Goal: Feedback & Contribution: Contribute content

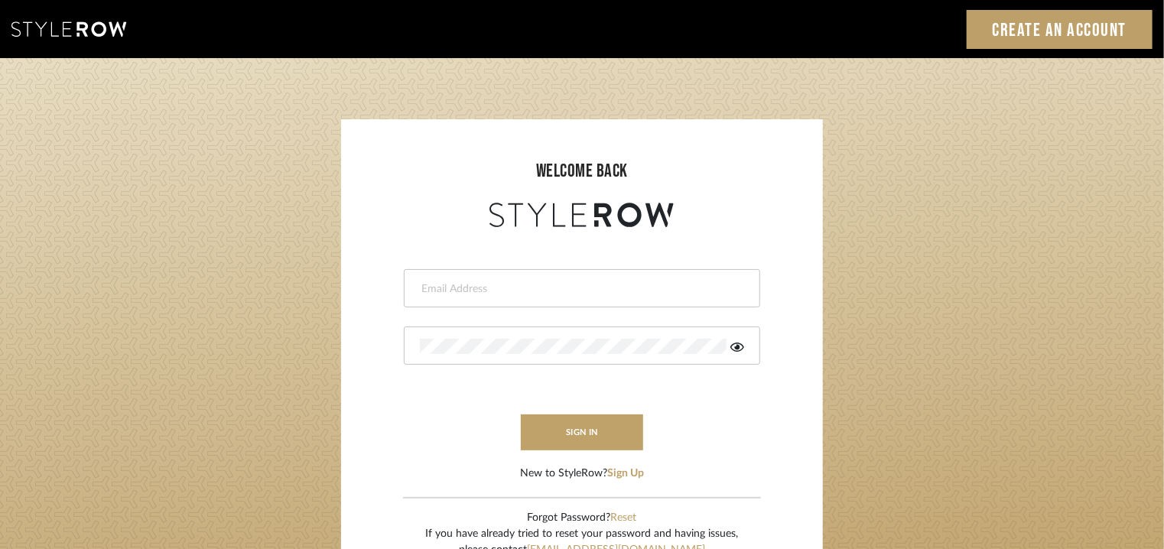
click at [584, 291] on input "email" at bounding box center [580, 288] width 320 height 15
type input "tehseen@mancini-design.com"
click at [734, 348] on icon at bounding box center [737, 347] width 14 height 12
click at [597, 441] on button "sign in" at bounding box center [582, 433] width 122 height 36
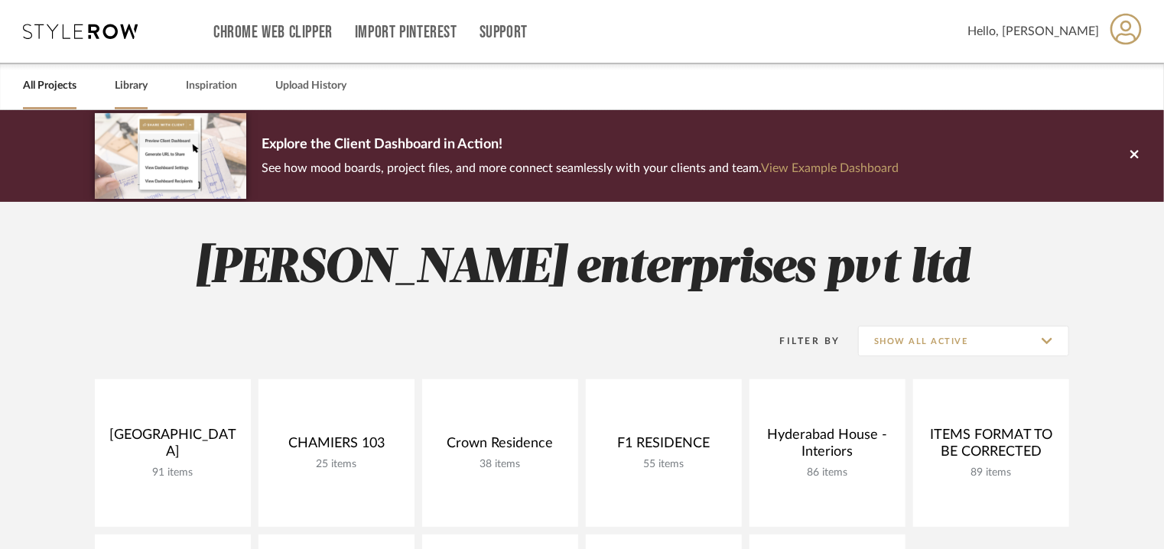
click at [123, 83] on link "Library" at bounding box center [131, 86] width 33 height 21
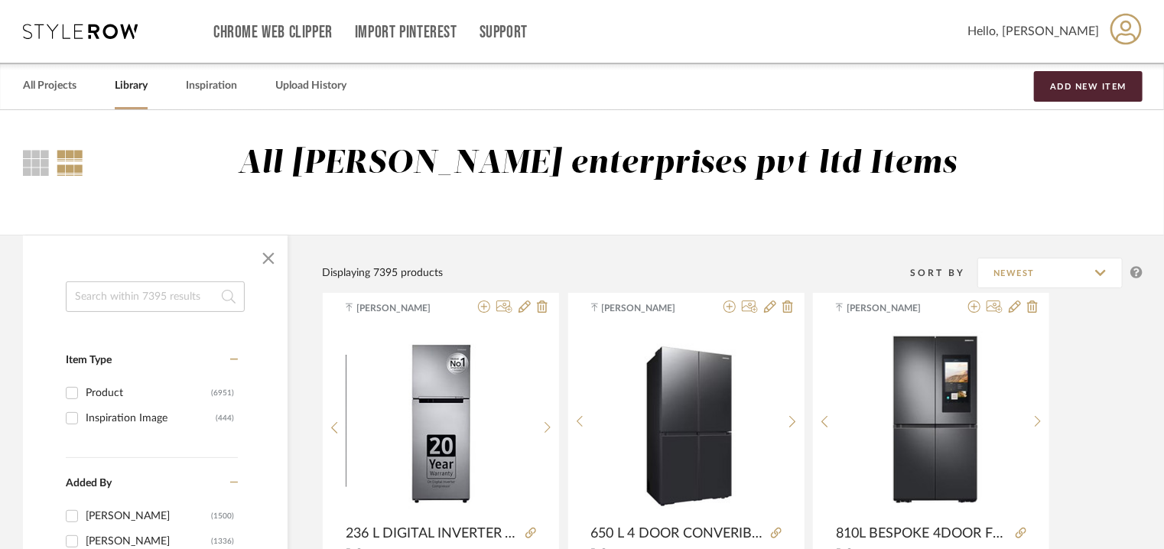
click at [130, 301] on input at bounding box center [155, 296] width 179 height 31
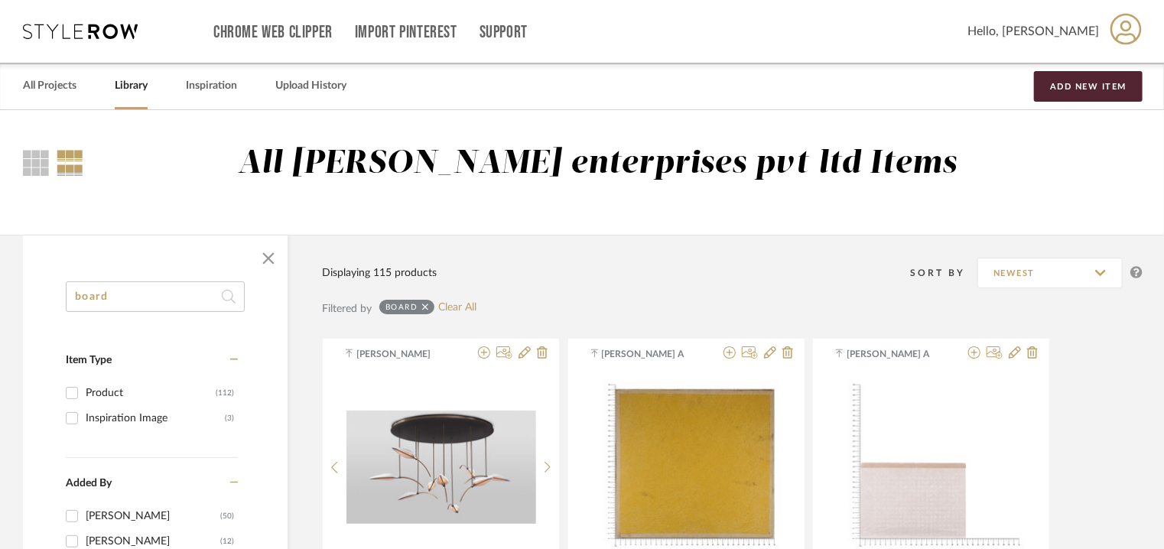
drag, startPoint x: 129, startPoint y: 298, endPoint x: 0, endPoint y: 316, distance: 130.5
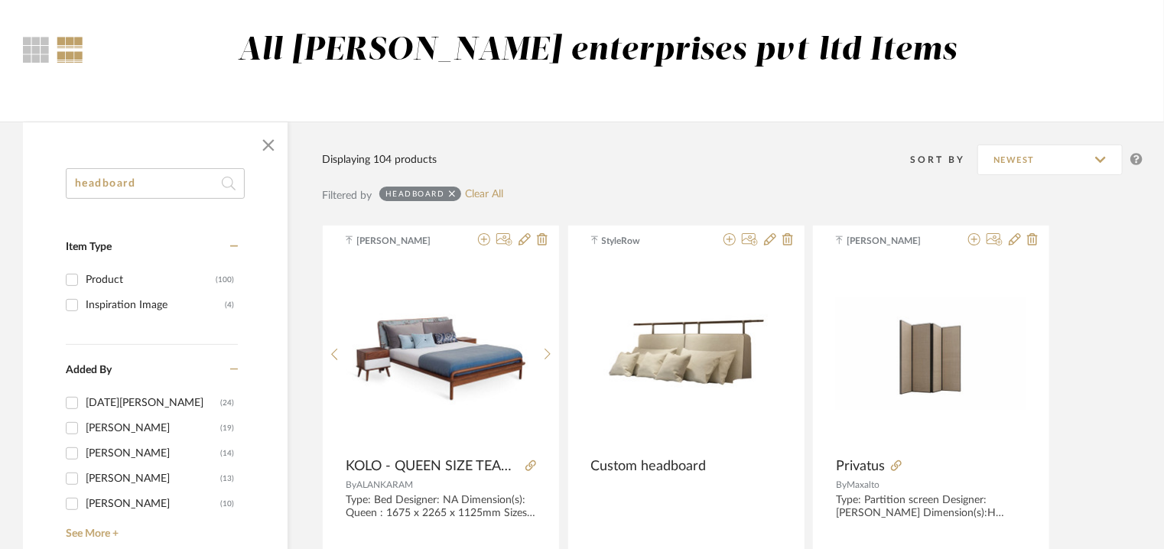
scroll to position [229, 0]
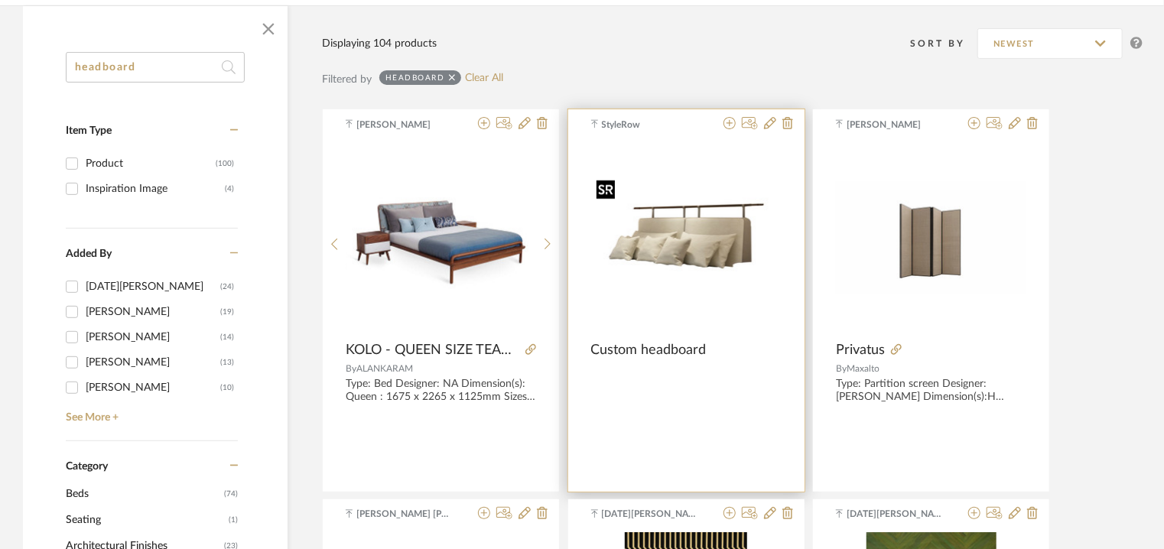
type input "headboard"
click at [722, 193] on img "0" at bounding box center [686, 238] width 190 height 128
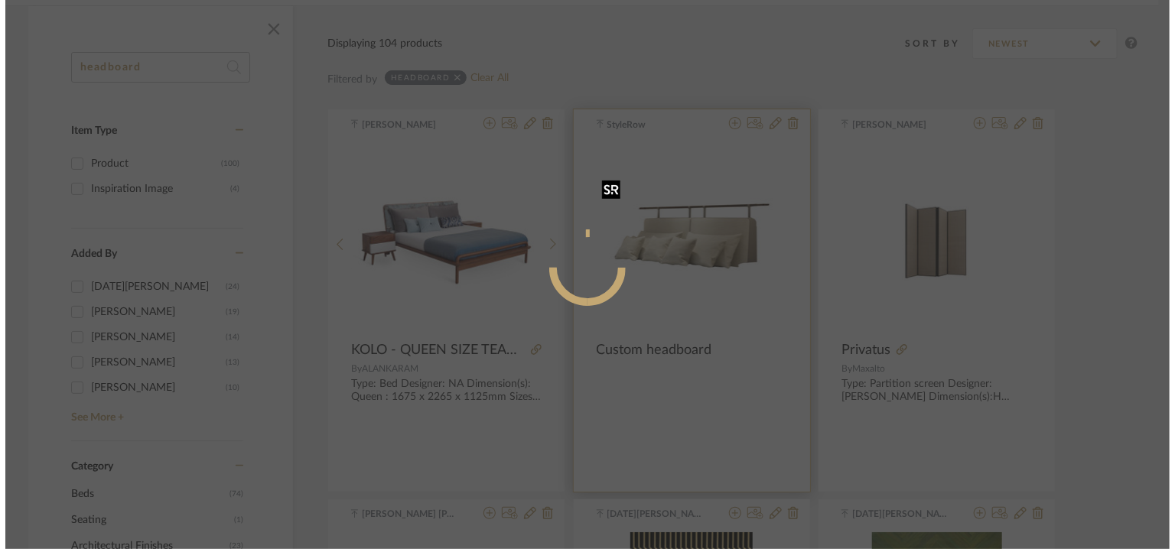
scroll to position [0, 0]
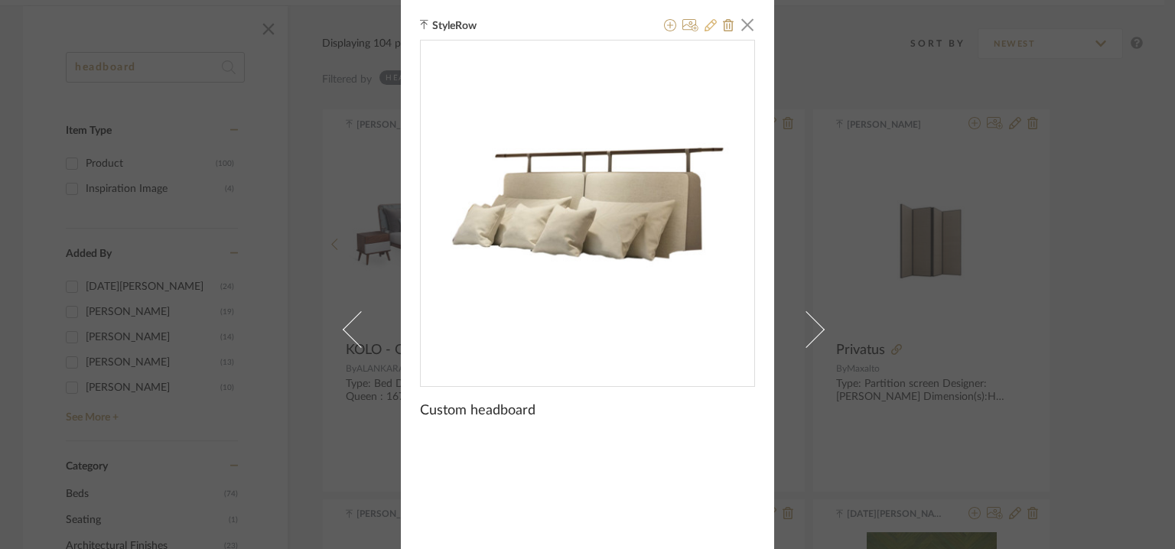
click at [704, 22] on icon at bounding box center [710, 25] width 12 height 12
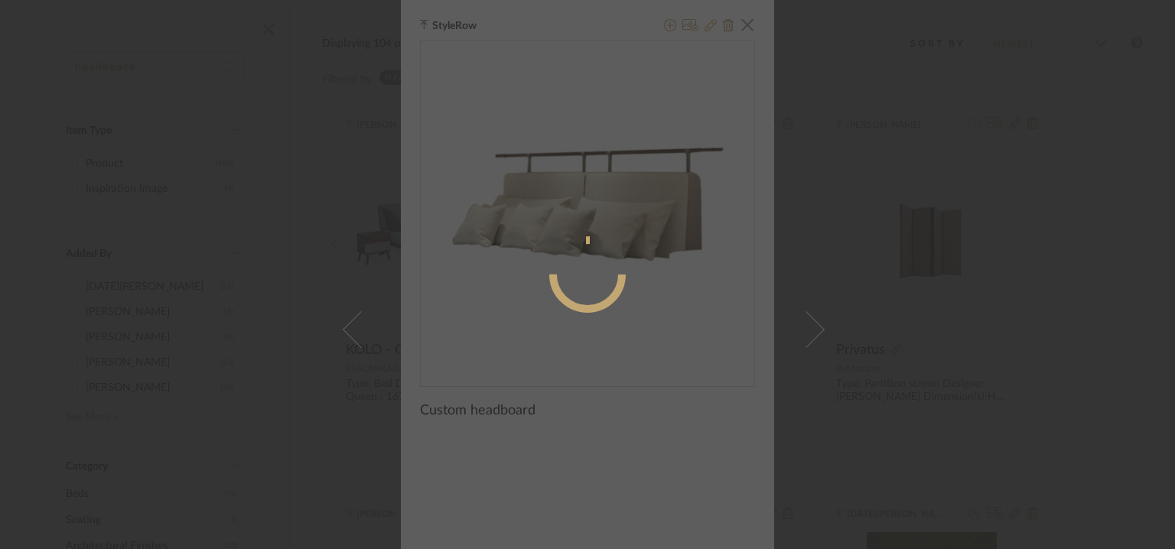
radio input "true"
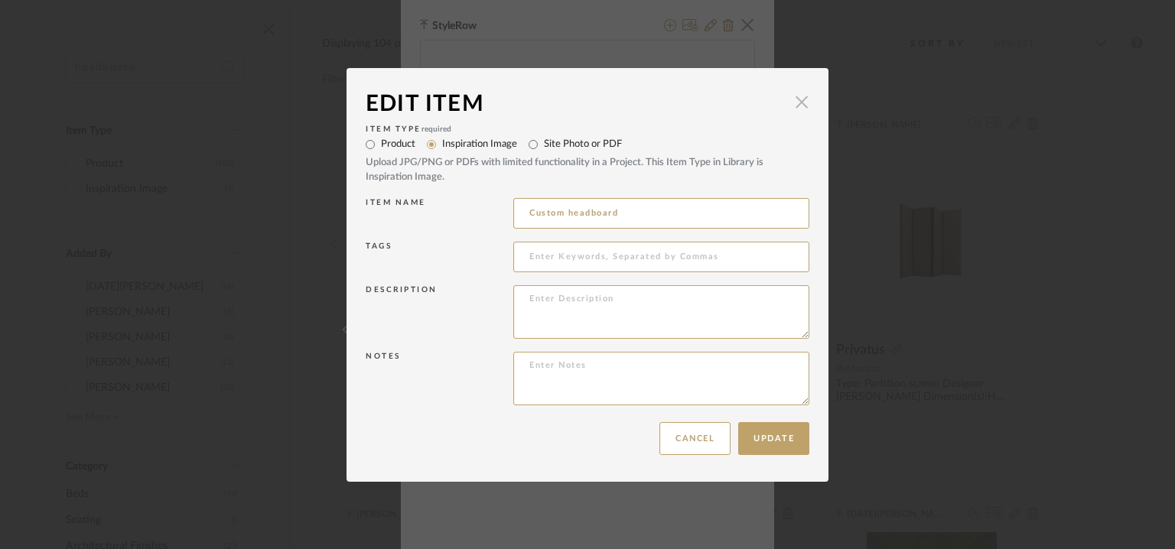
click at [795, 96] on span "button" at bounding box center [801, 102] width 31 height 31
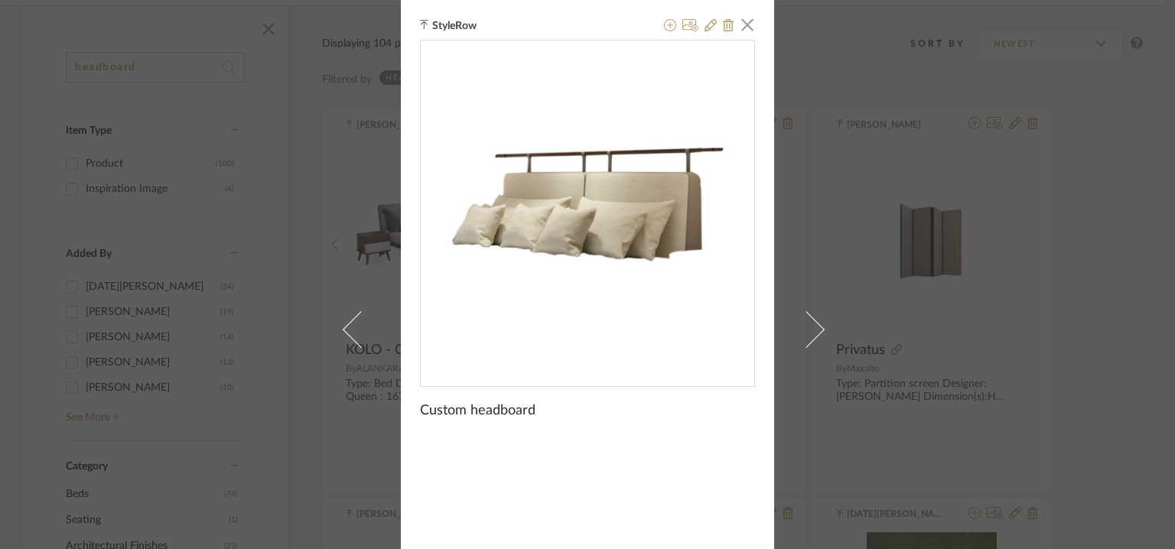
click at [991, 236] on div "StyleRow × Custom headboard" at bounding box center [587, 274] width 1175 height 549
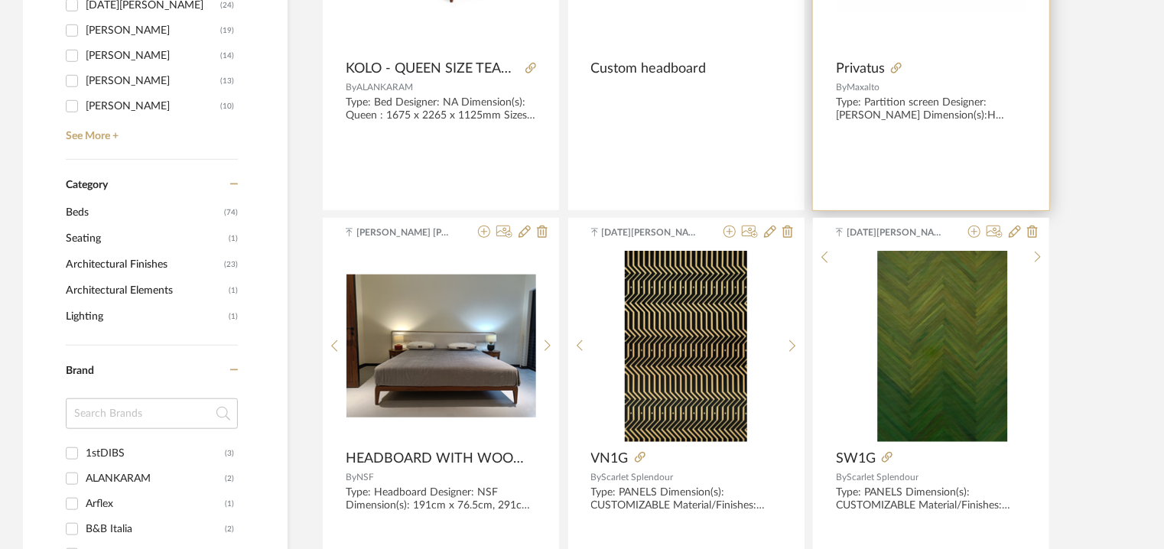
scroll to position [688, 0]
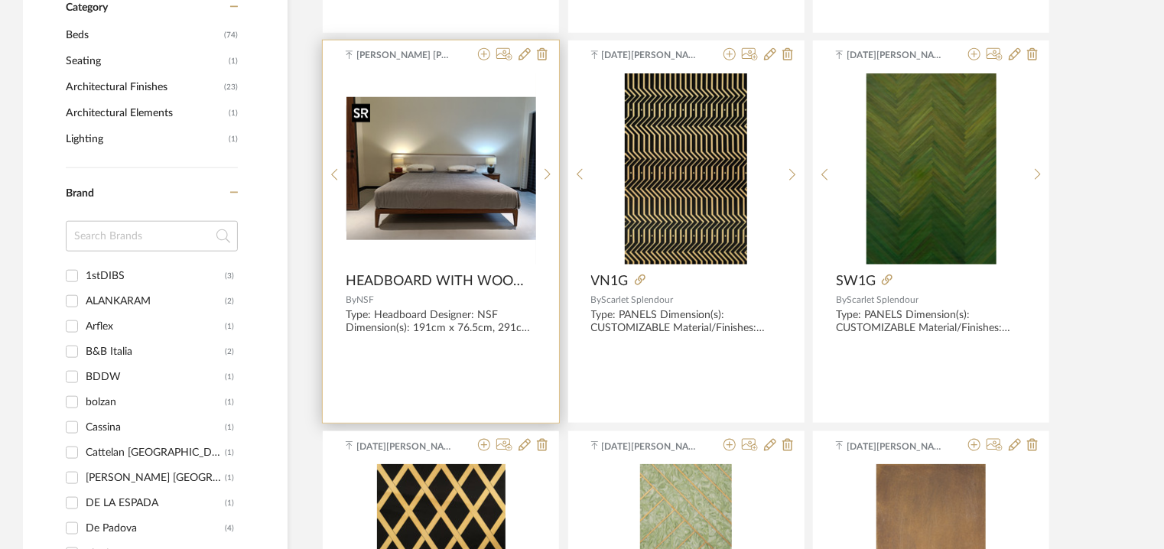
click at [454, 203] on img "0" at bounding box center [441, 168] width 190 height 142
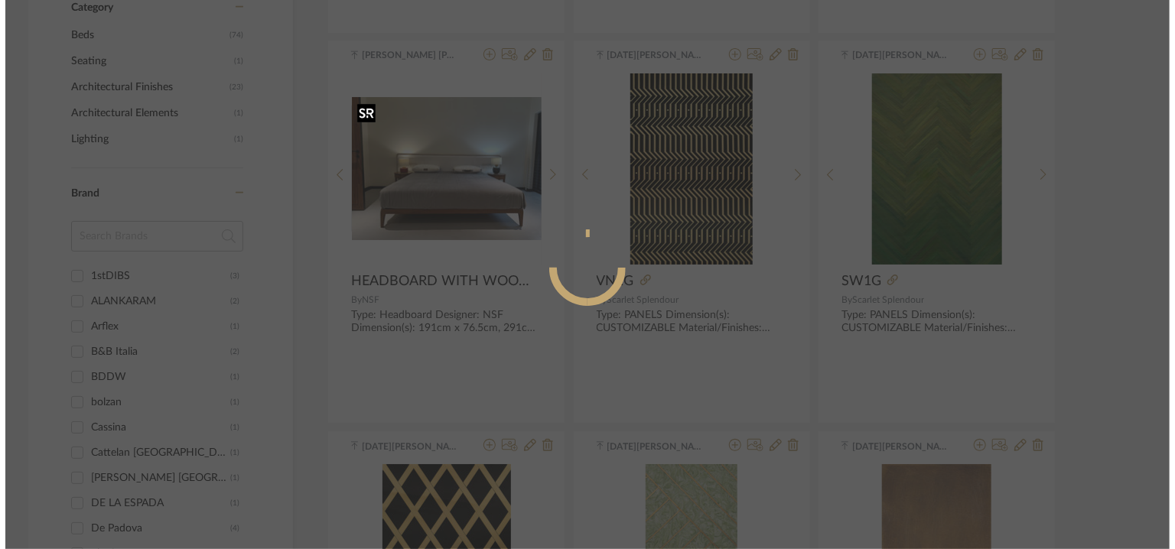
scroll to position [0, 0]
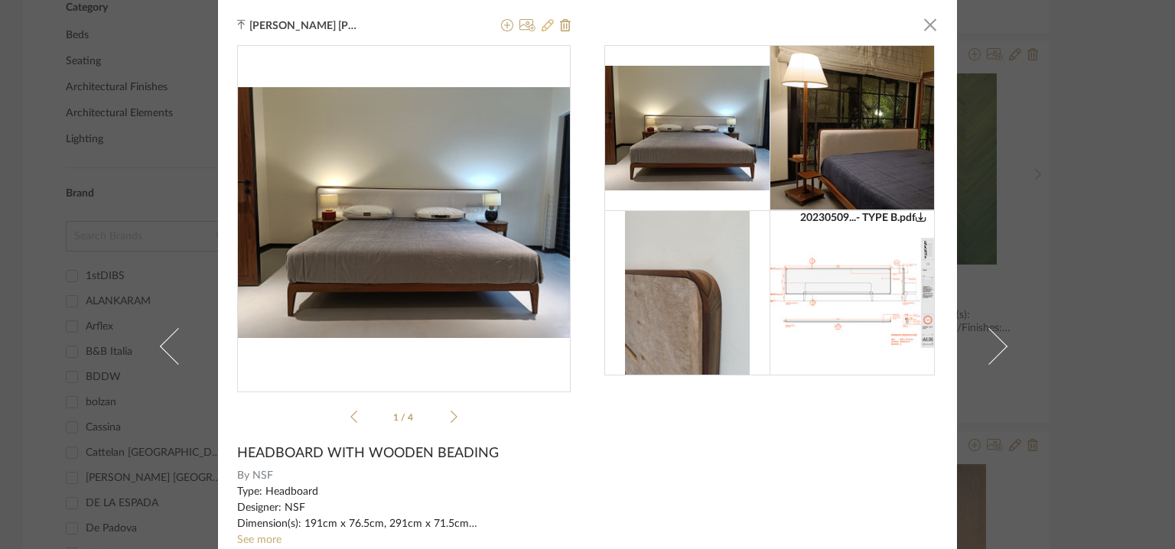
click at [541, 24] on icon at bounding box center [547, 25] width 12 height 12
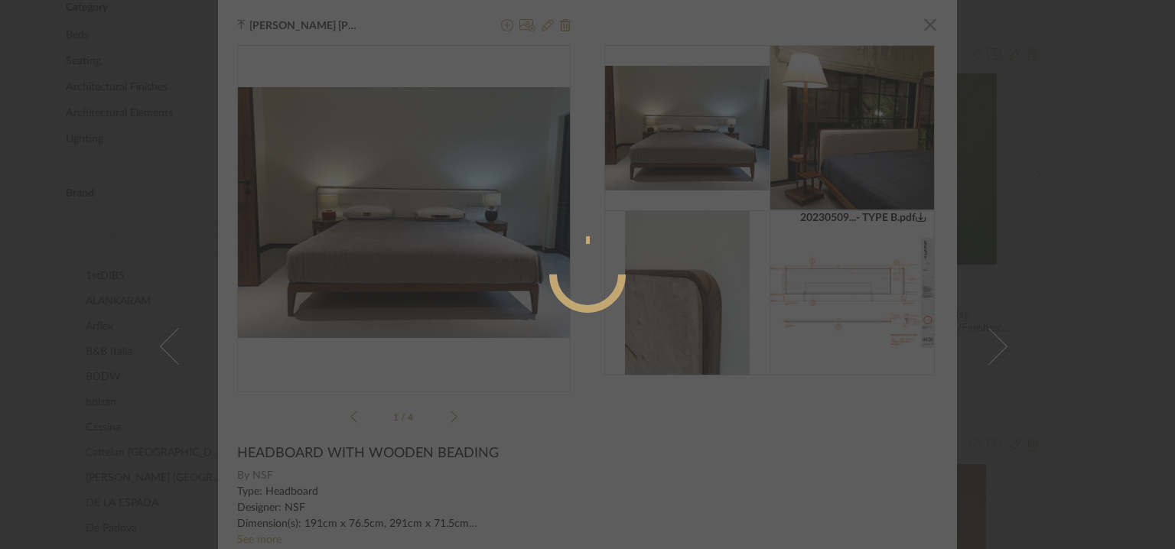
radio input "true"
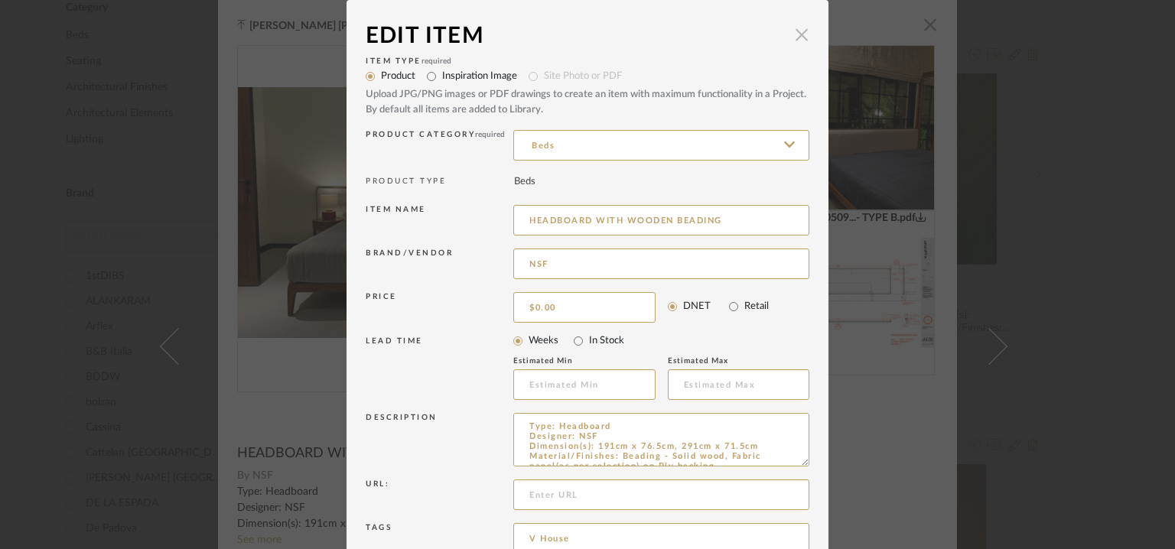
click at [795, 31] on span "button" at bounding box center [801, 34] width 31 height 31
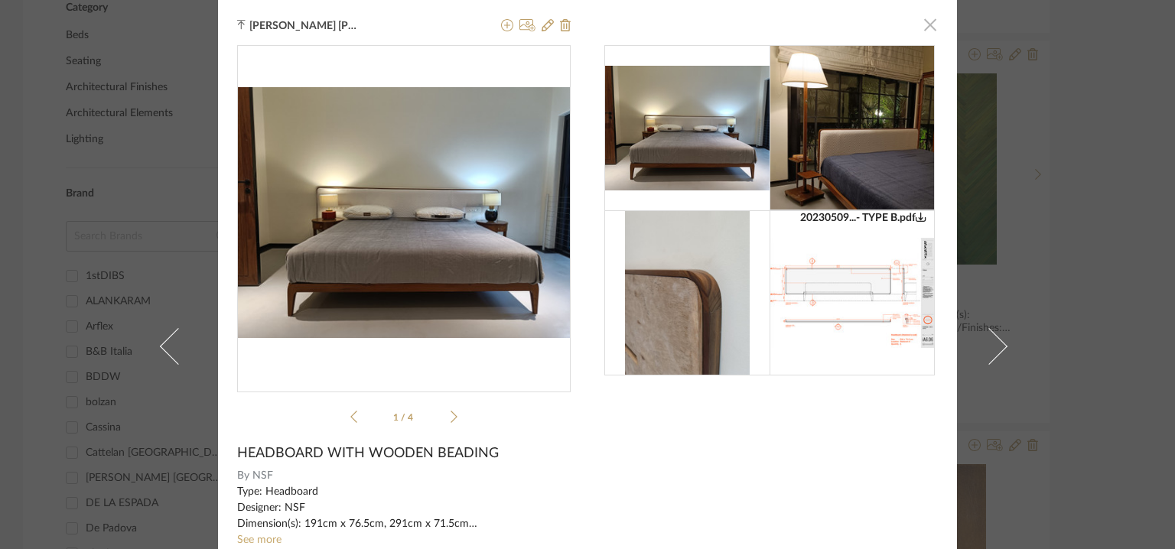
click at [922, 26] on span "button" at bounding box center [930, 24] width 31 height 31
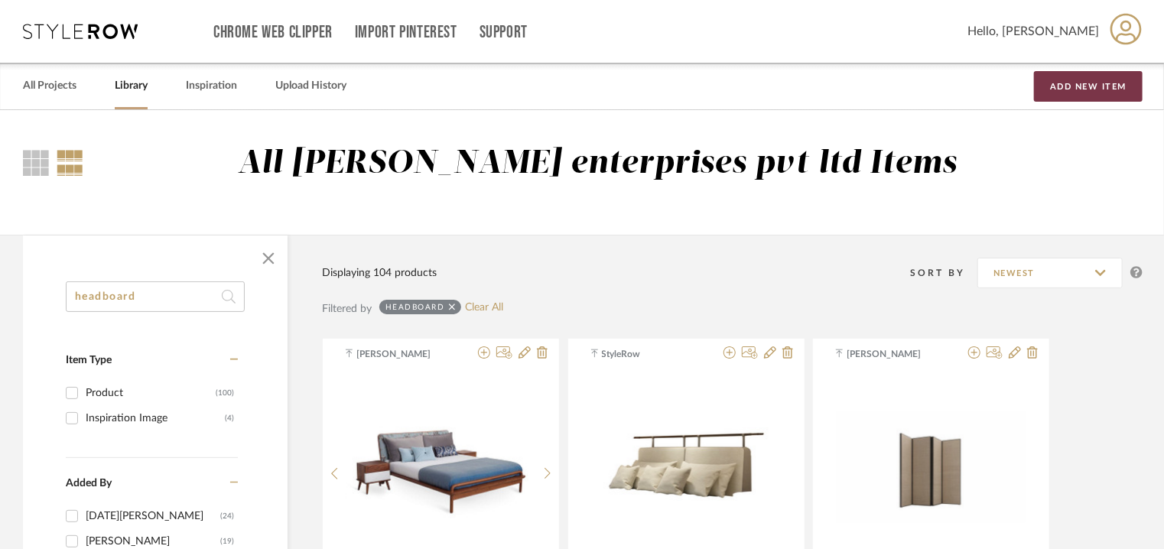
click at [1110, 77] on button "Add New Item" at bounding box center [1088, 86] width 109 height 31
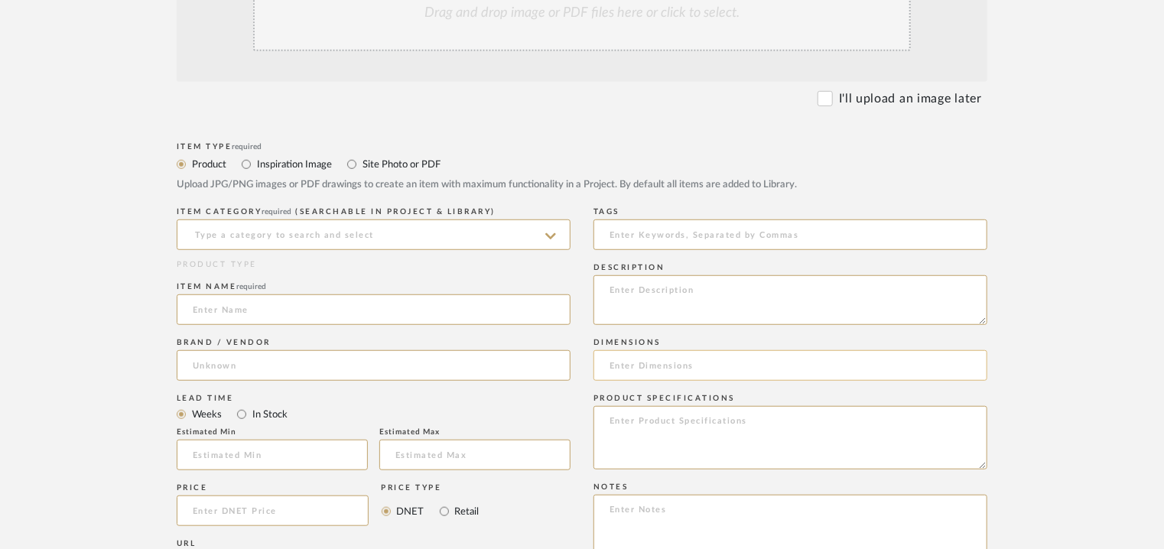
scroll to position [535, 0]
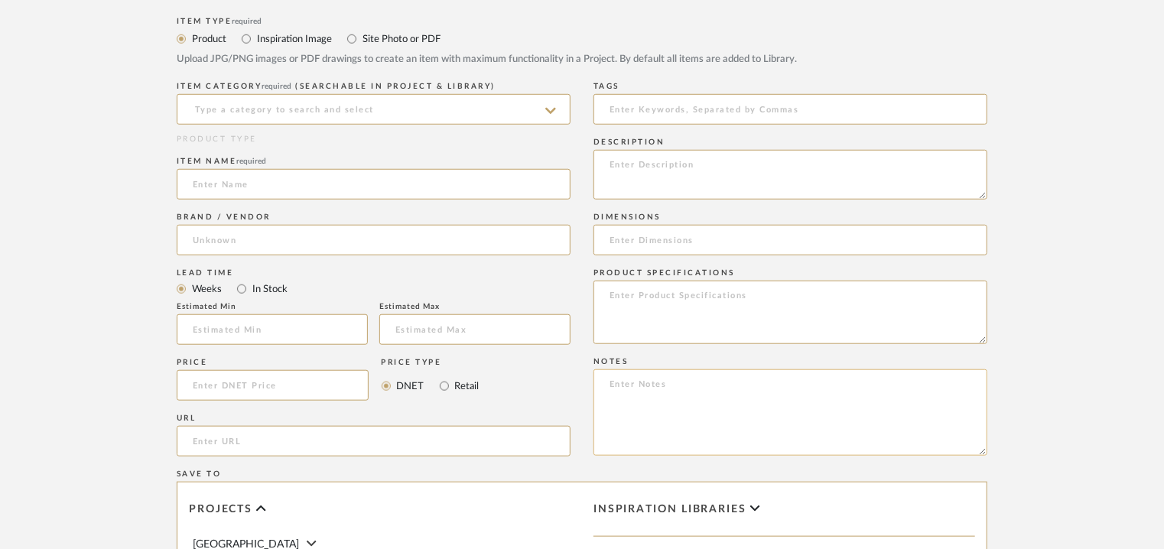
click at [662, 392] on textarea at bounding box center [790, 412] width 394 height 86
paste textarea "Price: Na Lead time: Na Customizable: Na 3D available : No BIM available. No Po…"
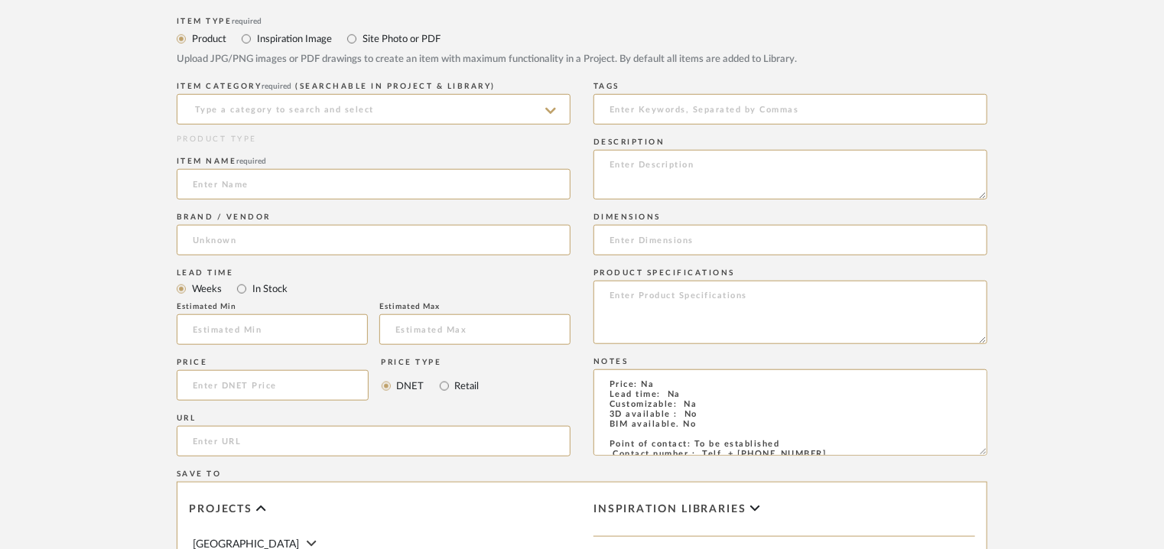
scroll to position [68, 0]
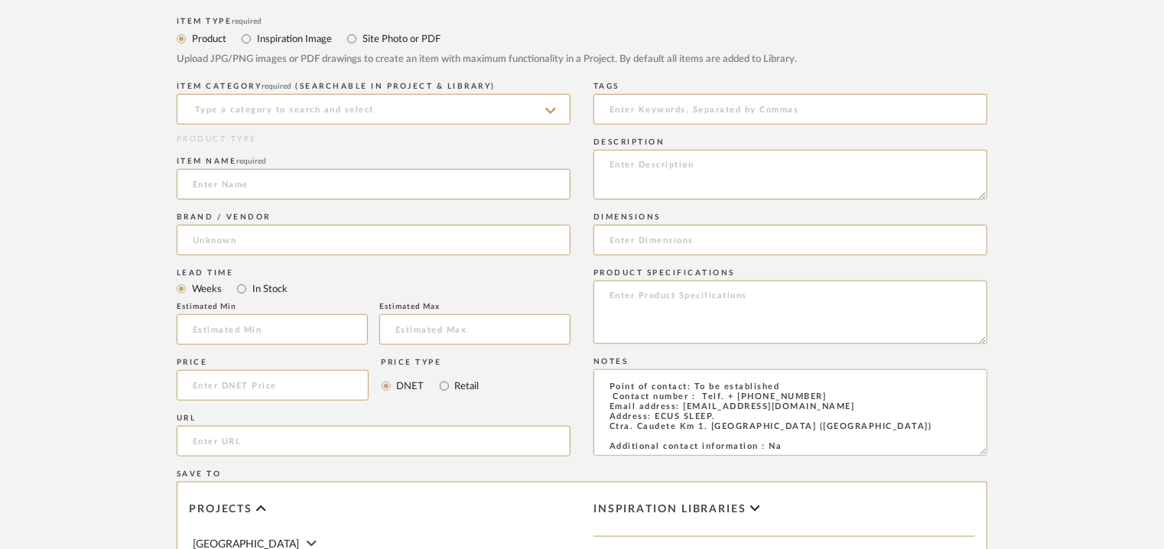
type textarea "Price: Na Lead time: Na Customizable: Na 3D available : No BIM available. No Po…"
click at [641, 163] on textarea at bounding box center [790, 175] width 394 height 50
paste textarea "Type: Headboard Designer : Na Dimensions : HEIGHT : 120 cm THICKNESS : 6 cm LEN…"
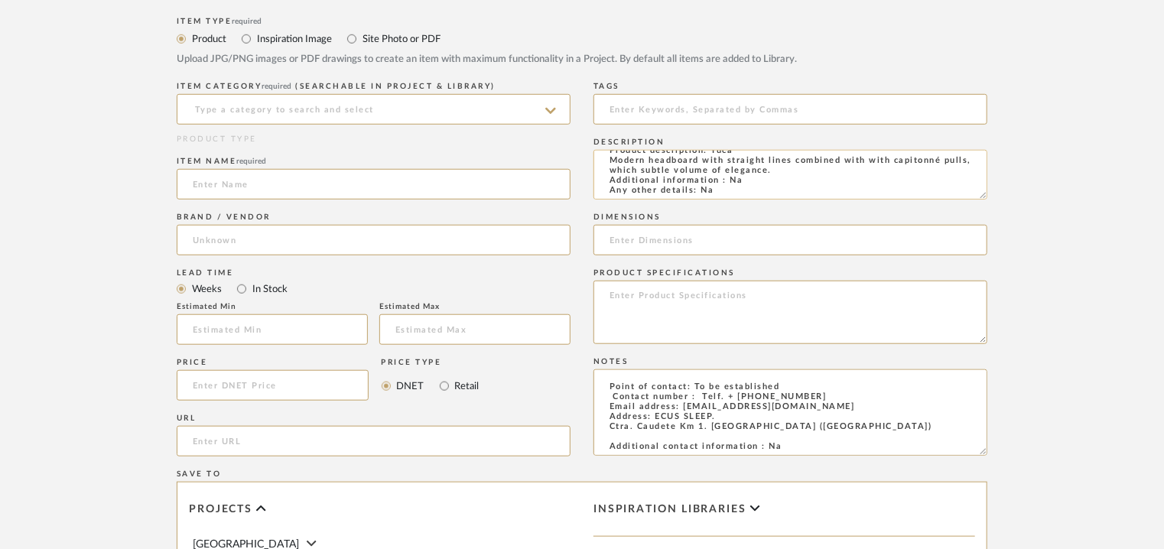
scroll to position [0, 0]
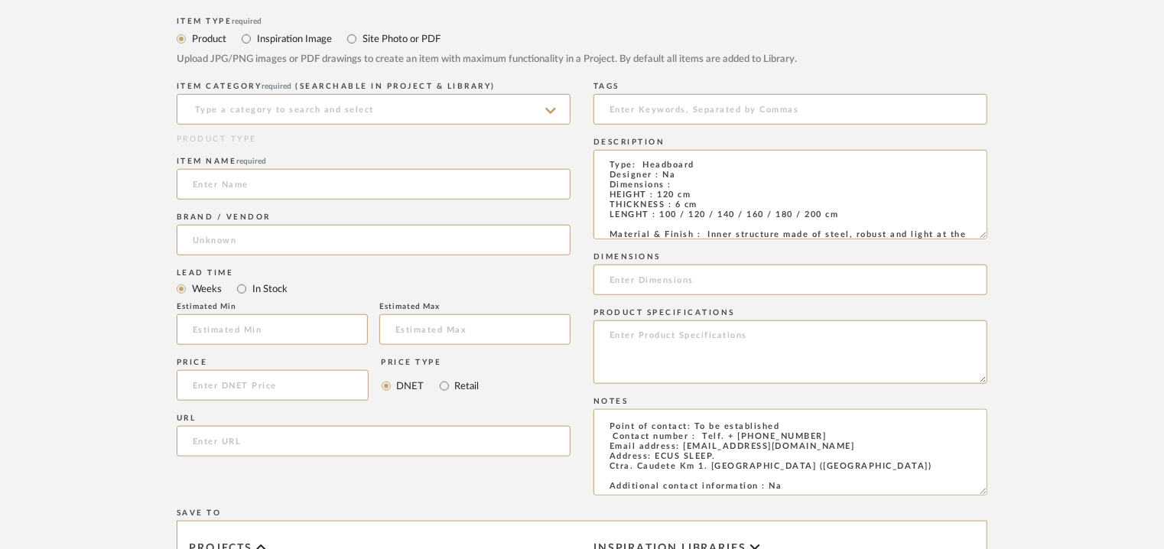
drag, startPoint x: 986, startPoint y: 209, endPoint x: 991, endPoint y: 238, distance: 29.6
click at [991, 238] on form "Bulk upload images - create multiple items Import from Pinterest - create items…" at bounding box center [582, 355] width 974 height 1116
click at [649, 216] on textarea "Type: Headboard Designer : Na Dimensions : HEIGHT : 120 cm THICKNESS : 6 cm LEN…" at bounding box center [790, 194] width 394 height 89
drag, startPoint x: 844, startPoint y: 214, endPoint x: 606, endPoint y: 200, distance: 238.3
click at [606, 200] on textarea "Type: Headboard Designer : Na Dimensions : HEIGHT : 120 cm THICKNESS : 6 cm LEN…" at bounding box center [790, 194] width 394 height 89
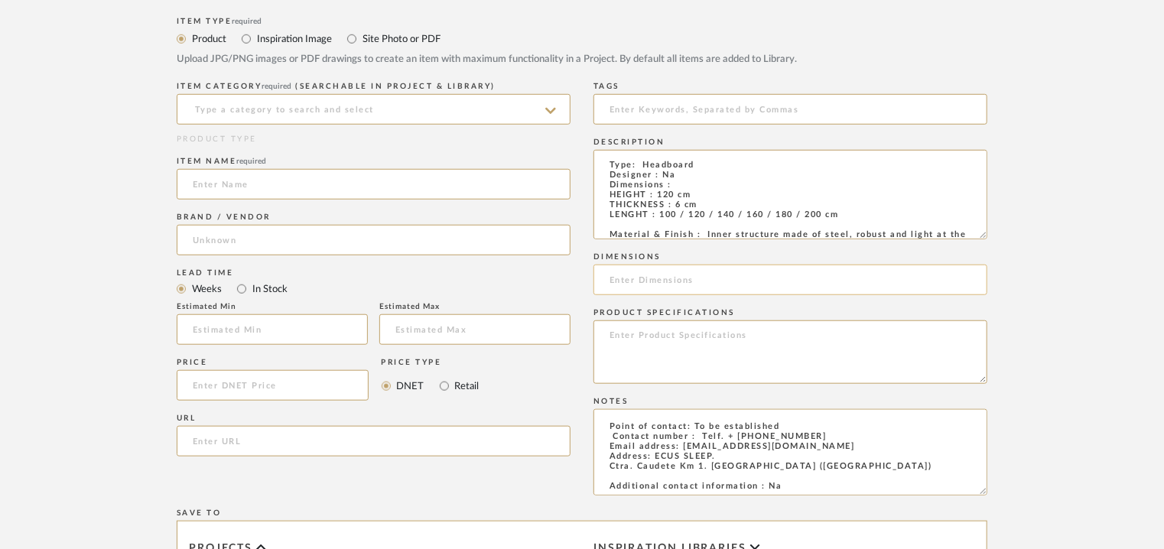
type textarea "Type: Headboard Designer : Na Dimensions : HEIGHT : 120 cm THICKNESS : 6 cm LEN…"
click at [631, 281] on input at bounding box center [790, 280] width 394 height 31
paste input "HEIGHT : 120 cm THICKNESS : 6 cm LENGHT : 100 / 120 / 140 / 160 / 180 / 200 cm"
drag, startPoint x: 626, startPoint y: 278, endPoint x: 629, endPoint y: 294, distance: 16.3
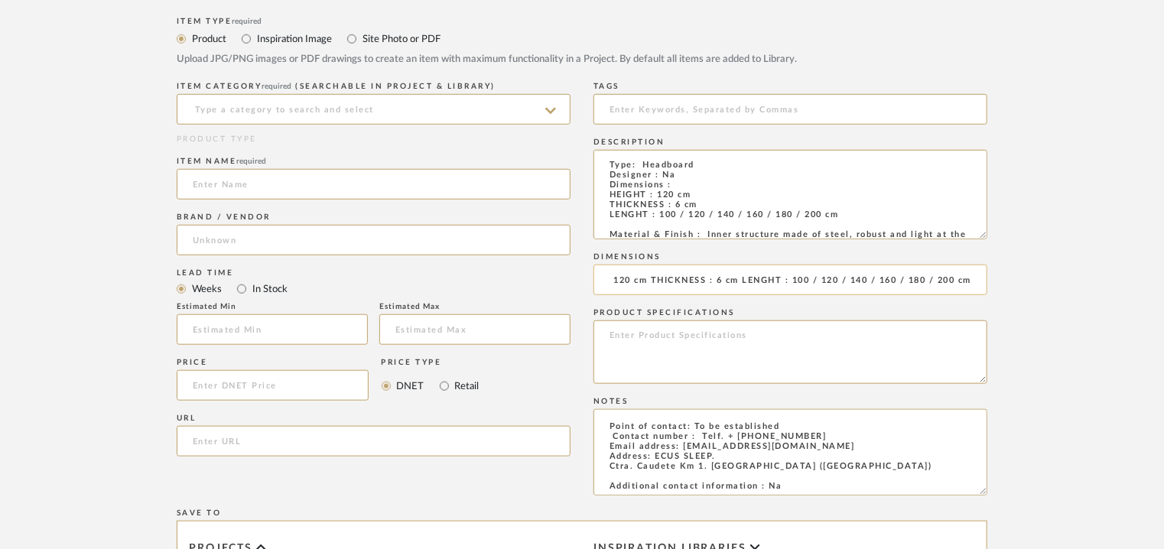
click at [626, 283] on input "HEIGHT : 120 cm THICKNESS : 6 cm LENGHT : 100 / 120 / 140 / 160 / 180 / 200 cm" at bounding box center [790, 280] width 394 height 31
type input "HEIGHT 120cm x THICKNESS x 6cm LENGHT 100/ 120/ 140/ 160/ 180/ 200cm"
click at [231, 109] on input at bounding box center [374, 109] width 394 height 31
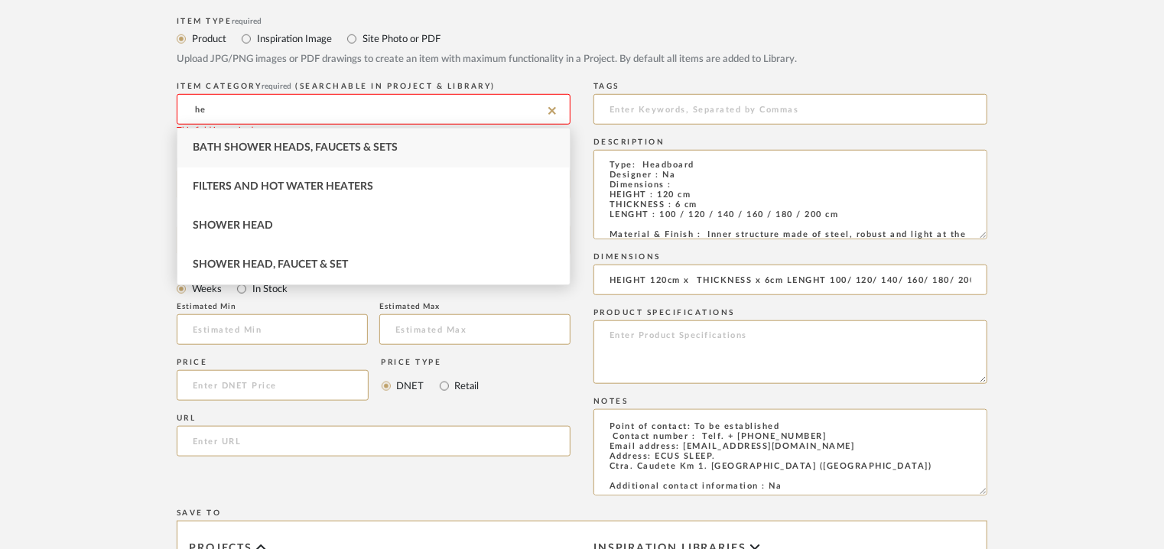
type input "h"
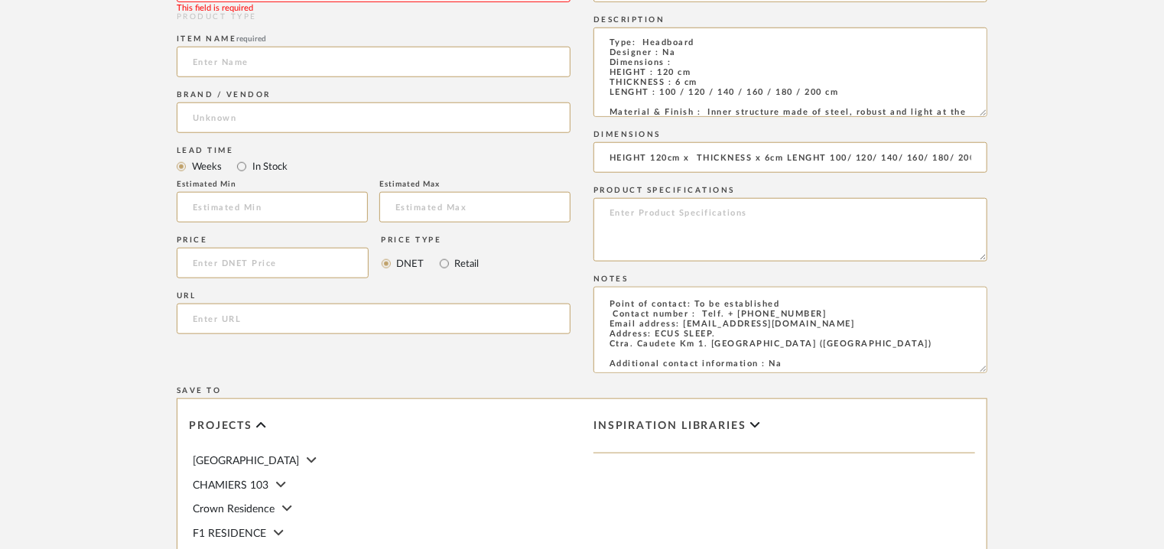
scroll to position [382, 0]
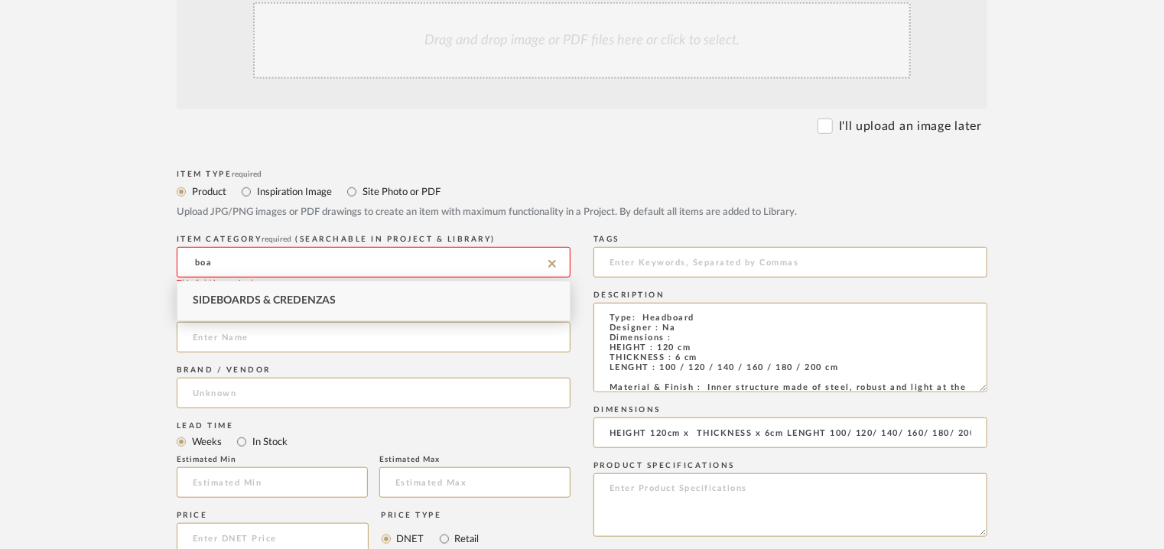
drag, startPoint x: 224, startPoint y: 257, endPoint x: 170, endPoint y: 260, distance: 54.4
click at [170, 260] on form "Bulk upload images - create multiple items Import from Pinterest - create items…" at bounding box center [582, 508] width 974 height 1116
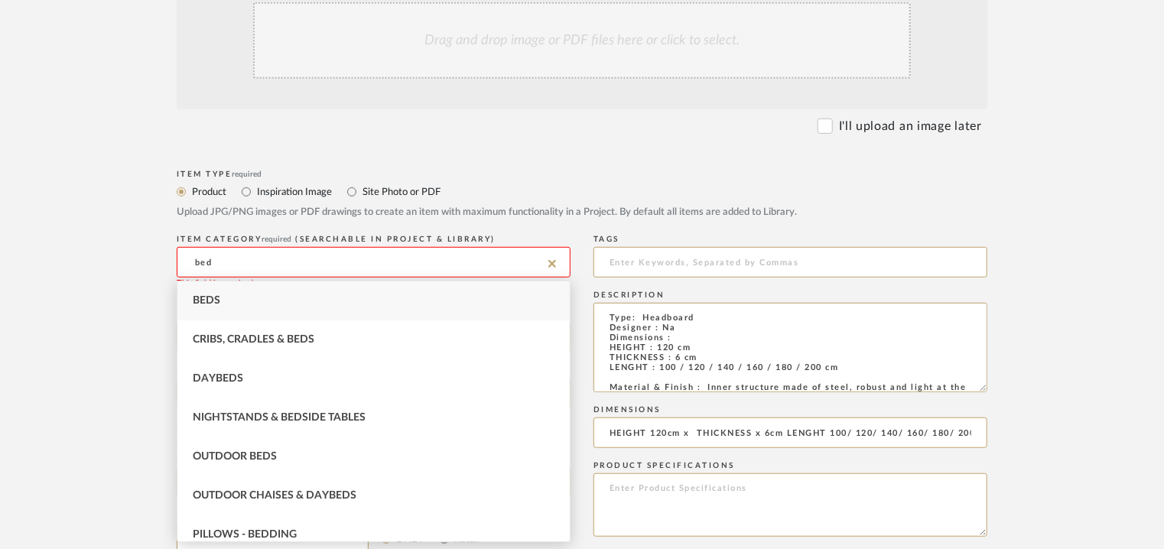
click at [219, 285] on div "Beds" at bounding box center [373, 300] width 392 height 39
type input "Beds"
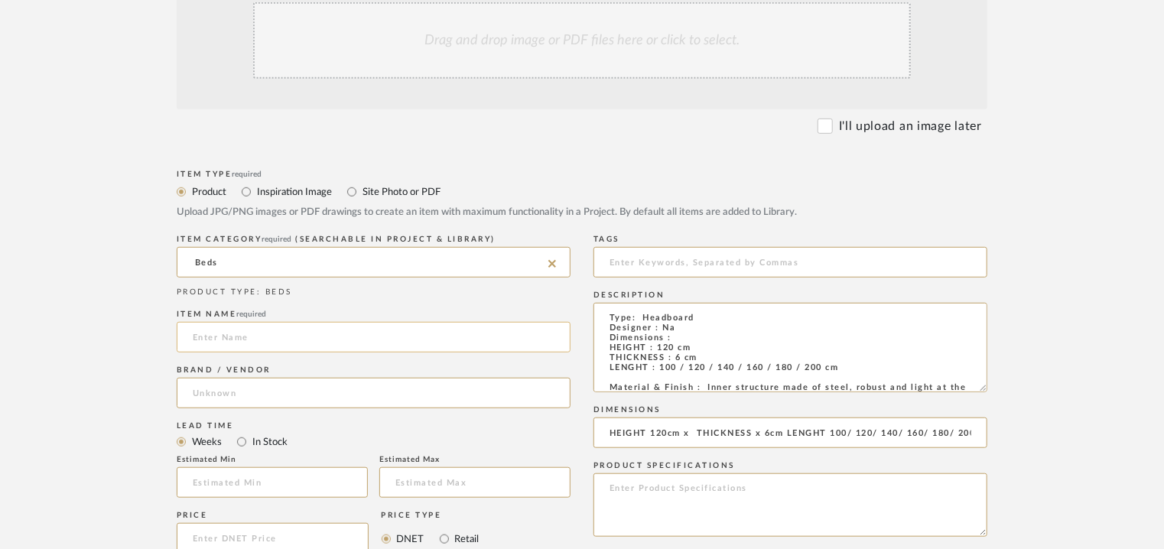
click at [249, 342] on input at bounding box center [374, 337] width 394 height 31
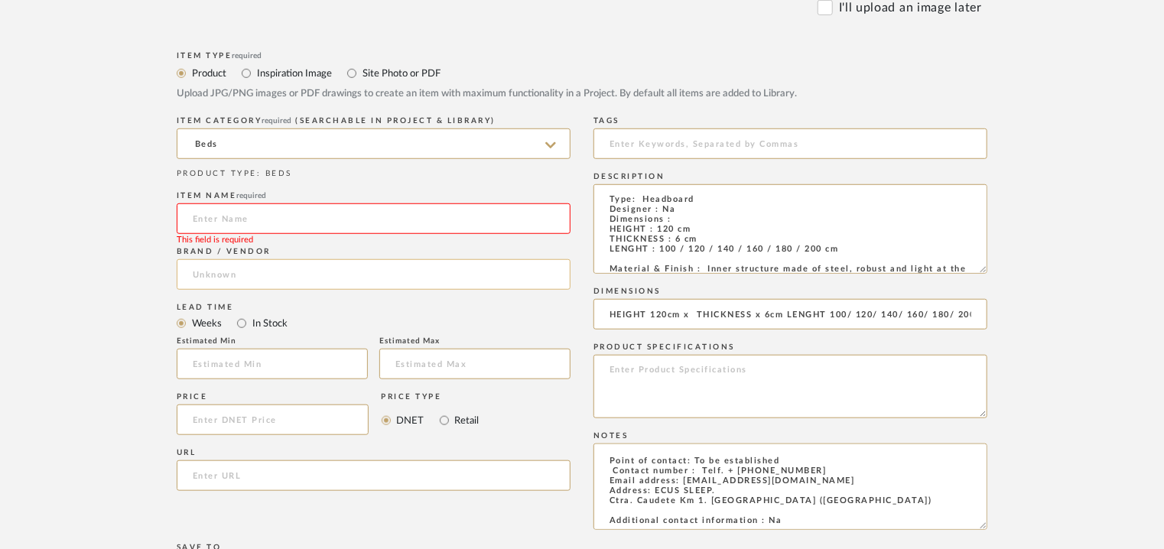
scroll to position [688, 0]
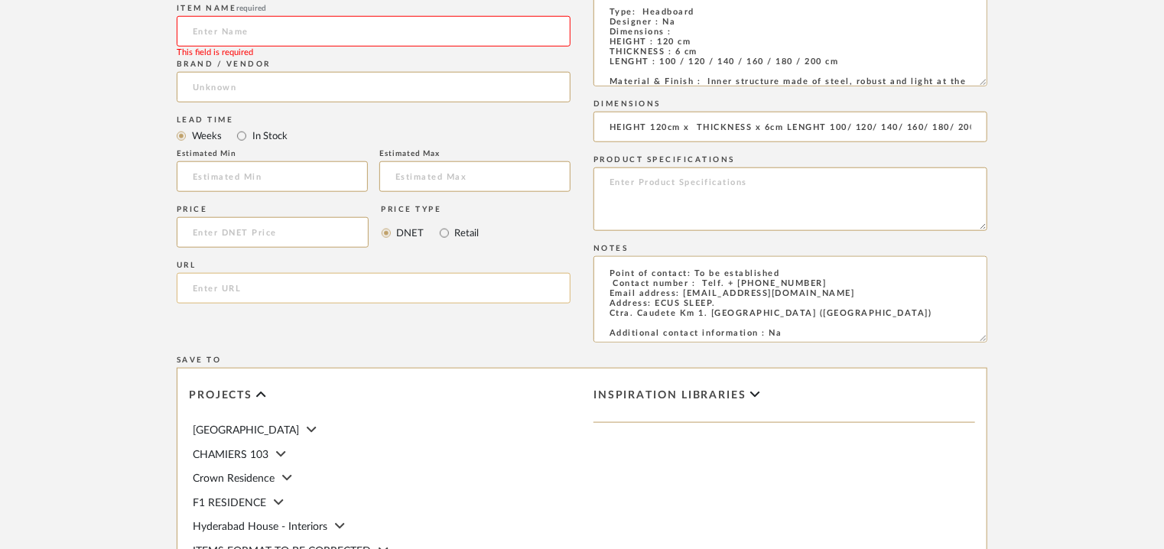
click at [245, 291] on input "url" at bounding box center [374, 288] width 394 height 31
paste input "[URL][DOMAIN_NAME]"
type input "[URL][DOMAIN_NAME]"
click at [266, 32] on input at bounding box center [374, 31] width 394 height 31
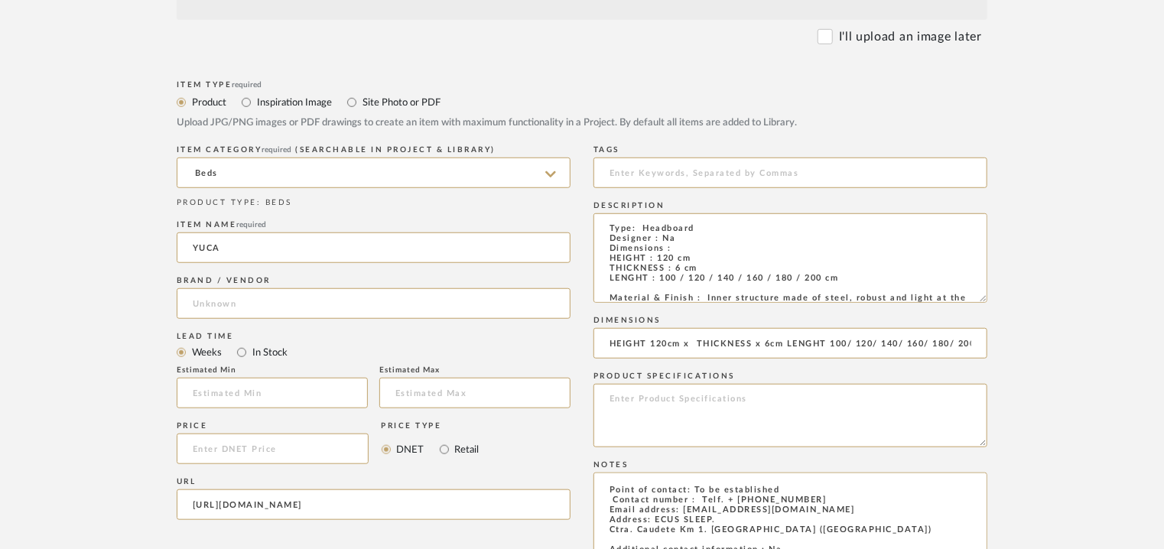
scroll to position [229, 0]
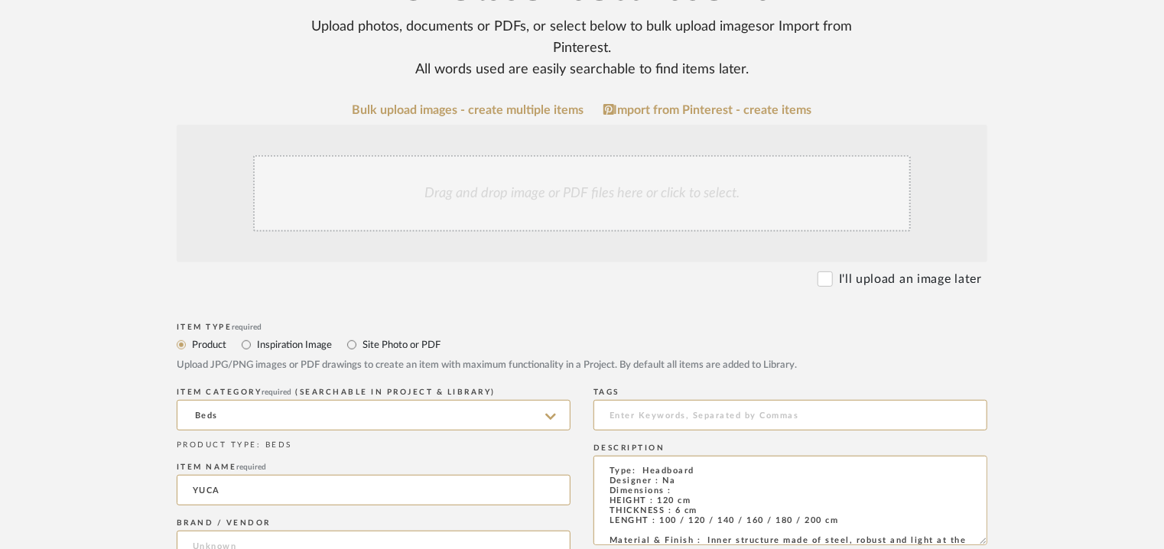
type input "YUCA"
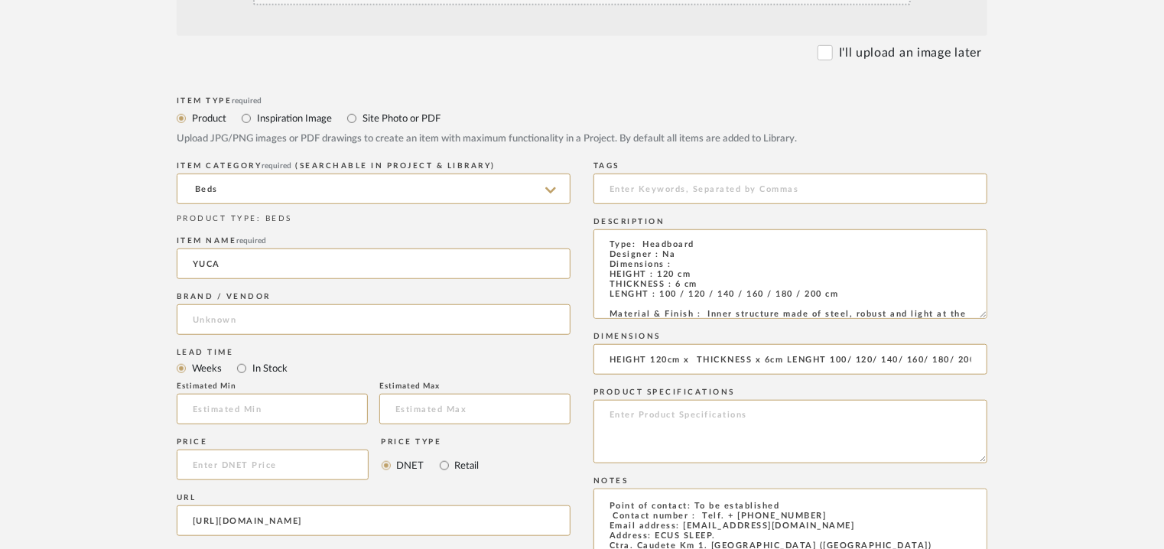
scroll to position [459, 0]
click at [260, 310] on input at bounding box center [374, 316] width 394 height 31
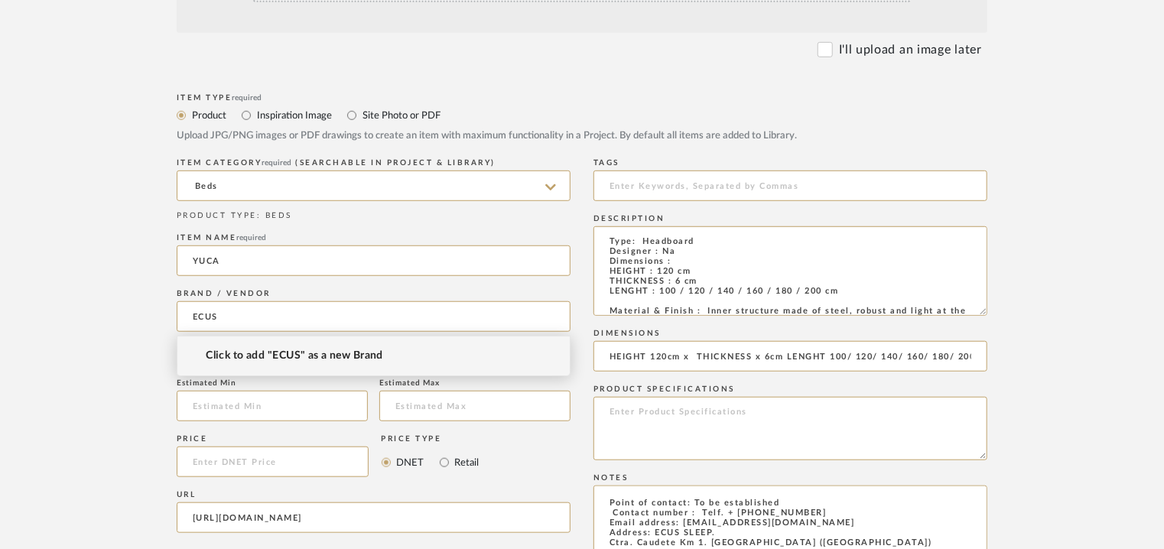
type input "ECUS"
click at [299, 359] on span "Click to add "ECUS" as a new Brand" at bounding box center [294, 356] width 177 height 13
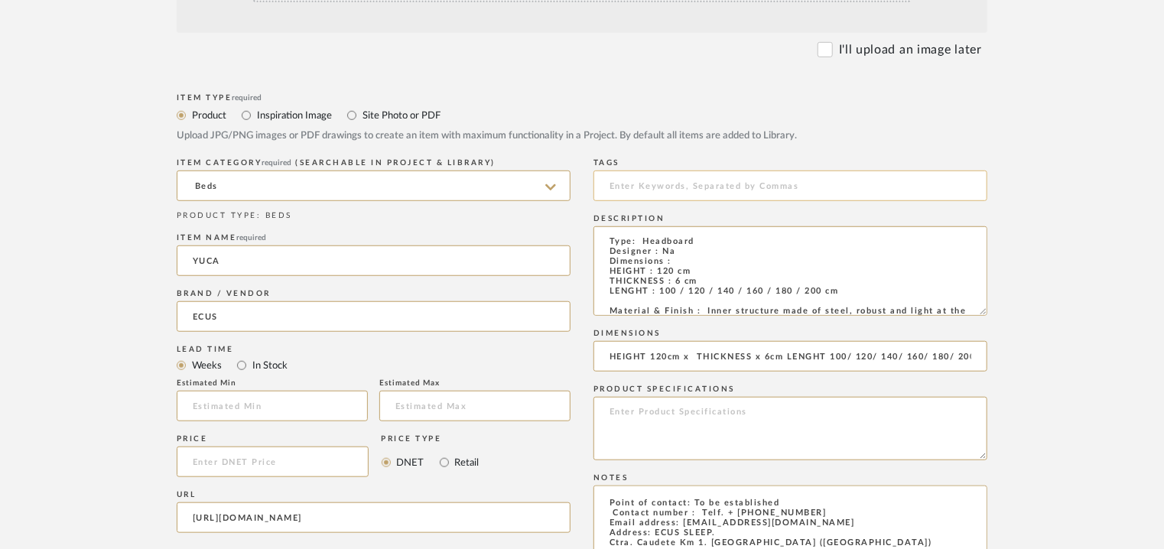
click at [675, 182] on input at bounding box center [790, 186] width 394 height 31
type input "H"
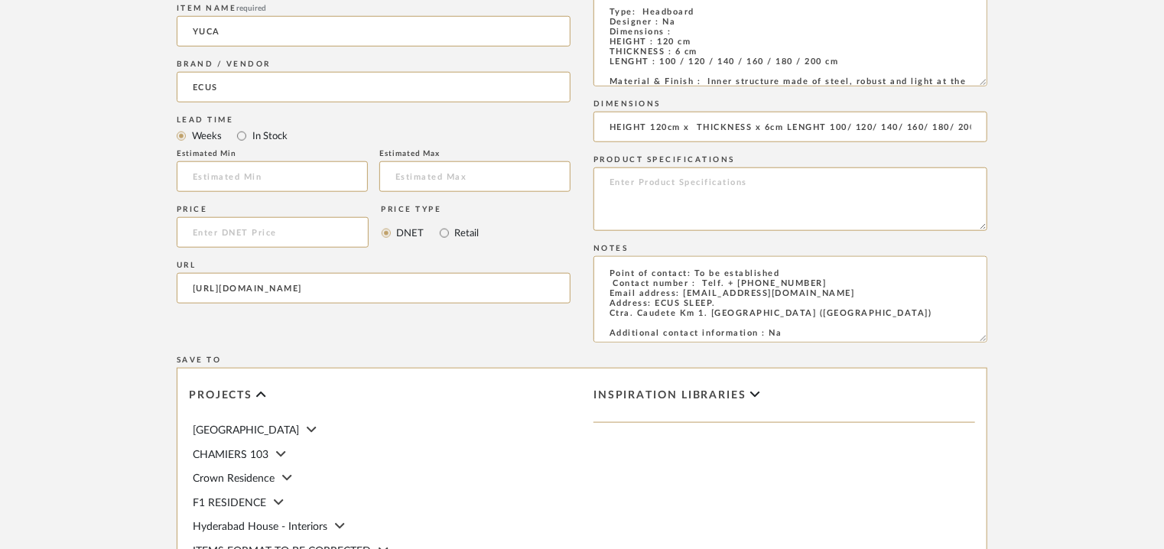
scroll to position [229, 0]
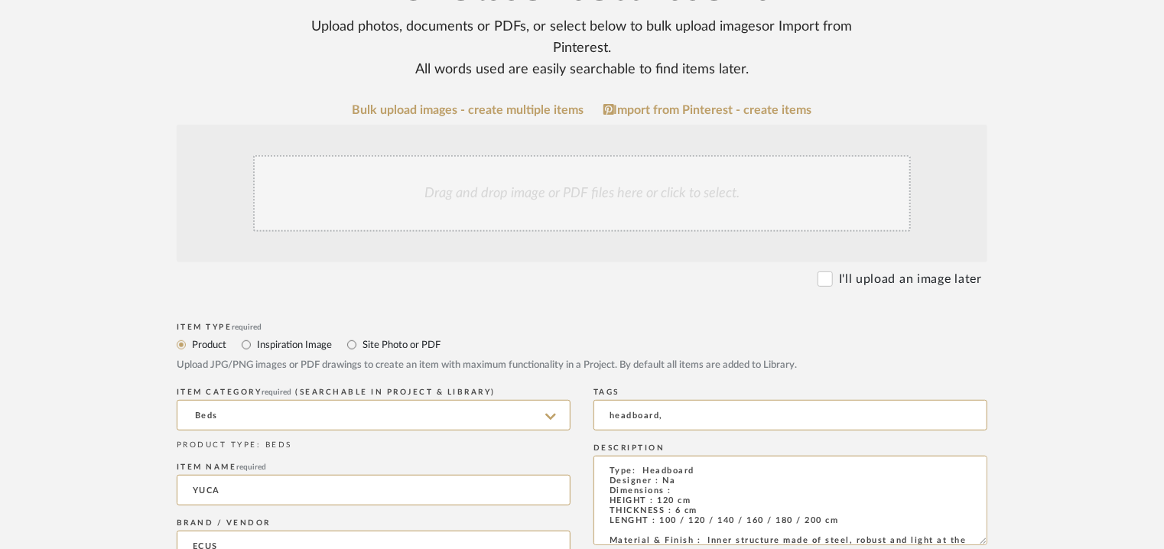
type input "headboard,"
click at [528, 203] on div "Drag and drop image or PDF files here or click to select." at bounding box center [582, 193] width 658 height 76
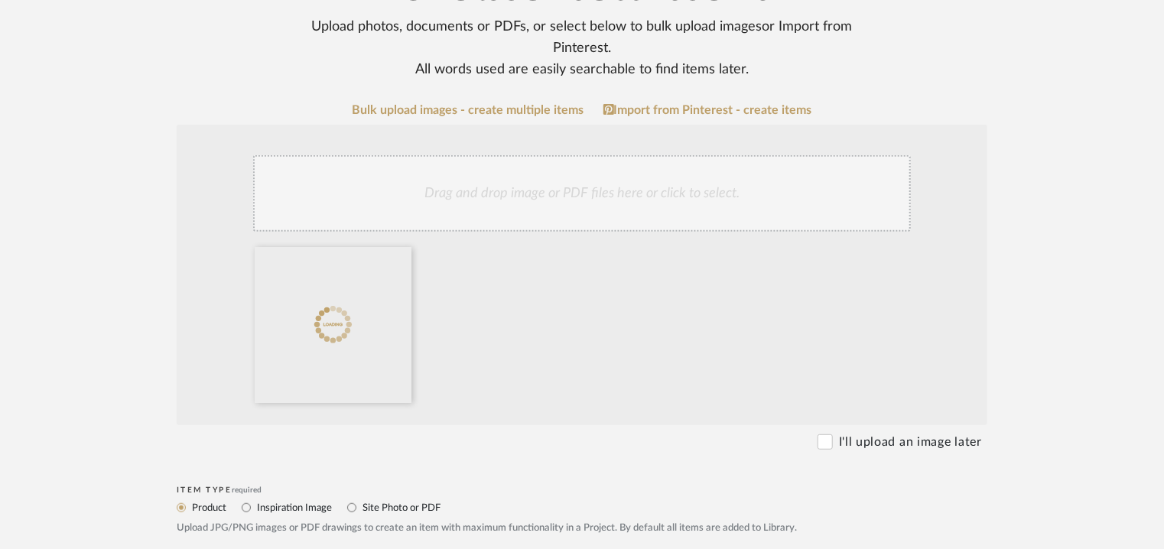
click at [717, 187] on div "Drag and drop image or PDF files here or click to select." at bounding box center [582, 193] width 658 height 76
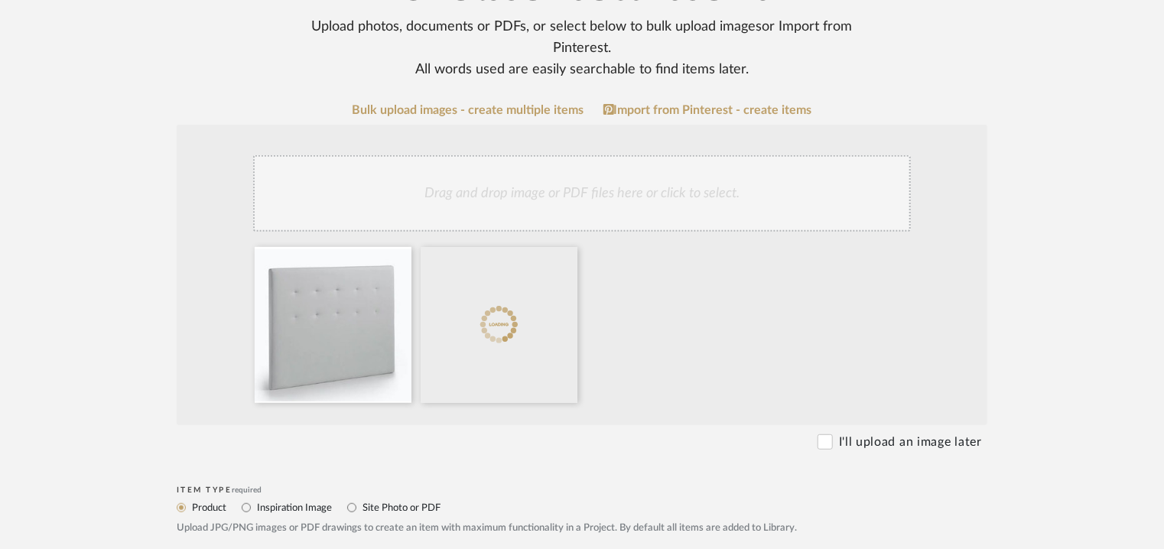
click at [605, 187] on div "Drag and drop image or PDF files here or click to select." at bounding box center [582, 193] width 658 height 76
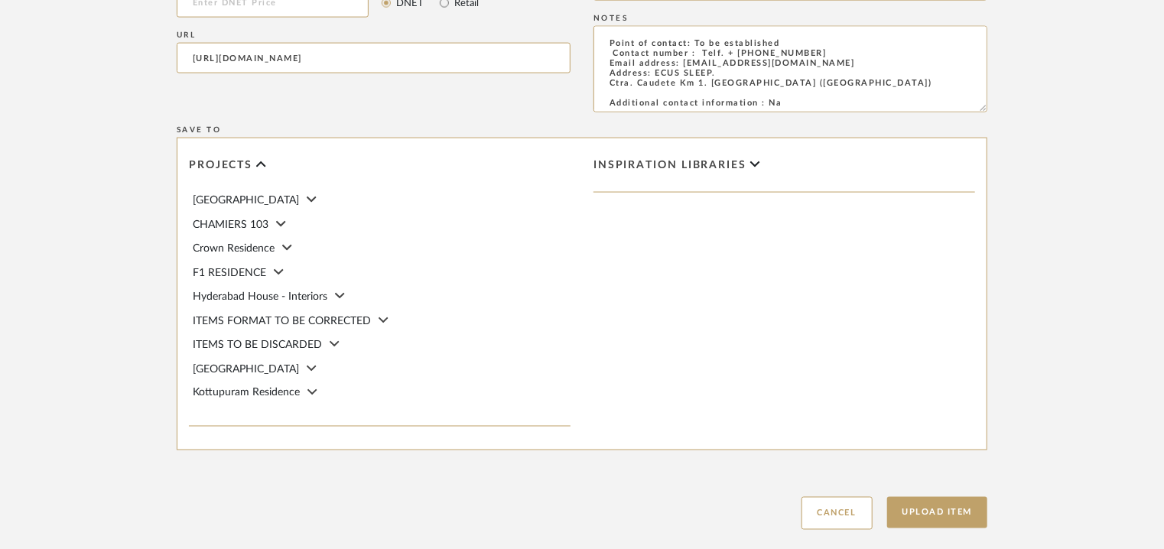
scroll to position [1147, 0]
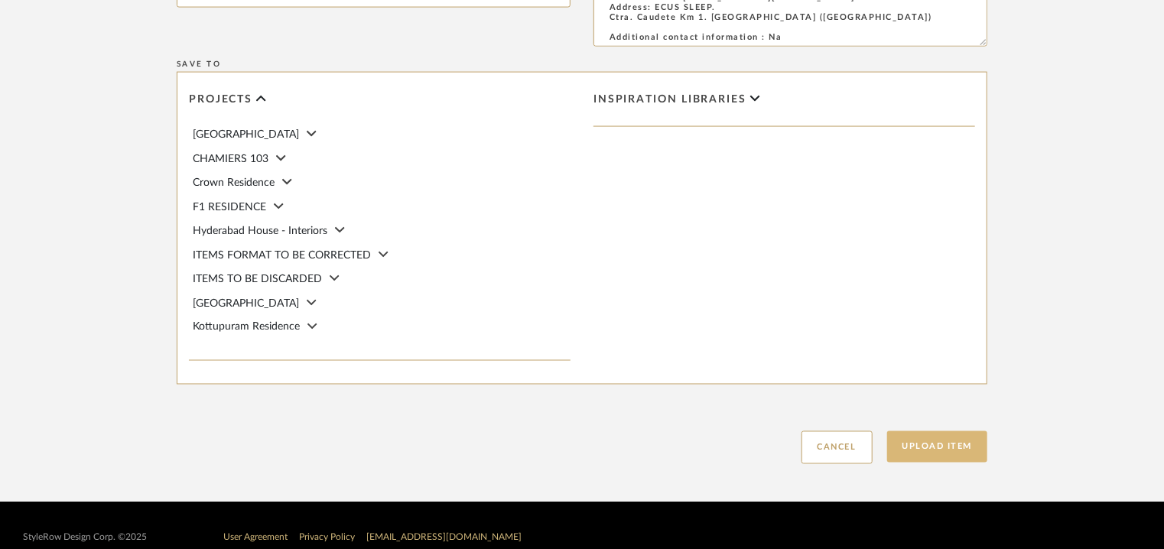
click at [928, 438] on button "Upload Item" at bounding box center [937, 446] width 101 height 31
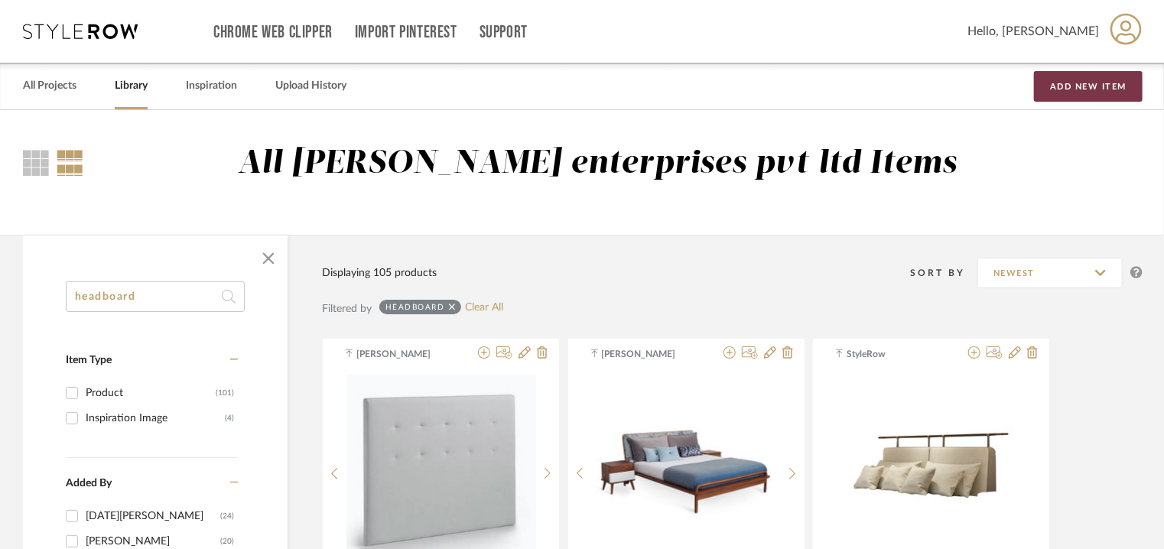
click at [1049, 88] on button "Add New Item" at bounding box center [1088, 86] width 109 height 31
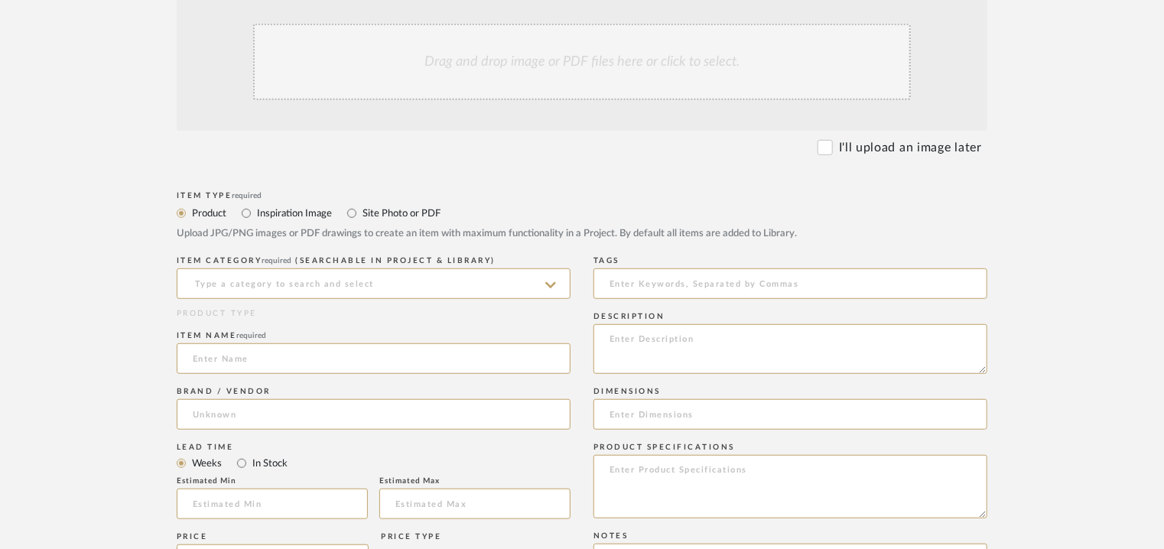
scroll to position [382, 0]
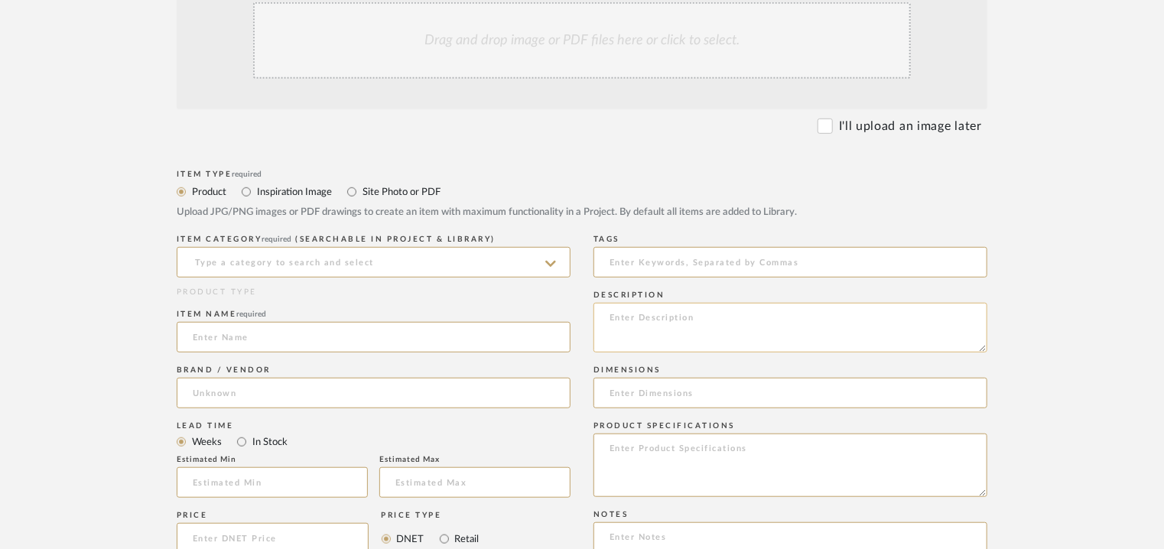
paste textarea "Type: Headboard Designer : Na Dimensions : HEIGHT : 120 cm THICKNESS : 15 cm LE…"
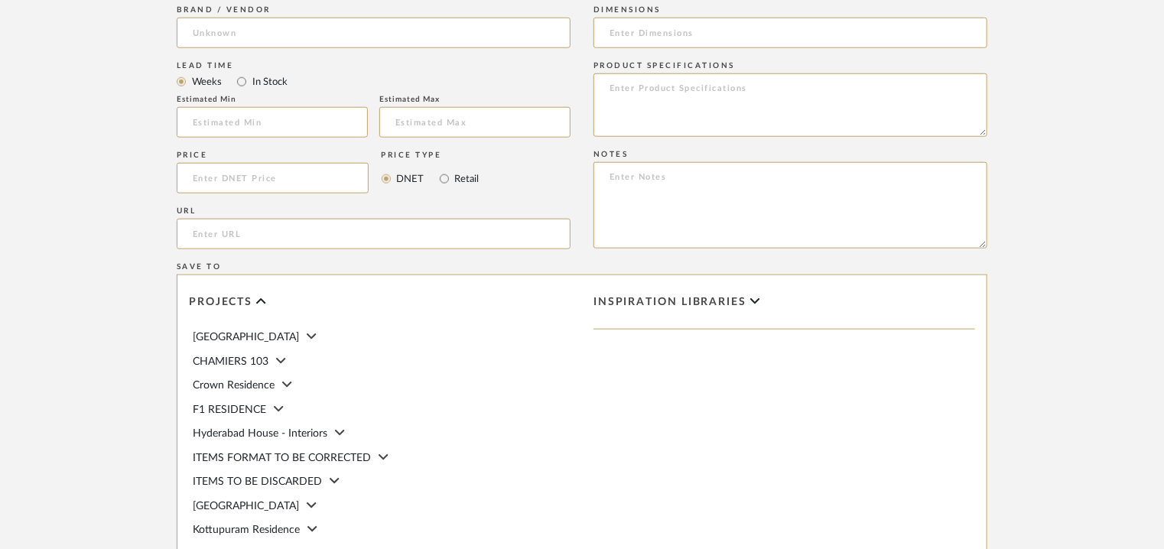
scroll to position [765, 0]
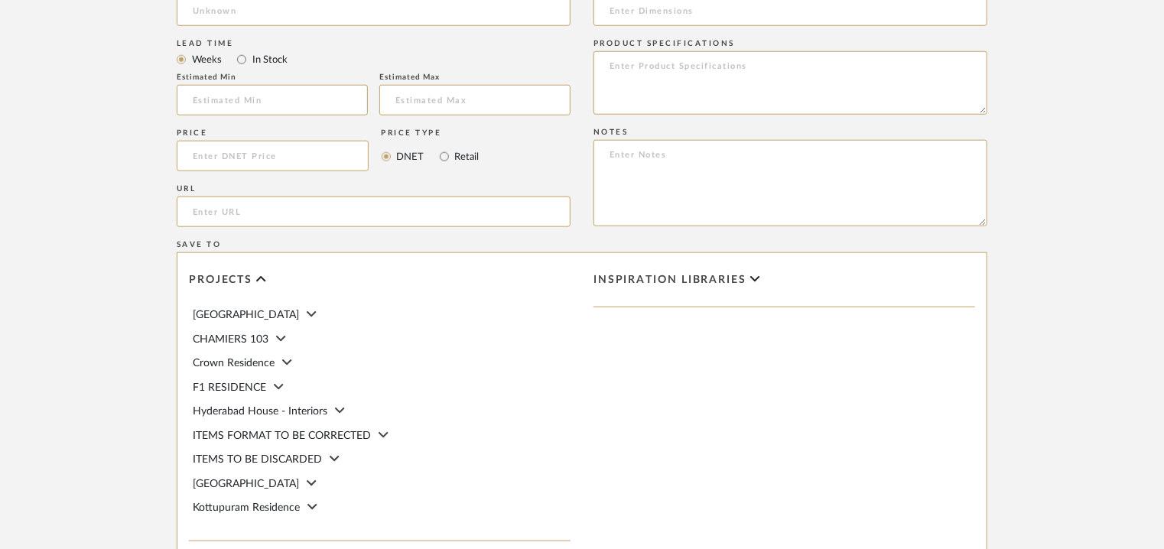
type textarea "Type: Headboard Designer : Na Dimensions : HEIGHT : 120 cm THICKNESS : 15 cm LE…"
click at [727, 162] on textarea at bounding box center [790, 183] width 394 height 86
paste textarea "Price: Na Lead time: Na Customizable: Na 3D available : No BIM available. No Po…"
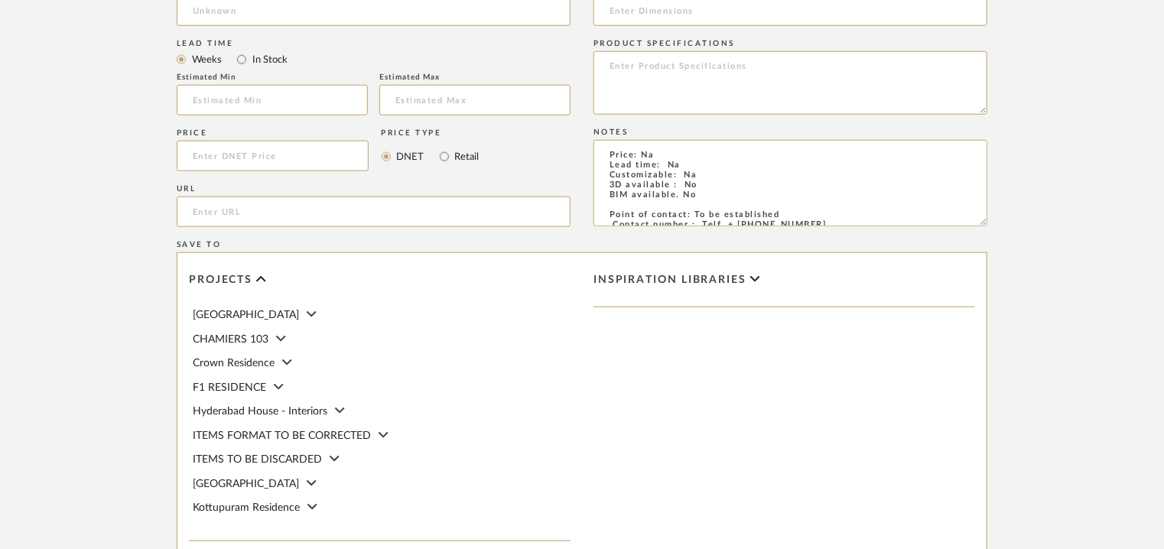
scroll to position [68, 0]
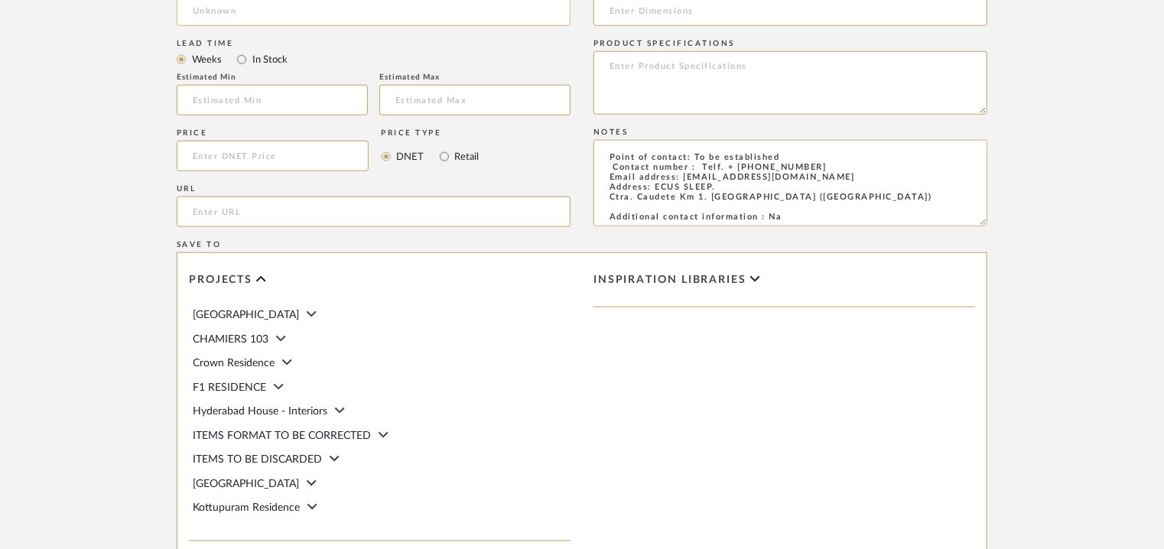
type textarea "Price: Na Lead time: Na Customizable: Na 3D available : No BIM available. No Po…"
paste input "[URL][DOMAIN_NAME]"
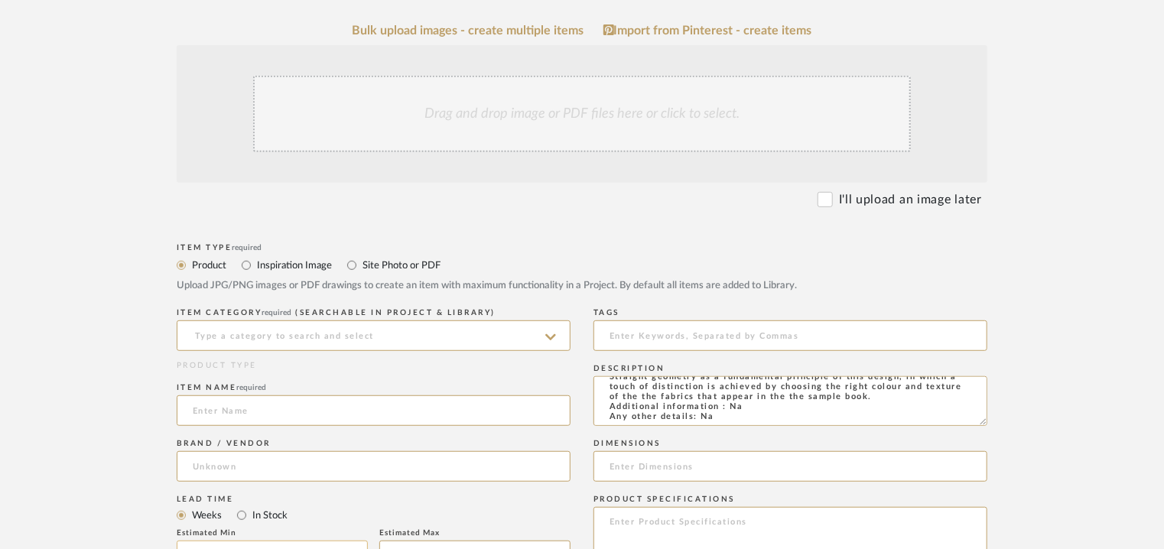
scroll to position [306, 0]
type input "[URL][DOMAIN_NAME]"
click at [268, 344] on input at bounding box center [374, 339] width 394 height 31
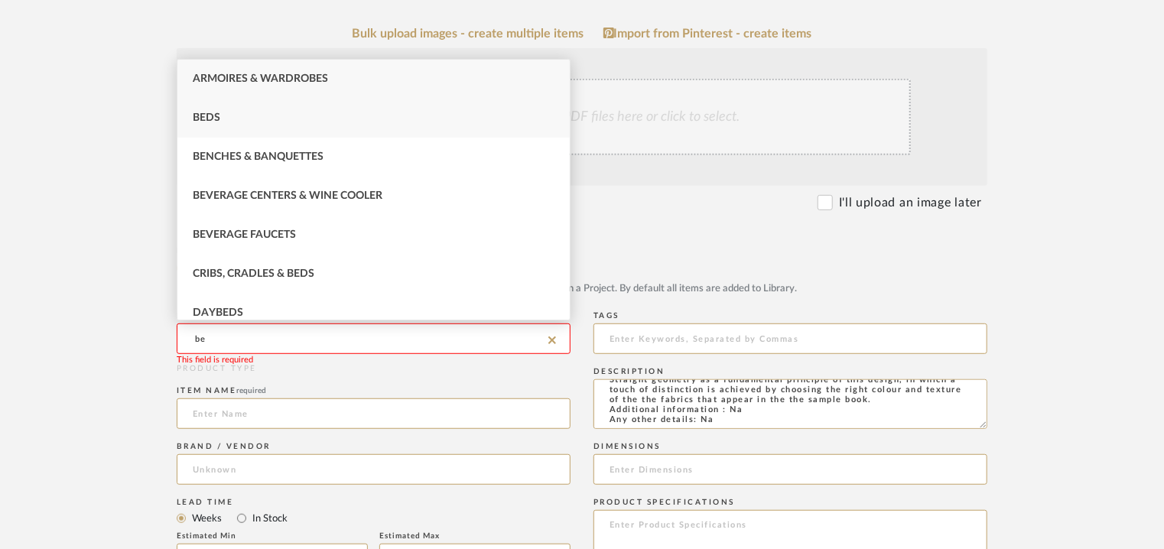
click at [252, 112] on div "Beds" at bounding box center [373, 118] width 392 height 39
type input "Beds"
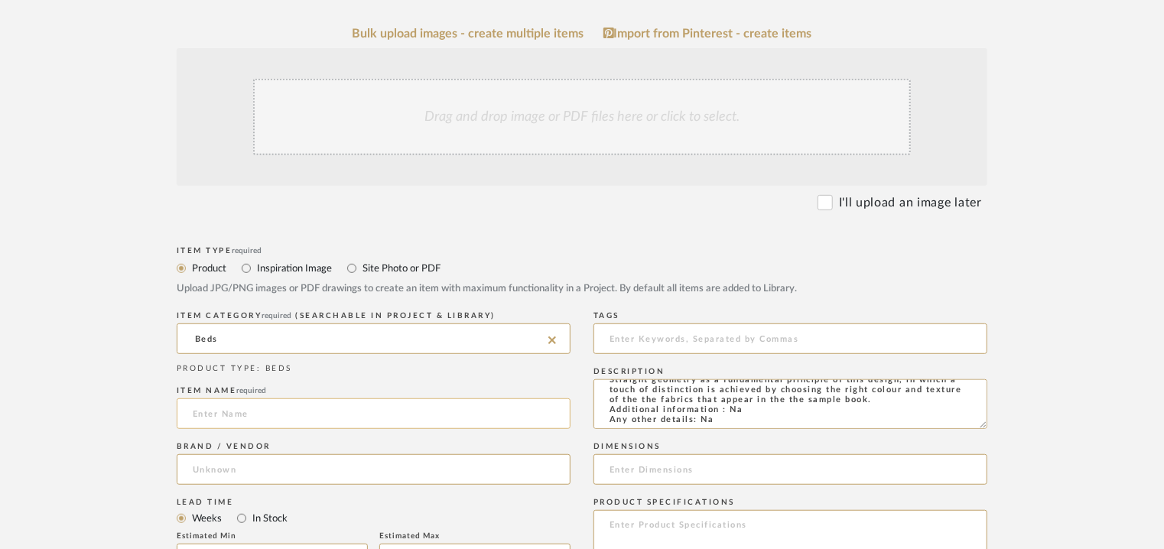
click at [229, 421] on input at bounding box center [374, 413] width 394 height 31
type input "a"
type input "AGAVE"
click at [252, 466] on input at bounding box center [374, 469] width 394 height 31
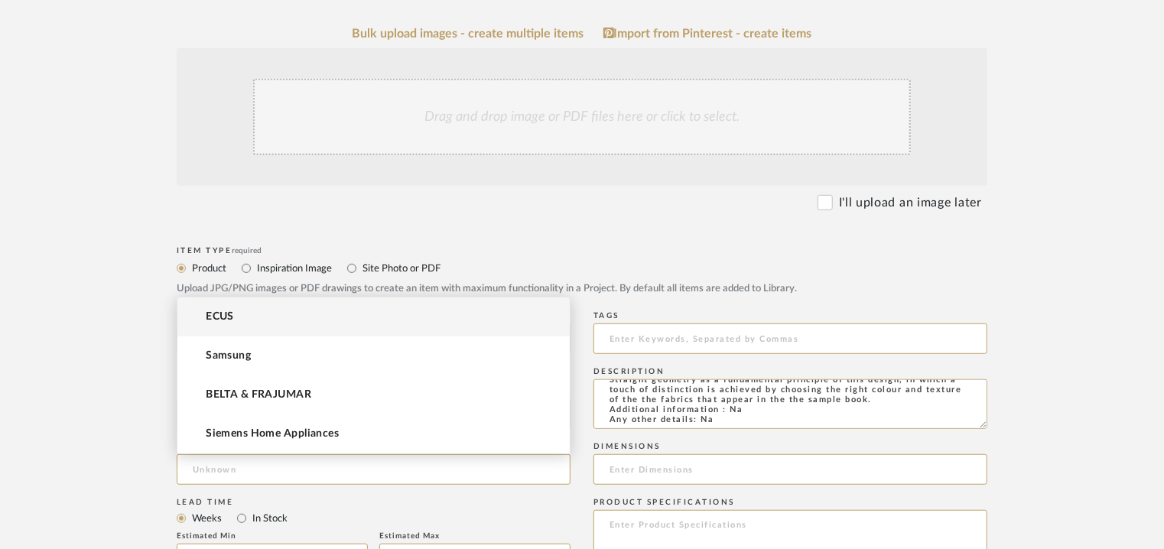
click at [217, 311] on span "ECUS" at bounding box center [220, 317] width 28 height 13
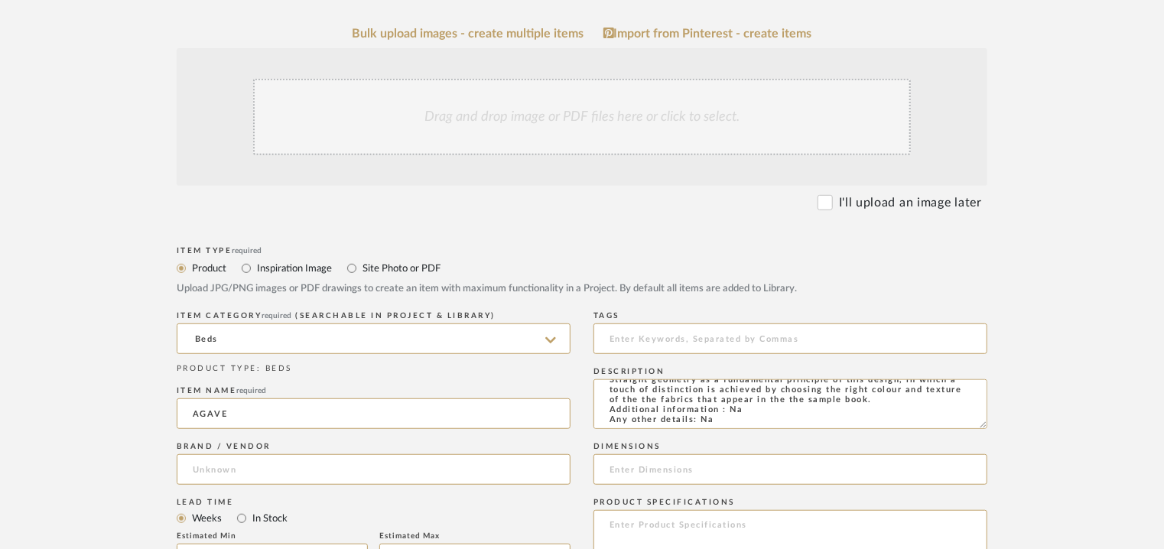
type input "ECUS"
click at [658, 337] on input at bounding box center [790, 339] width 394 height 31
type input "headboard,"
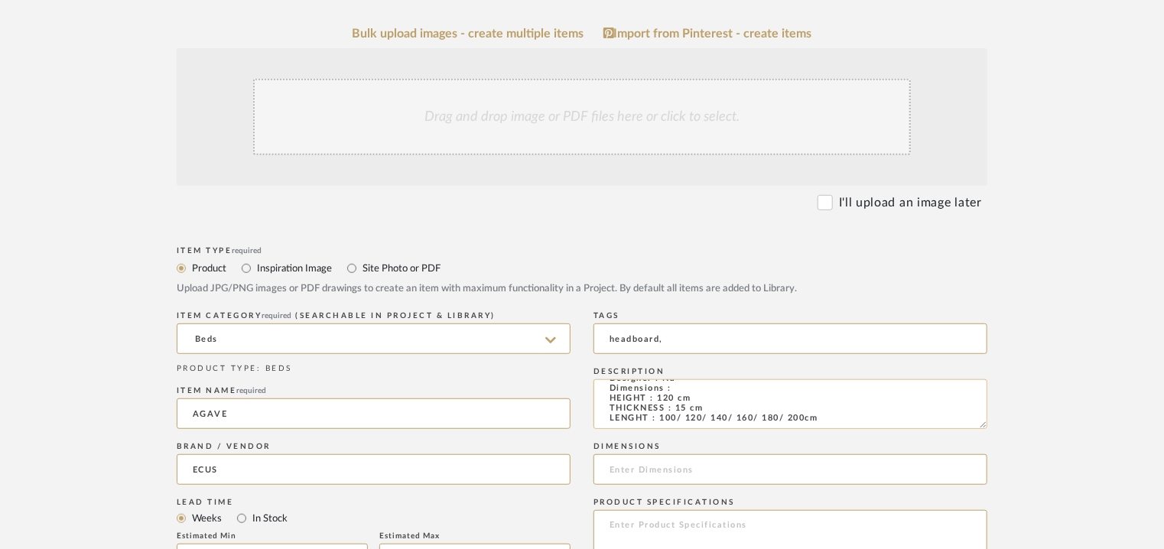
scroll to position [0, 0]
drag, startPoint x: 833, startPoint y: 387, endPoint x: 771, endPoint y: 414, distance: 67.5
click at [771, 414] on textarea "Type: Headboard Designer : Na Dimensions : HEIGHT : 120 cm THICKNESS : 15 cm LE…" at bounding box center [790, 404] width 394 height 50
click at [623, 469] on input at bounding box center [790, 469] width 394 height 31
paste input "HEIGHT : 120 cm THICKNESS : 15 cm LENGHT : 100/ 120/ 140/ 160/ 180/ 200cm"
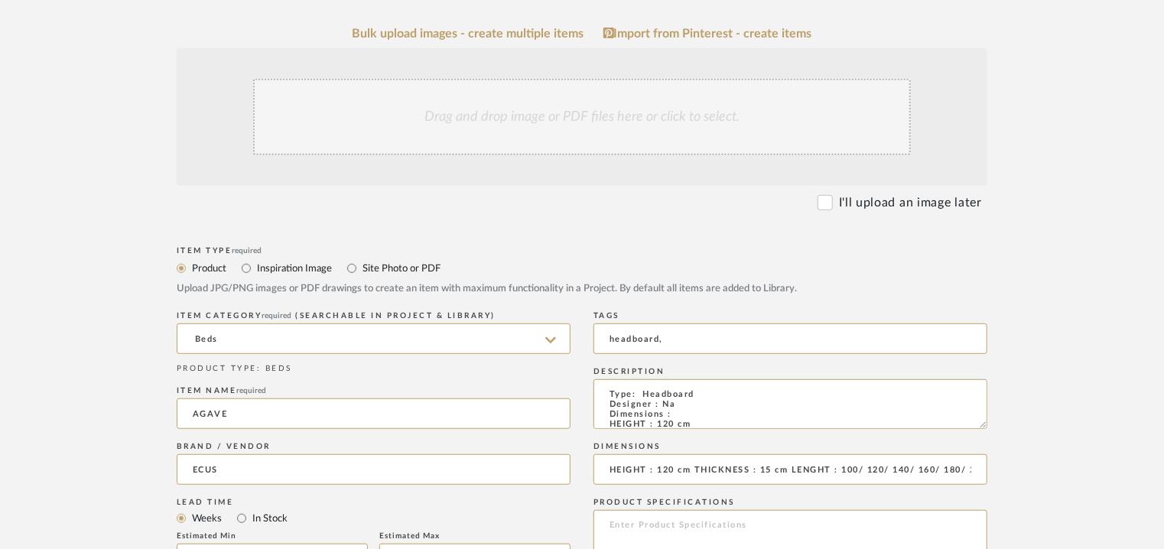
scroll to position [0, 37]
click at [805, 473] on input "HEIGHT : 120 cm THICKNESS : 15 cm LENGHT : 100/ 120/ 140/ 160/ 180/ 200cm" at bounding box center [790, 469] width 394 height 31
type input "HEIGHT 120cm x THICKNESS 15cm x LENGHT 100/ 120/ 140/ 160/ 180/ 200cm"
click at [658, 122] on div "Drag and drop image or PDF files here or click to select." at bounding box center [582, 117] width 658 height 76
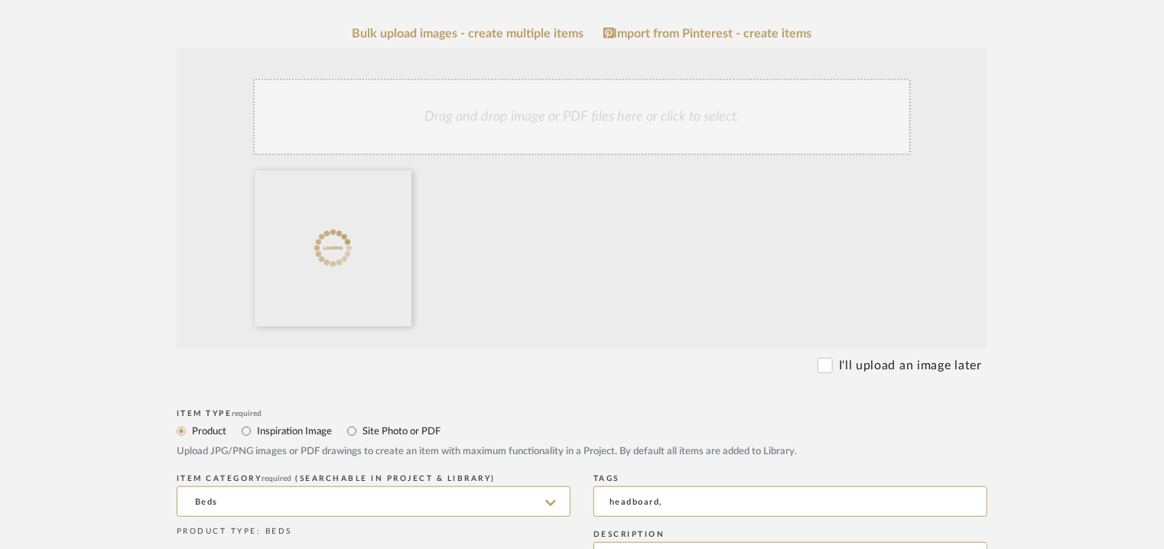
click at [597, 143] on div "Drag and drop image or PDF files here or click to select." at bounding box center [582, 117] width 658 height 76
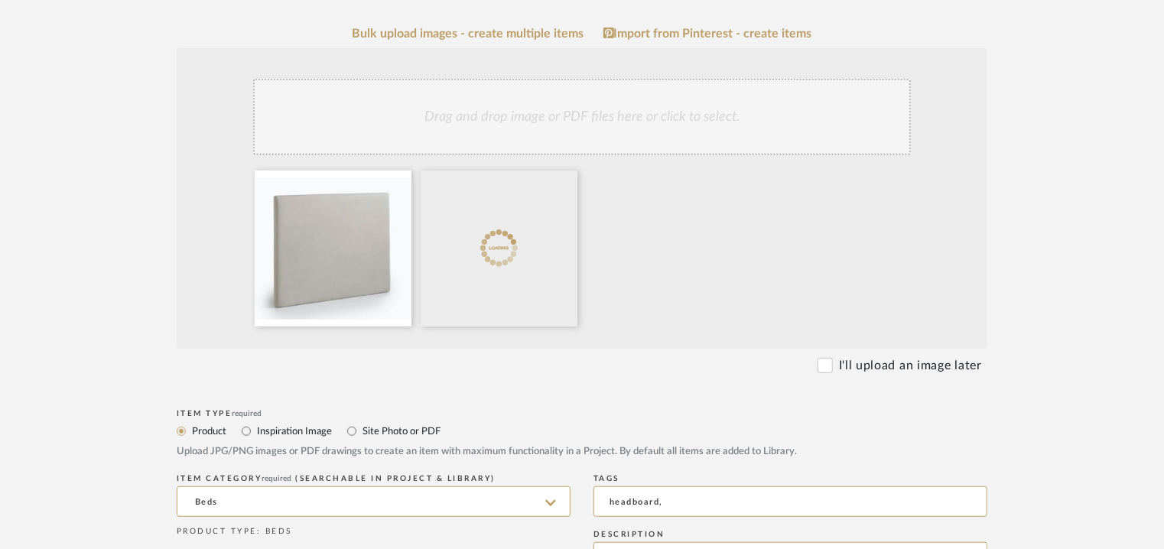
click at [625, 123] on div "Drag and drop image or PDF files here or click to select." at bounding box center [582, 117] width 658 height 76
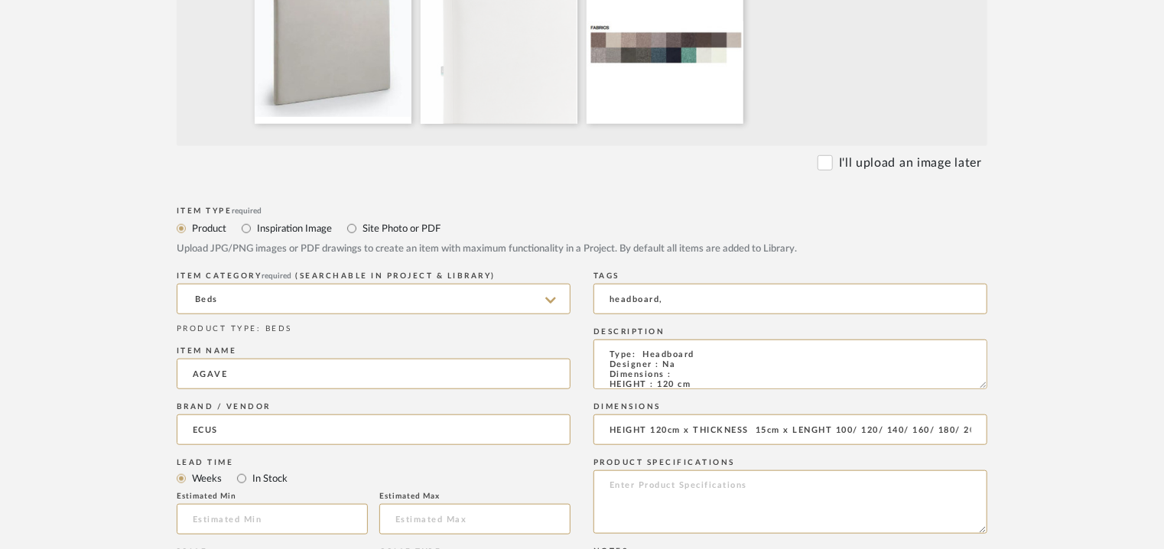
scroll to position [535, 0]
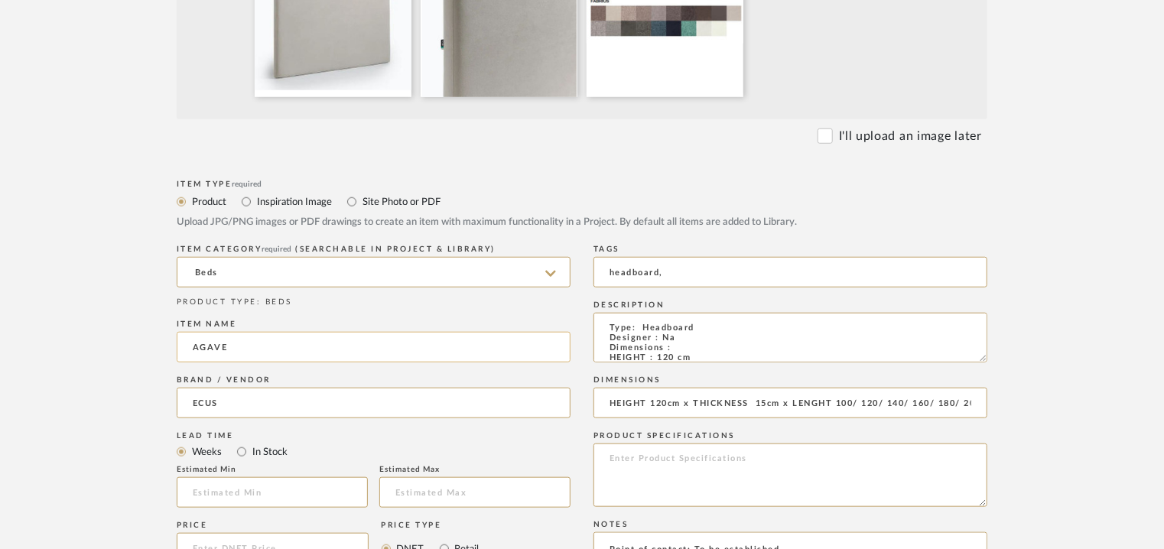
click at [311, 344] on input "AGAVE" at bounding box center [374, 347] width 394 height 31
drag, startPoint x: 231, startPoint y: 341, endPoint x: 372, endPoint y: 359, distance: 141.8
click at [372, 359] on input "AGAVE HEADBOARD" at bounding box center [374, 347] width 394 height 31
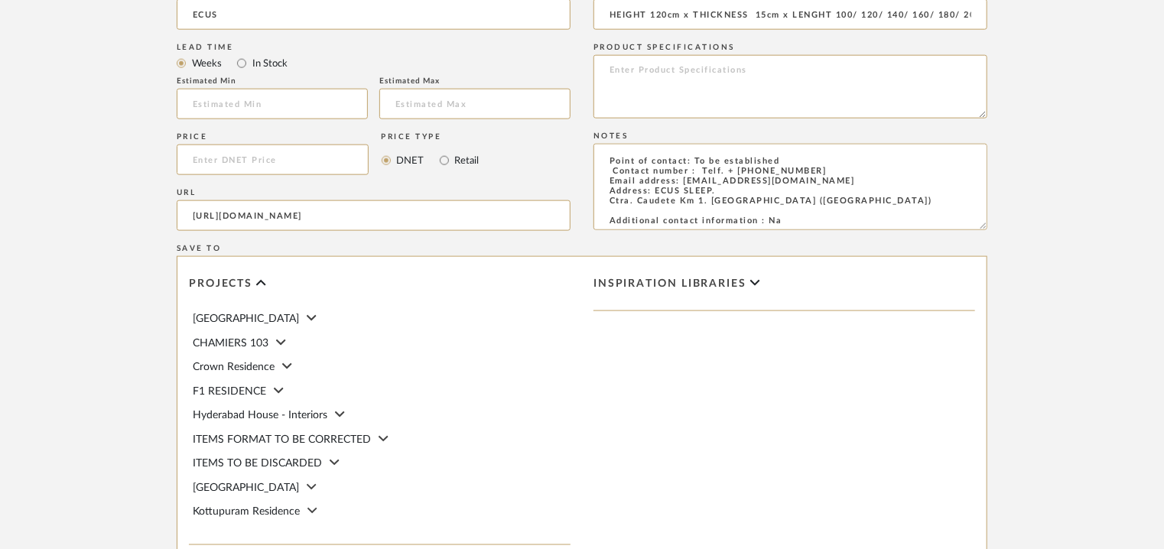
scroll to position [597, 0]
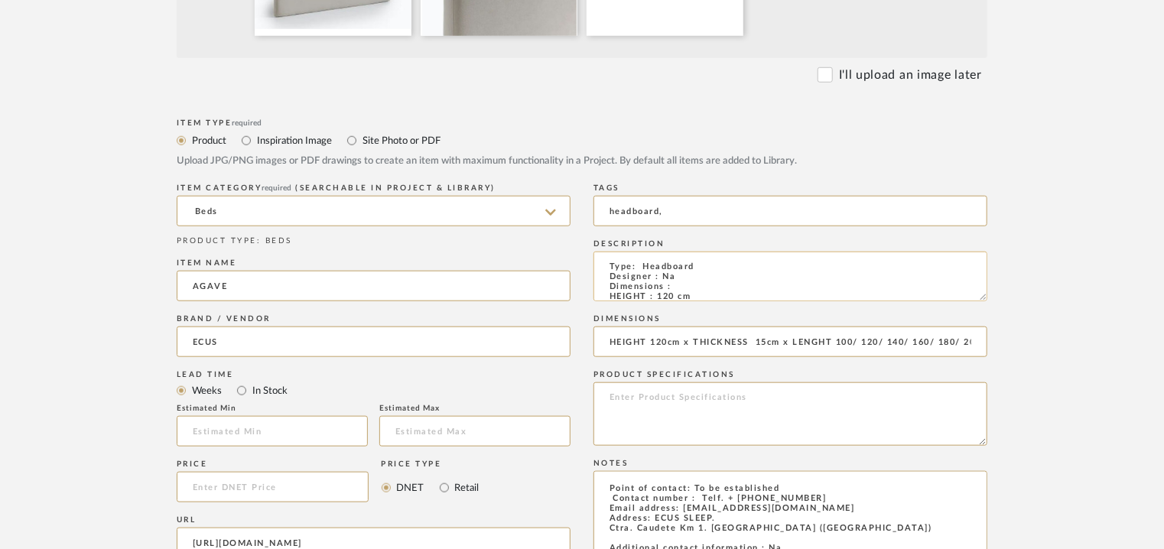
type input "AGAVE"
drag, startPoint x: 642, startPoint y: 265, endPoint x: 702, endPoint y: 265, distance: 59.7
click at [702, 265] on textarea "Type: Headboard Designer : Na Dimensions : HEIGHT : 120 cm THICKNESS : 15 cm LE…" at bounding box center [790, 277] width 394 height 50
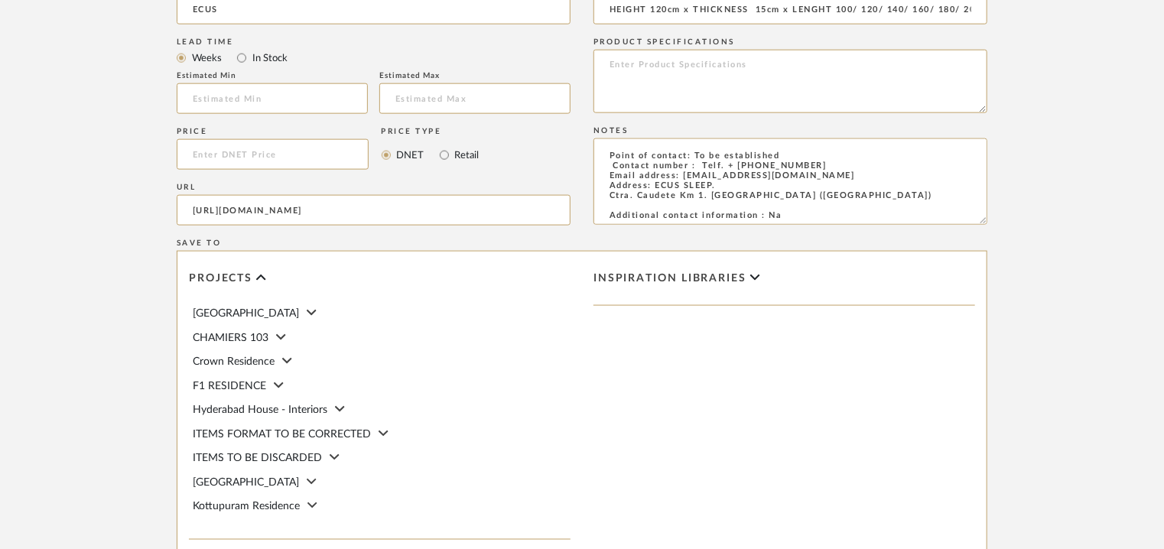
scroll to position [1055, 0]
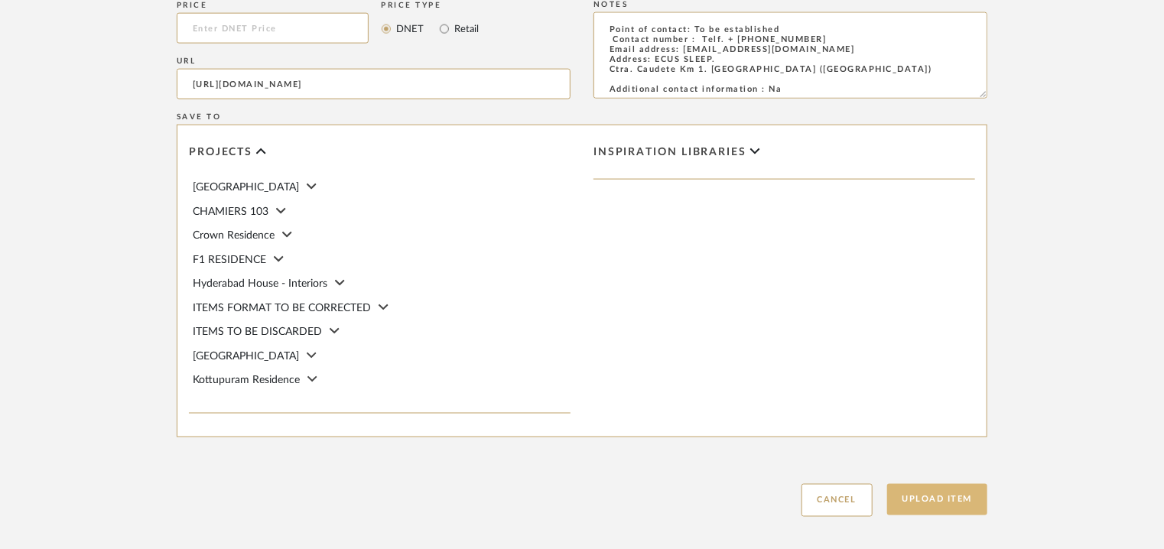
type textarea "Type: HEADBOARD Designer : Na Dimensions : HEIGHT : 120 cm THICKNESS : 15 cm LE…"
click at [942, 509] on button "Upload Item" at bounding box center [937, 499] width 101 height 31
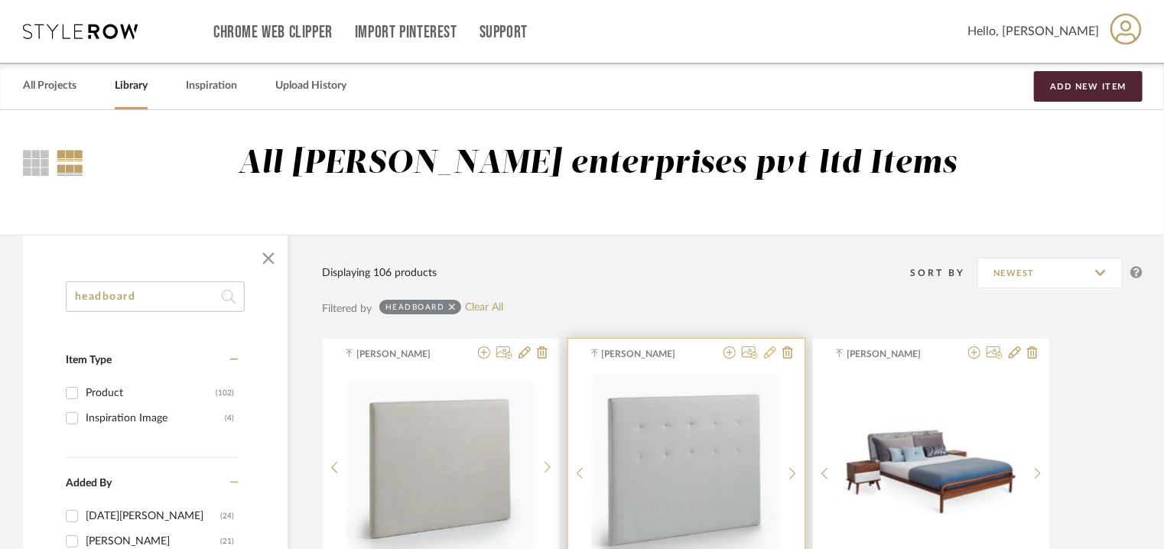
click at [771, 356] on icon at bounding box center [770, 352] width 12 height 12
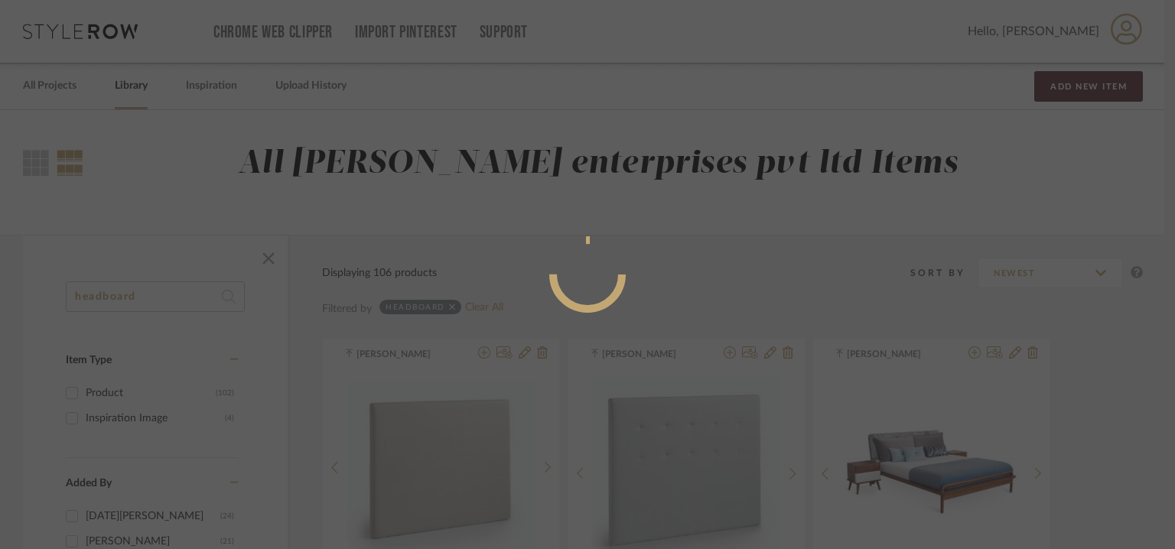
radio input "true"
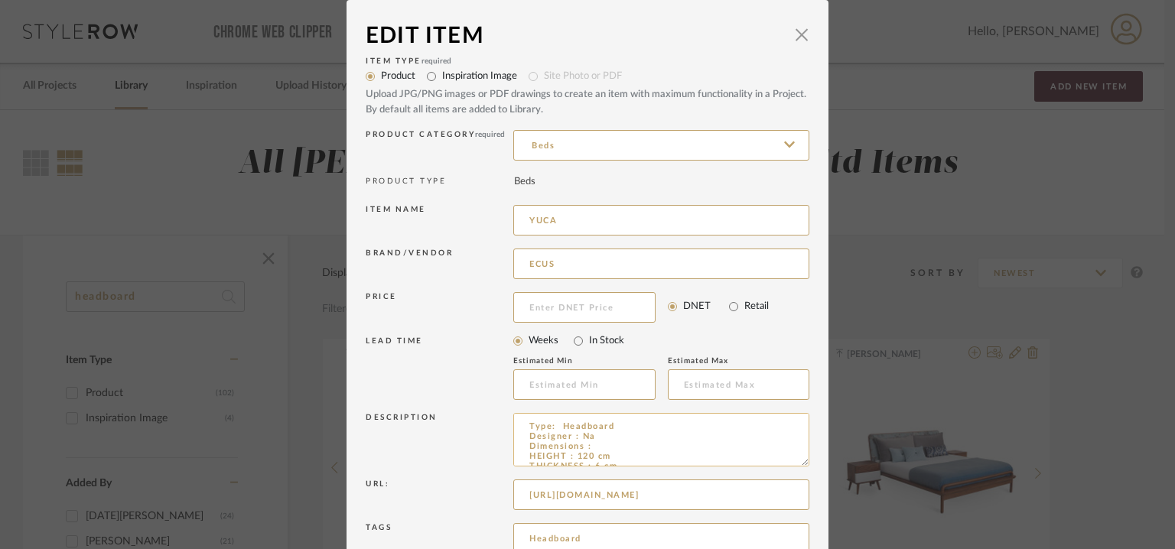
click at [566, 423] on textarea "Type: Headboard Designer : Na Dimensions : HEIGHT : 120 cm THICKNESS : 6 cm LEN…" at bounding box center [661, 440] width 296 height 54
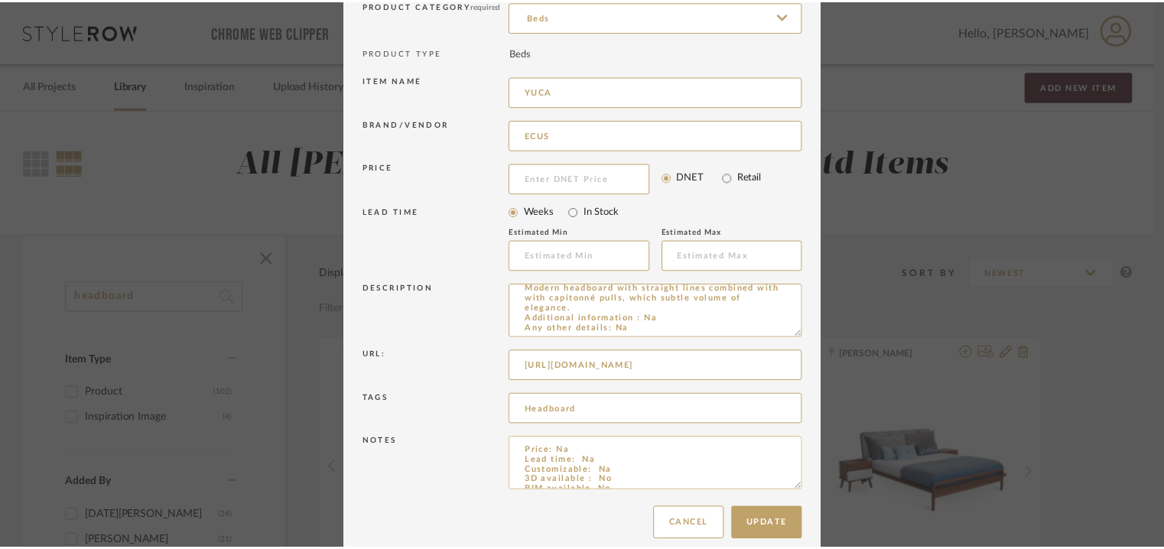
scroll to position [147, 0]
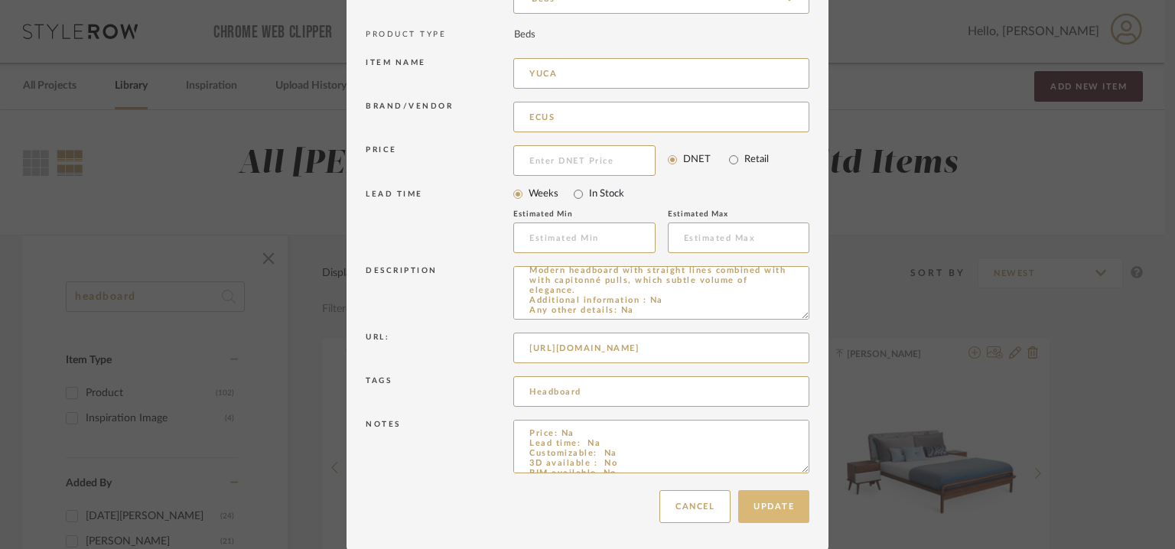
type textarea "Type: HEADBOARD Designer : Na Dimensions : HEIGHT : 120 cm THICKNESS : 6 cm LEN…"
click at [776, 504] on button "Update" at bounding box center [773, 506] width 71 height 33
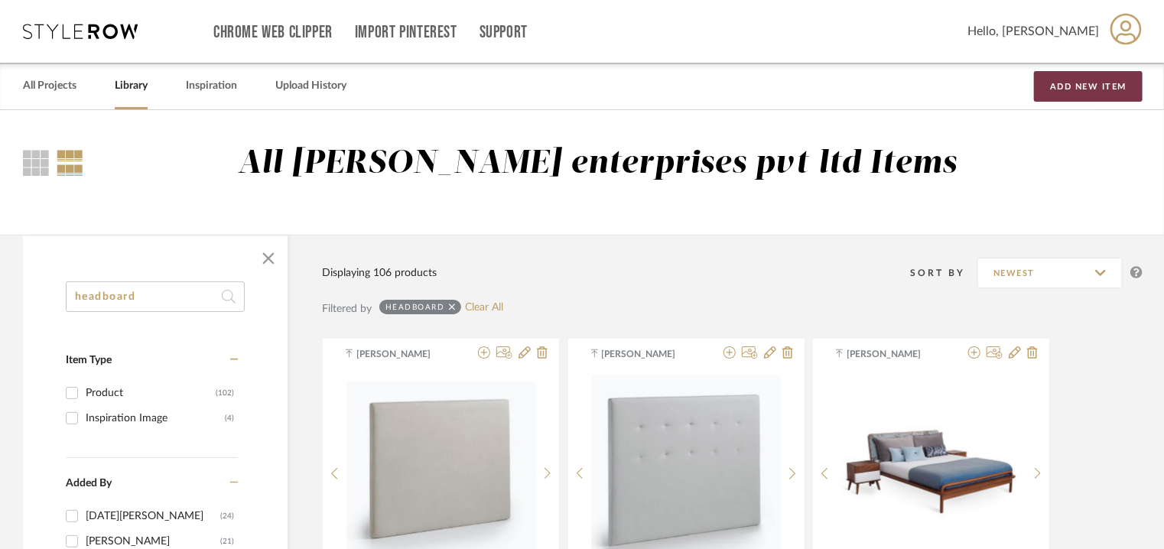
click at [1102, 83] on button "Add New Item" at bounding box center [1088, 86] width 109 height 31
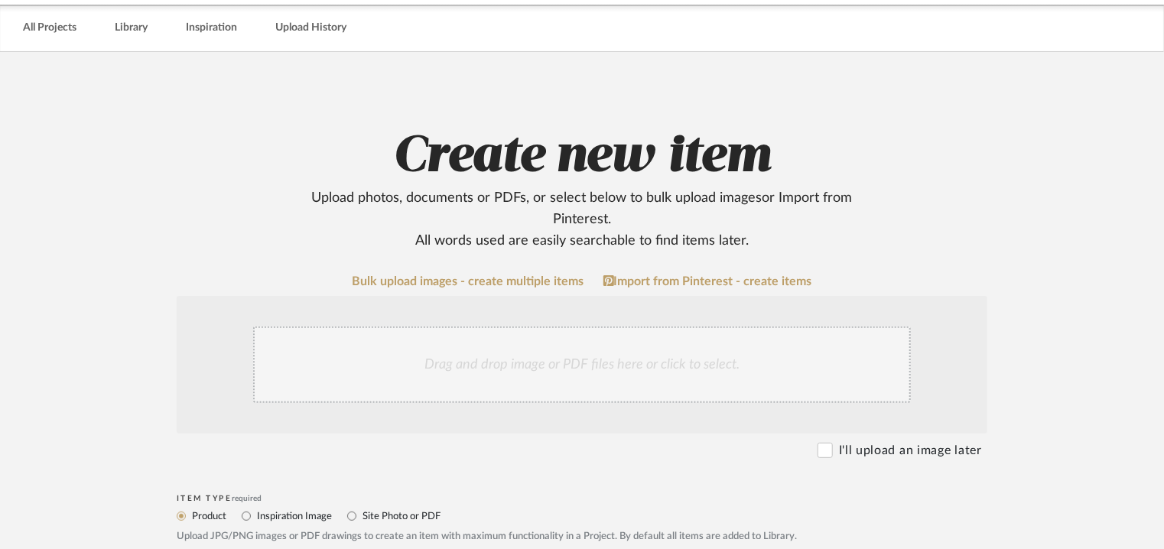
scroll to position [535, 0]
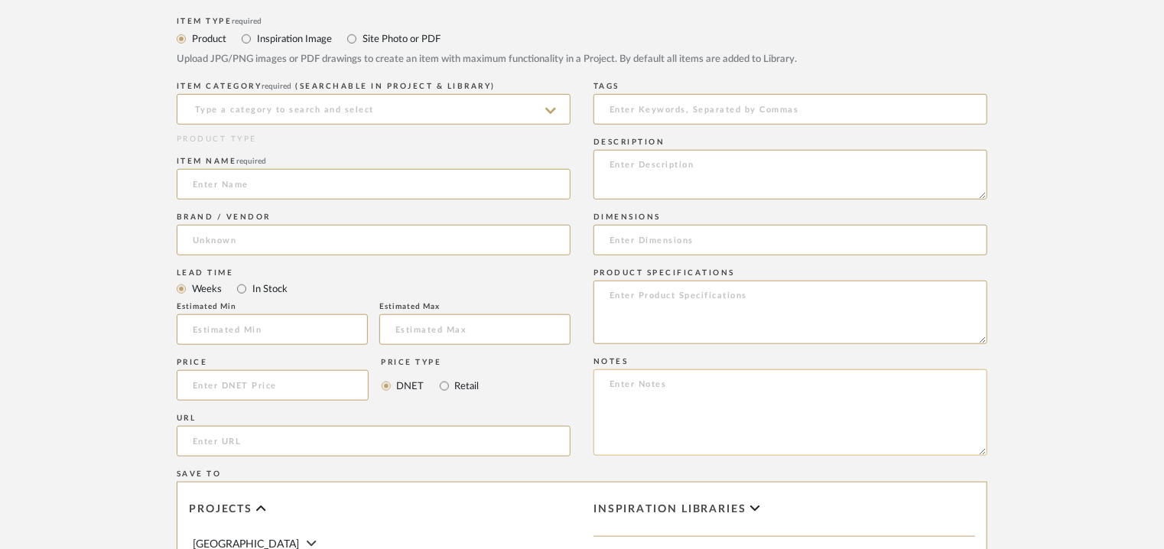
paste textarea "Price: Na Lead time: Na Customizable: Na 3D available : No BIM available. No Po…"
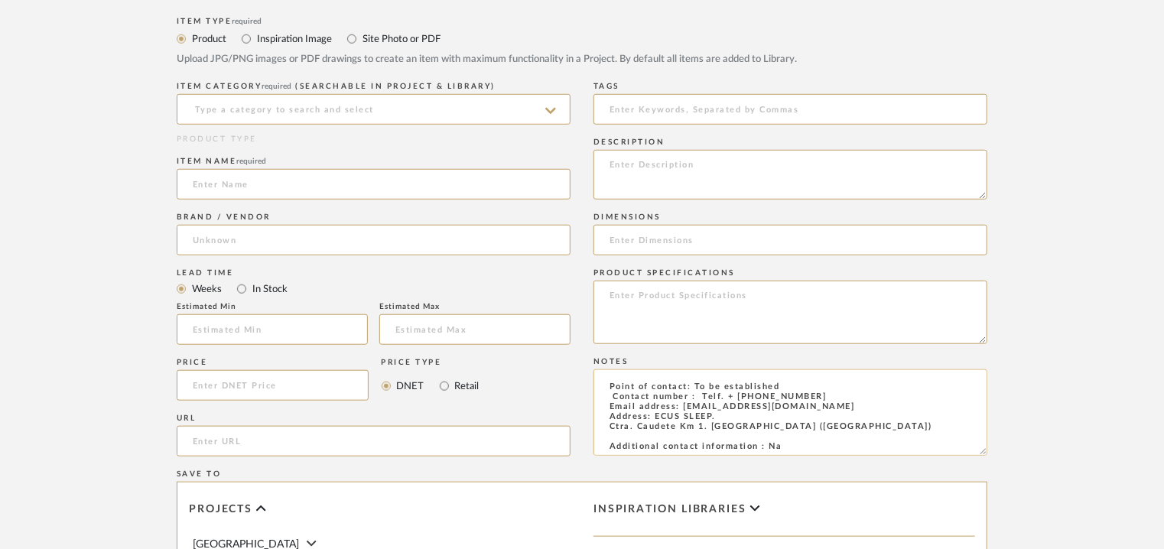
scroll to position [0, 0]
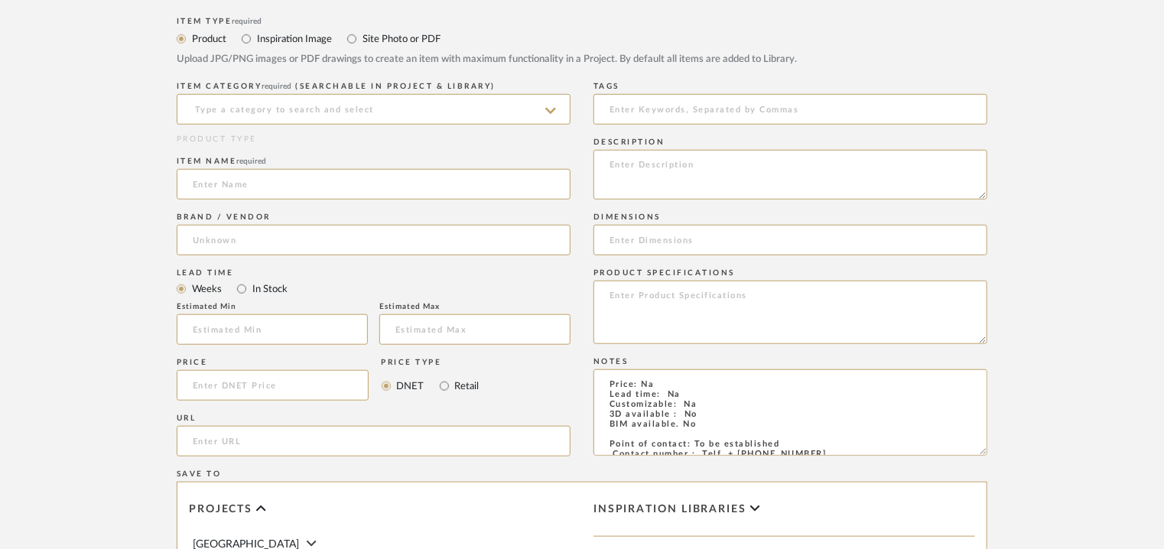
type textarea "Price: Na Lead time: Na Customizable: Na 3D available : No BIM available. No Po…"
click at [961, 187] on textarea at bounding box center [790, 175] width 394 height 50
paste textarea "Type: HEADBOARD Designer : Na Dimensions : HEIGHT : 120 cm THICKNESS : 6cm LENG…"
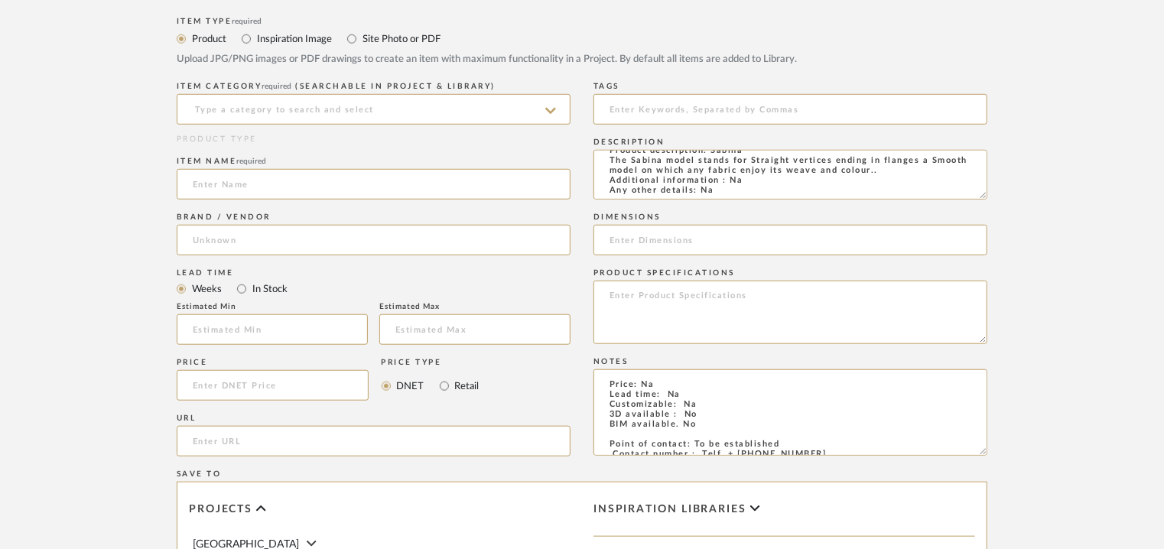
type textarea "Type: HEADBOARD Designer : Na Dimensions : HEIGHT : 120 cm THICKNESS : 6cm LENG…"
click at [878, 233] on input at bounding box center [790, 240] width 394 height 31
paste input "HEIGHT 120cm x THICKNESS 6cm x LENGHT 100/ 120/ 140/ 160/ 180/ 200cm"
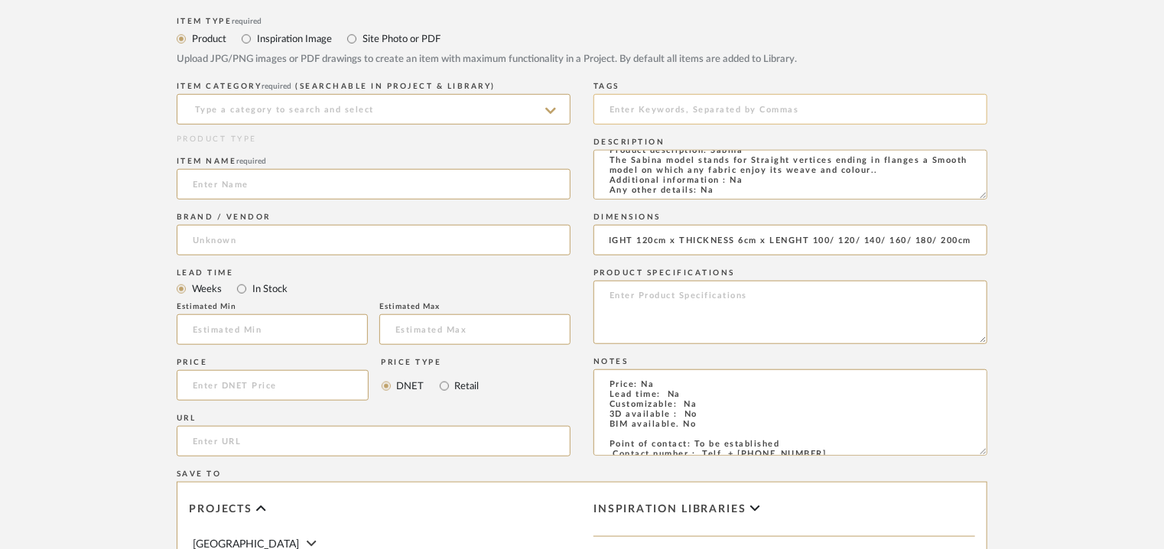
type input "HEIGHT 120cm x THICKNESS 6cm x LENGHT 100/ 120/ 140/ 160/ 180/ 200cm"
click at [634, 106] on input at bounding box center [790, 109] width 394 height 31
type input "H"
type input "heaadboard,"
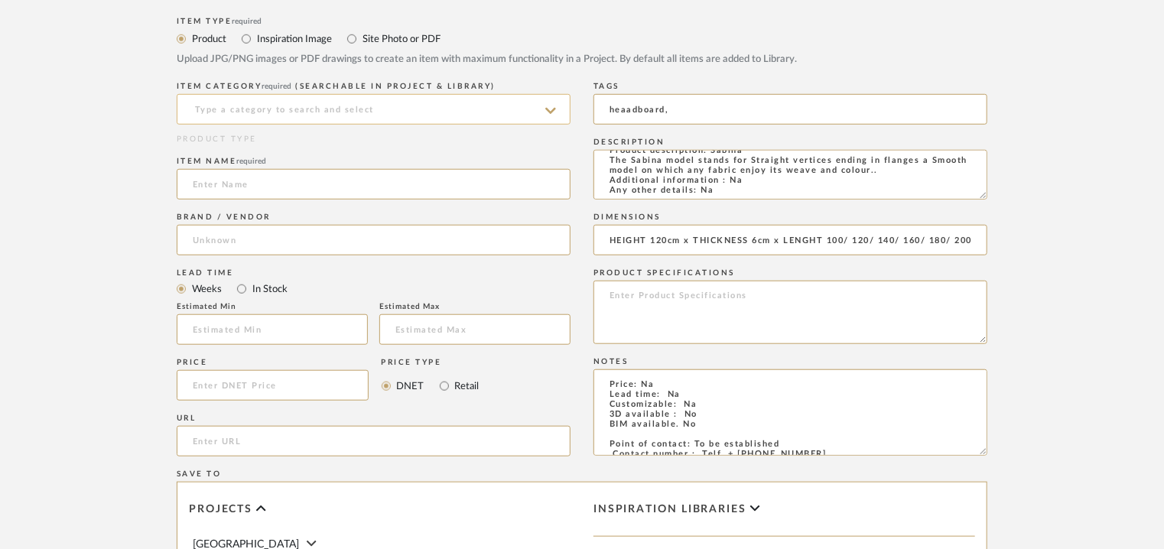
click at [371, 113] on input at bounding box center [374, 109] width 394 height 31
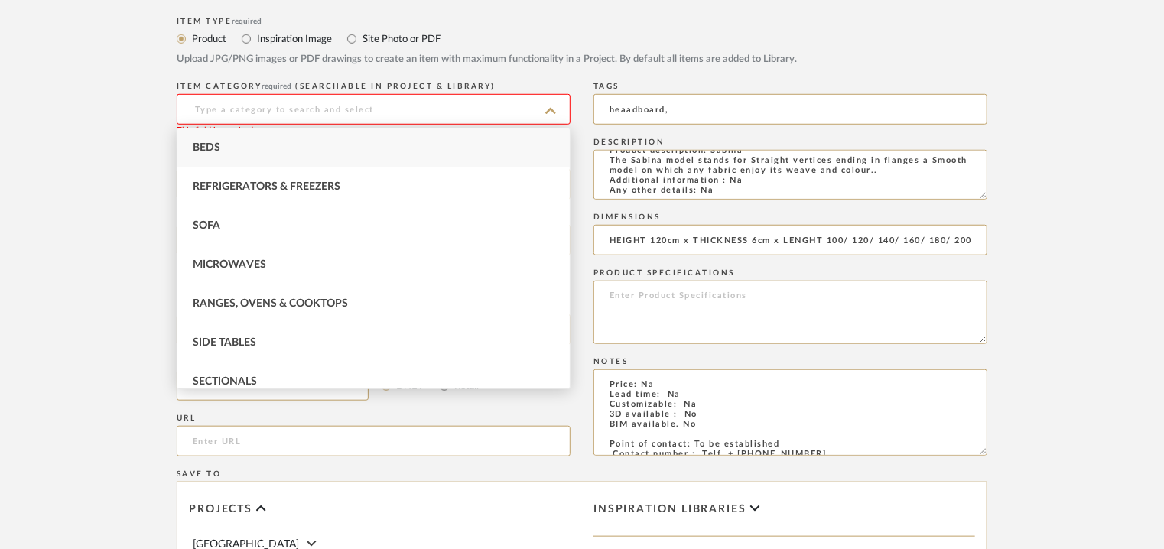
click at [343, 139] on div "Beds" at bounding box center [373, 147] width 392 height 39
type input "Beds"
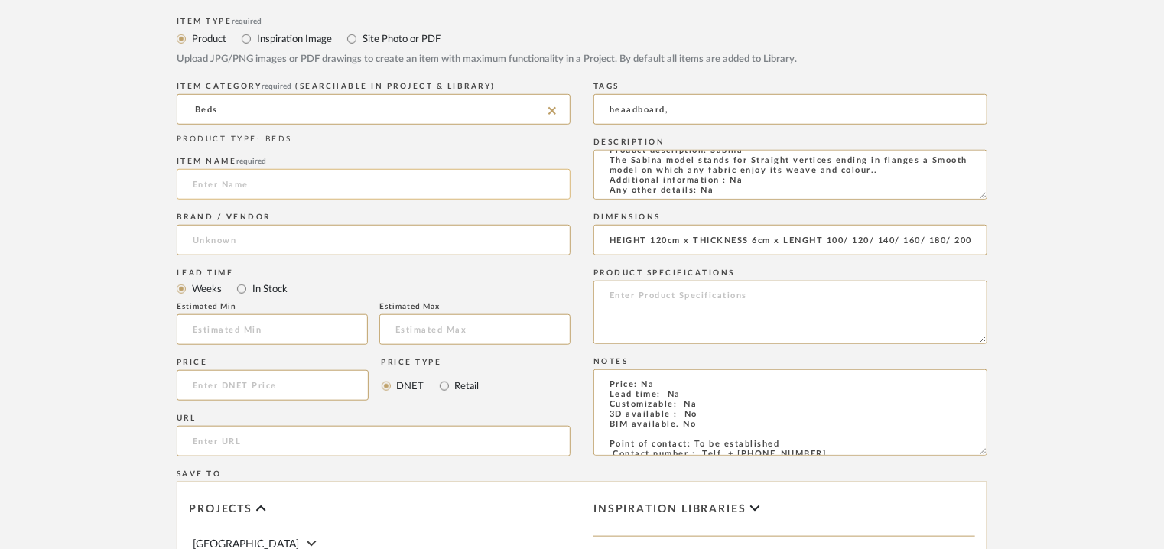
click at [272, 187] on input at bounding box center [374, 184] width 394 height 31
type input "[PERSON_NAME]"
click at [280, 229] on input at bounding box center [374, 240] width 394 height 31
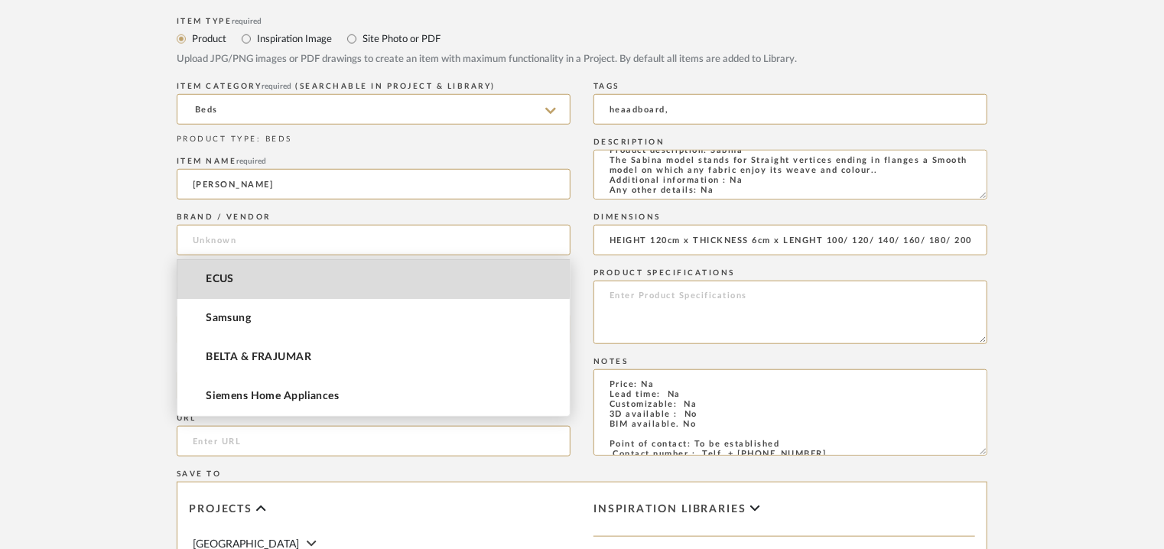
click at [256, 278] on mat-option "ECUS" at bounding box center [373, 279] width 392 height 39
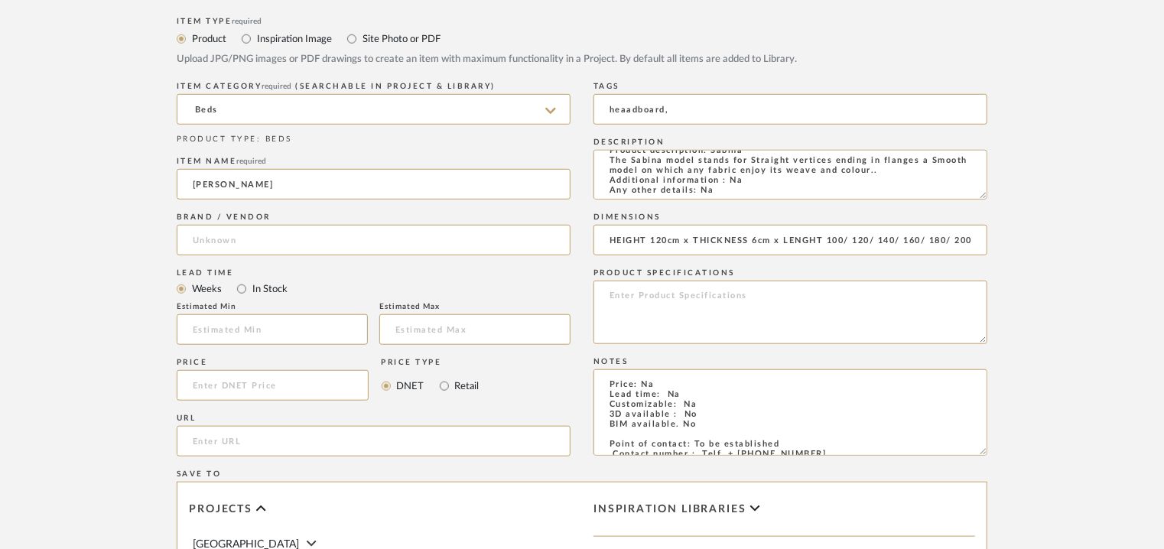
type input "ECUS"
click at [198, 439] on input "url" at bounding box center [374, 441] width 394 height 31
paste input "[URL][DOMAIN_NAME]"
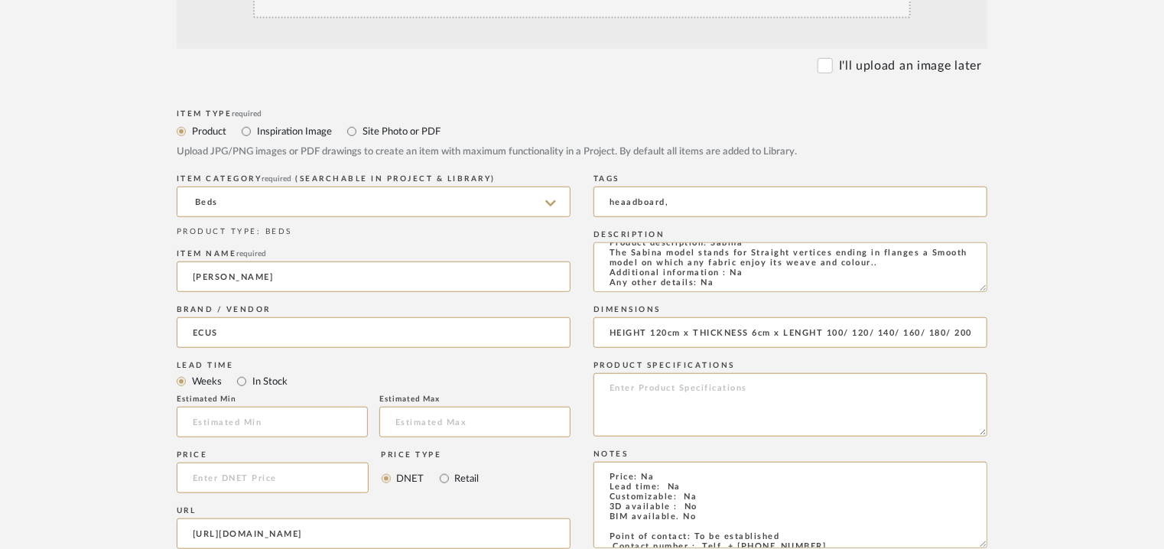
scroll to position [306, 0]
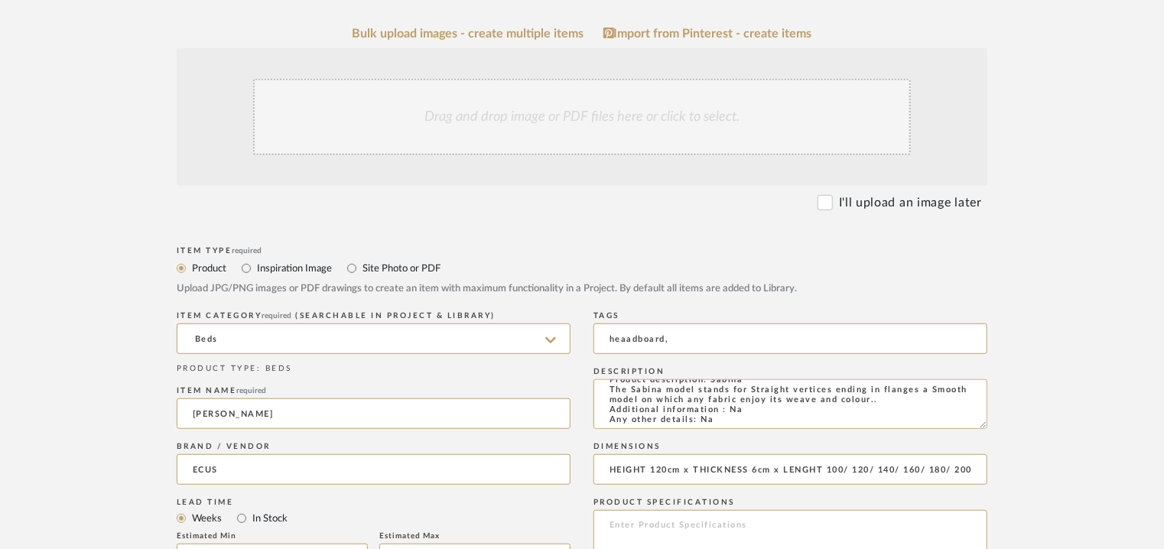
type input "[URL][DOMAIN_NAME]"
click at [656, 126] on div "Drag and drop image or PDF files here or click to select." at bounding box center [582, 117] width 658 height 76
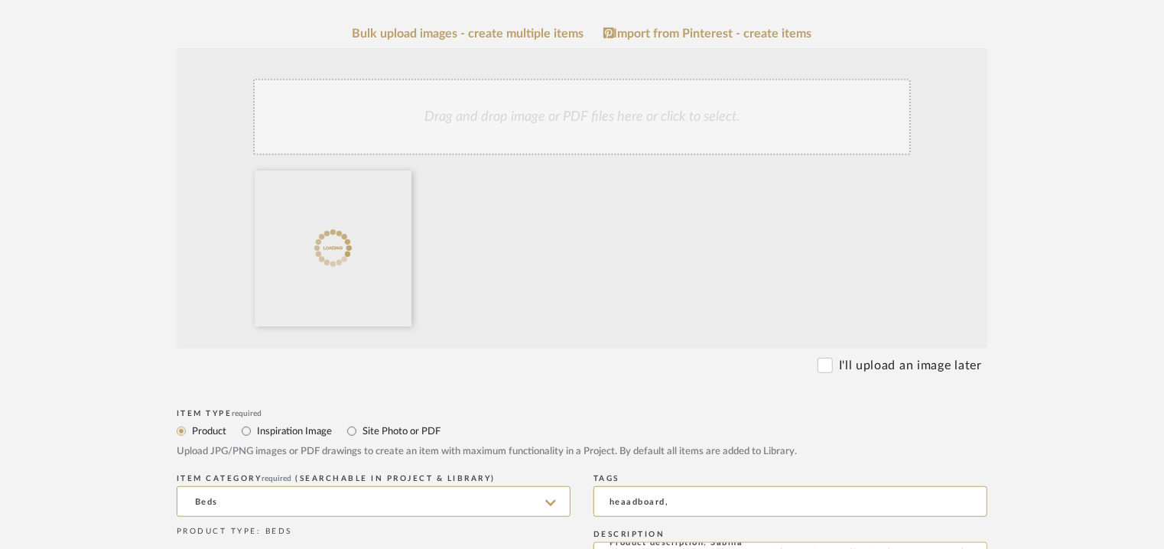
click at [595, 108] on div "Drag and drop image or PDF files here or click to select." at bounding box center [582, 117] width 658 height 76
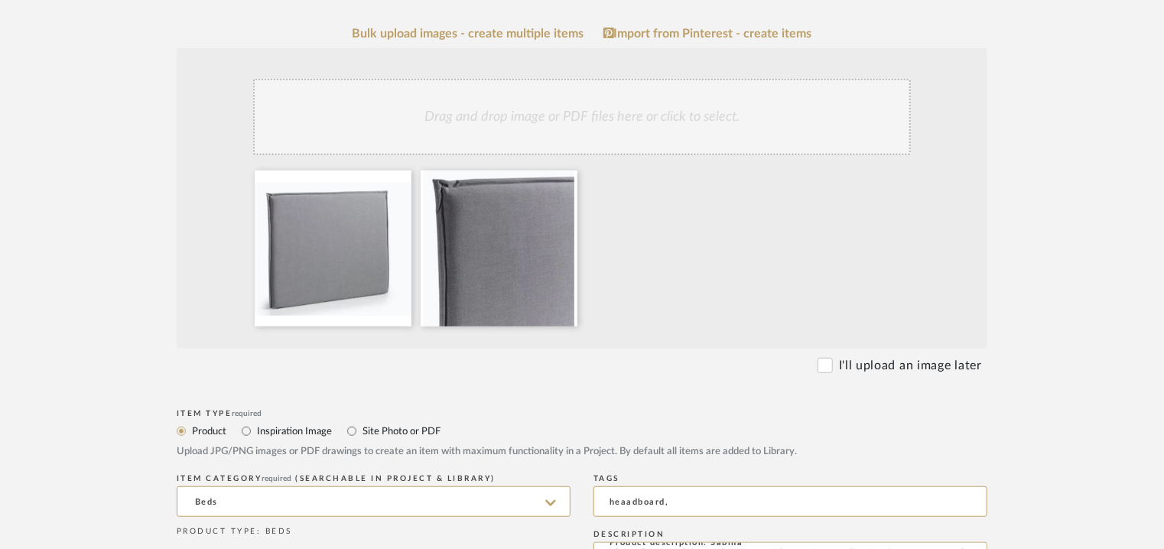
click at [612, 131] on div "Drag and drop image or PDF files here or click to select." at bounding box center [582, 117] width 658 height 76
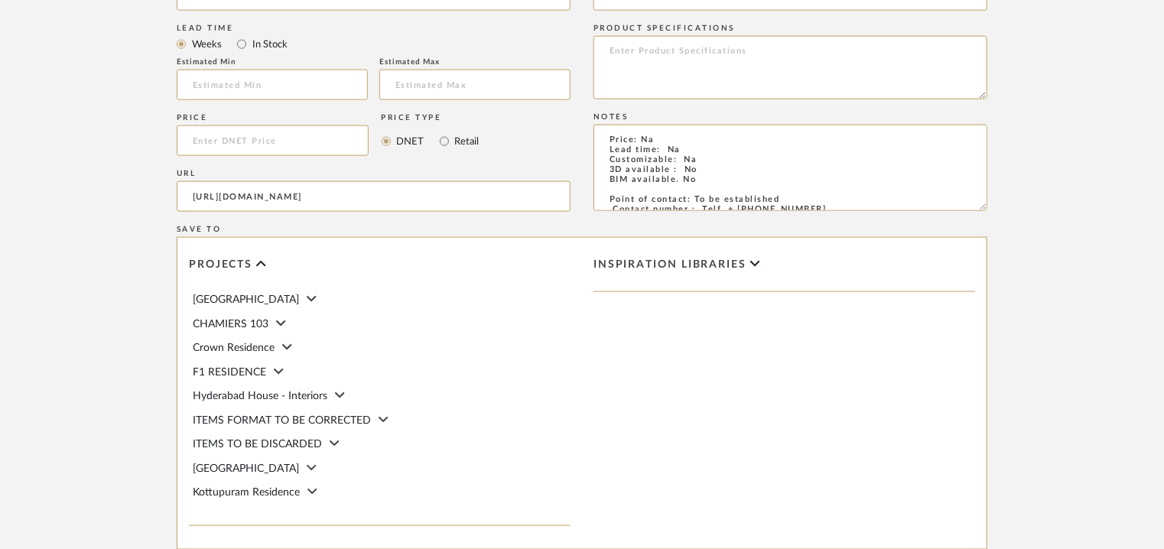
scroll to position [1132, 0]
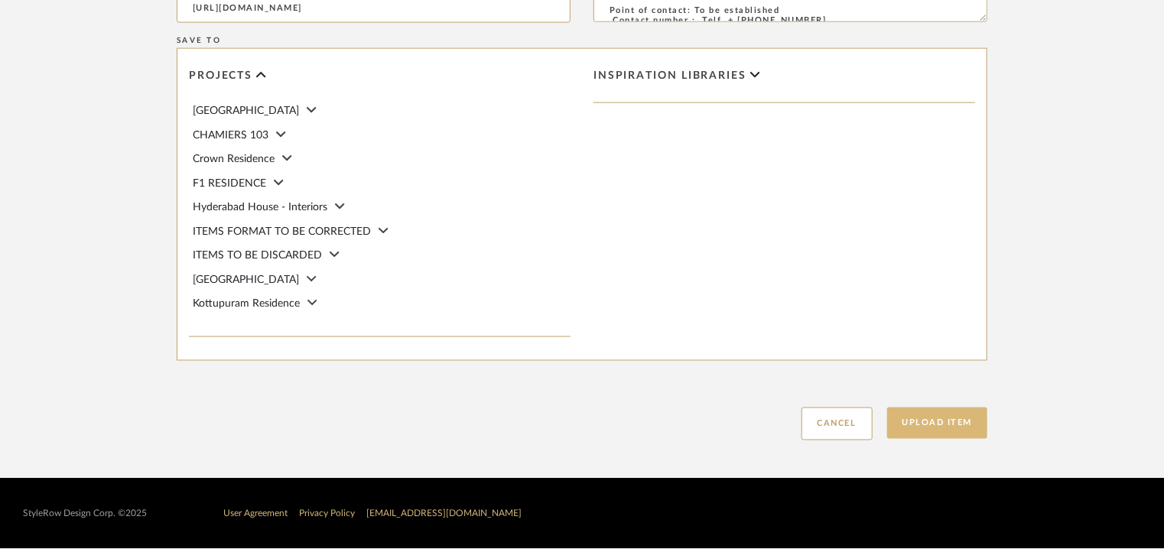
click at [921, 428] on button "Upload Item" at bounding box center [937, 423] width 101 height 31
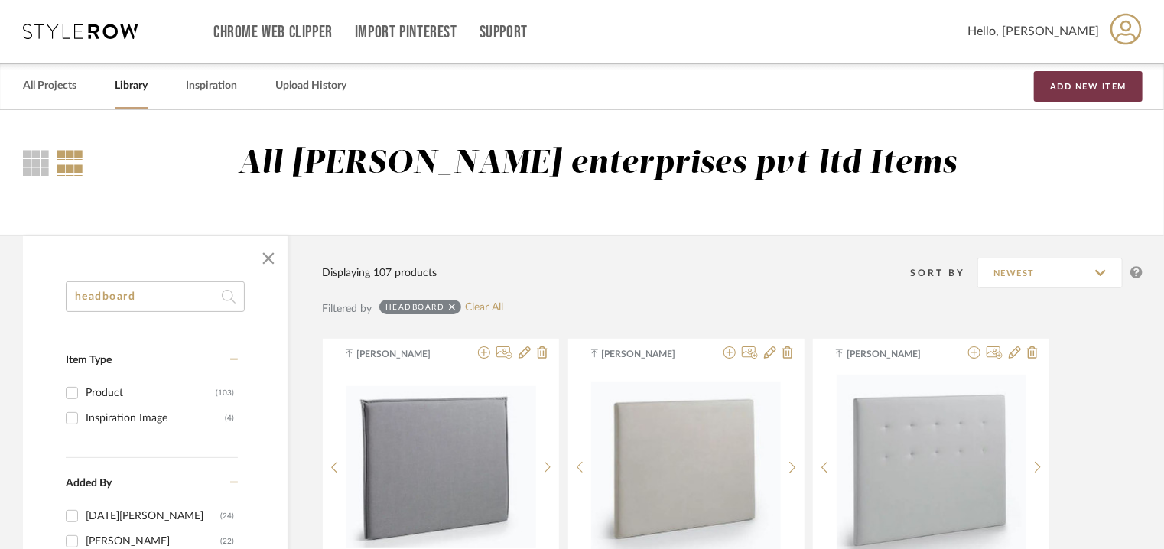
click at [1065, 83] on button "Add New Item" at bounding box center [1088, 86] width 109 height 31
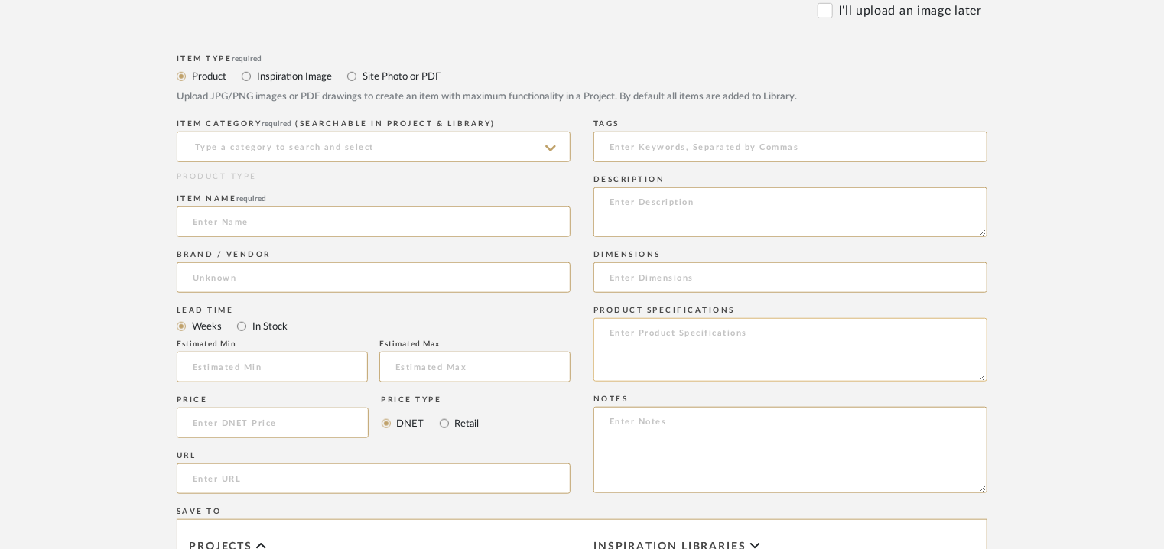
scroll to position [535, 0]
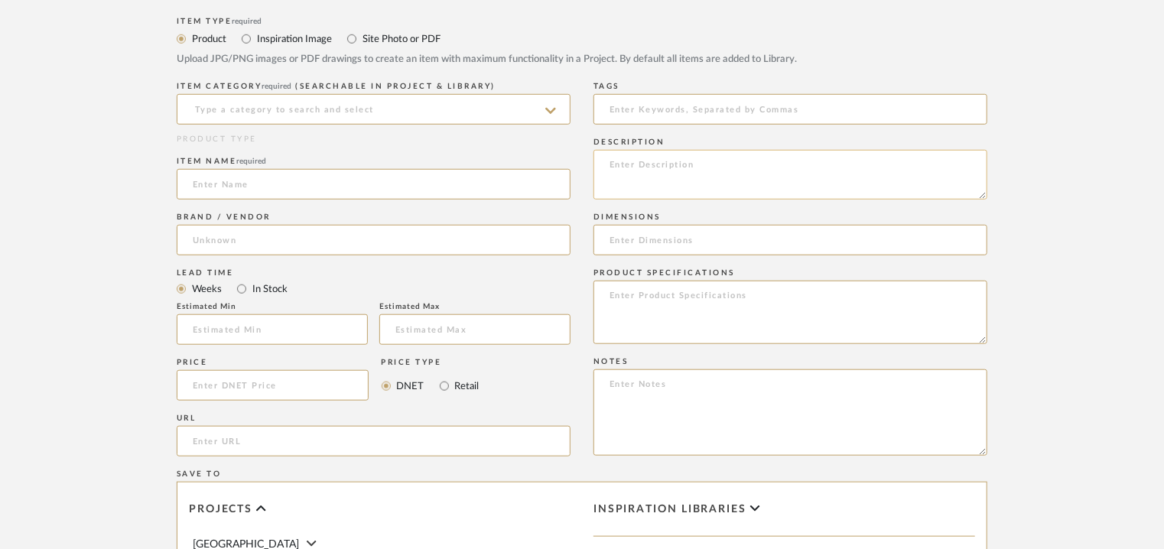
paste textarea "Type: HEADBOARD Designer : Na Dimensions : HEIGHT : 120 cm THICKNESS : 15cm LEN…"
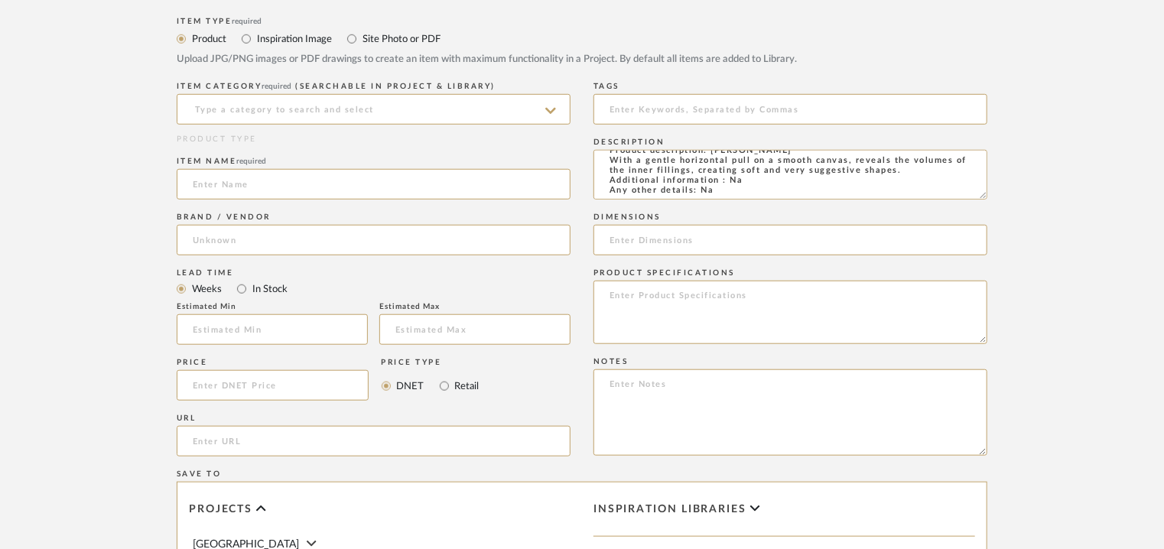
type textarea "Type: HEADBOARD Designer : Na Dimensions : HEIGHT : 120 cm THICKNESS : 15cm LEN…"
click at [722, 247] on input at bounding box center [790, 240] width 394 height 31
paste input "HEIGHT 120cm x THICKNESS 15cm x LENGHT 100/ 120/ 140/ 160/ 180/ 200cm"
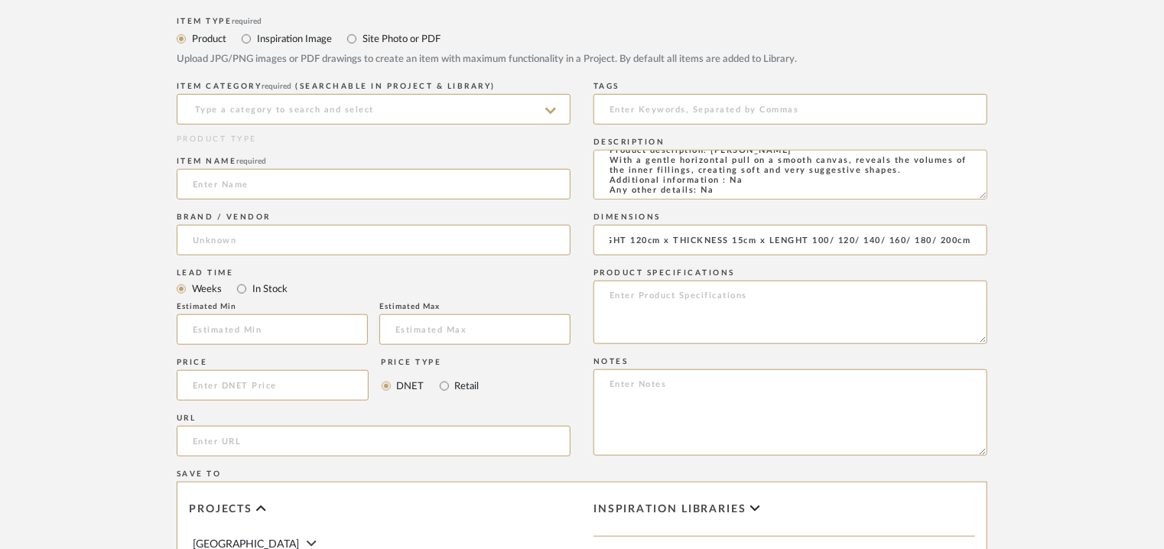
type input "HEIGHT 120cm x THICKNESS 15cm x LENGHT 100/ 120/ 140/ 160/ 180/ 200cm"
click at [667, 390] on textarea at bounding box center [790, 412] width 394 height 86
paste textarea "Price: Na Lead time: Na Customizable: Na 3D available : No BIM available. No Po…"
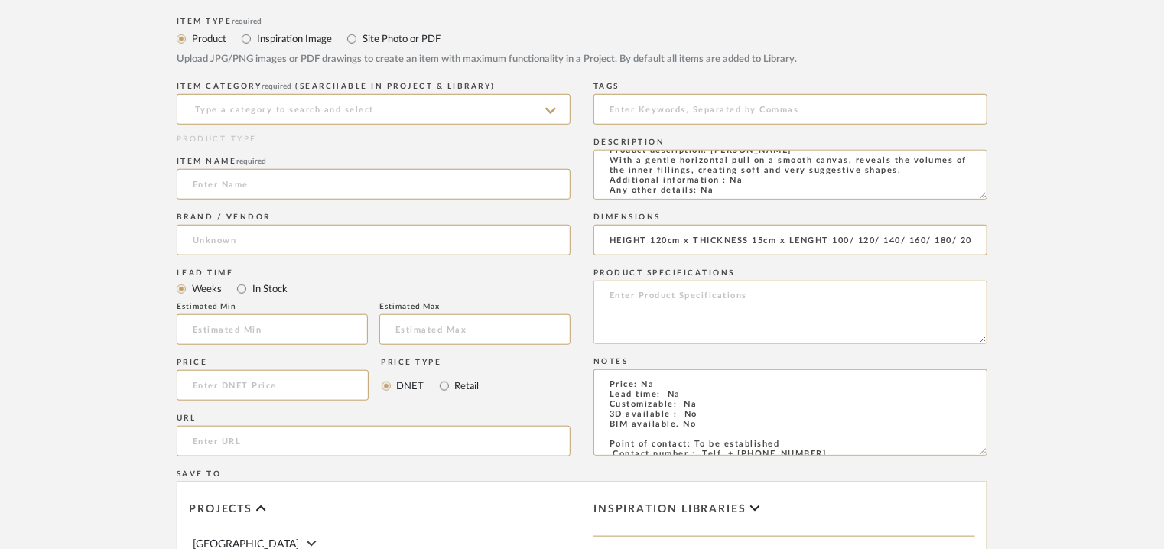
scroll to position [68, 0]
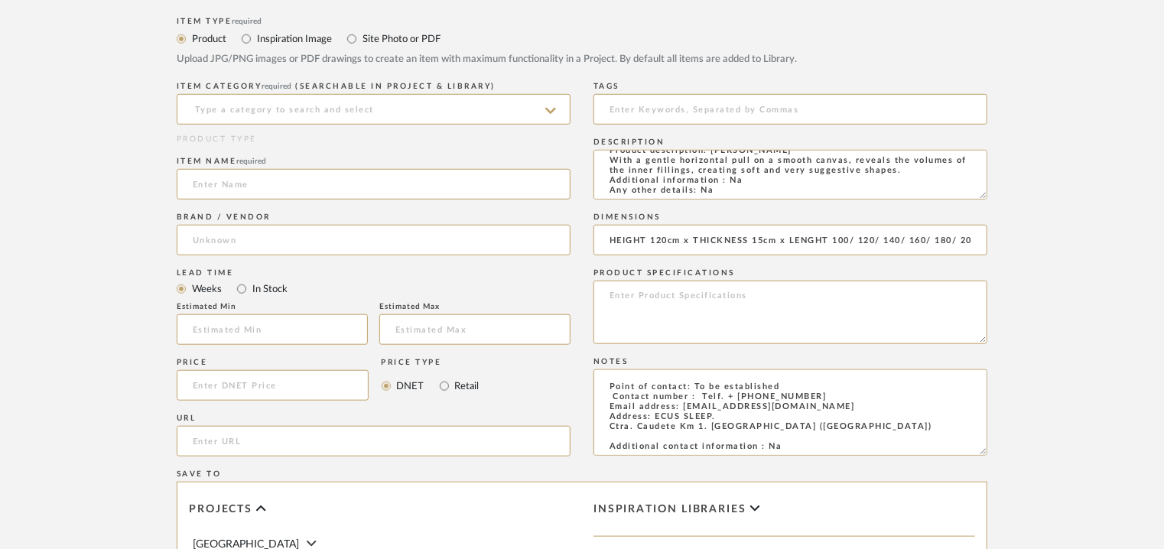
type textarea "Price: Na Lead time: Na Customizable: Na 3D available : No BIM available. No Po…"
paste input "[URL][DOMAIN_NAME]"
type input "[URL][DOMAIN_NAME]"
click at [327, 114] on input at bounding box center [374, 109] width 394 height 31
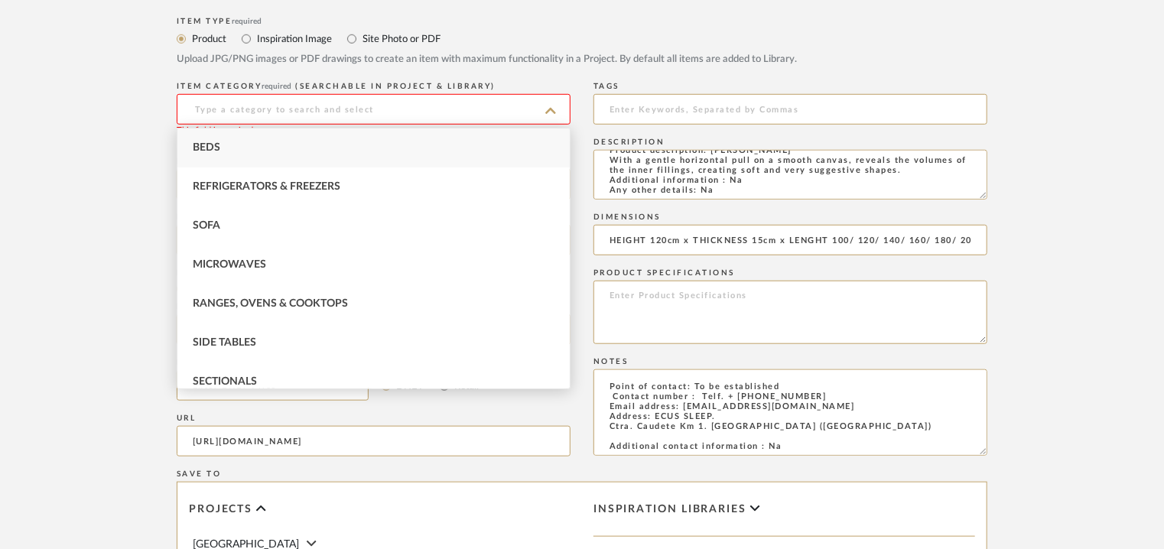
click at [312, 145] on div "Beds" at bounding box center [373, 147] width 392 height 39
type input "Beds"
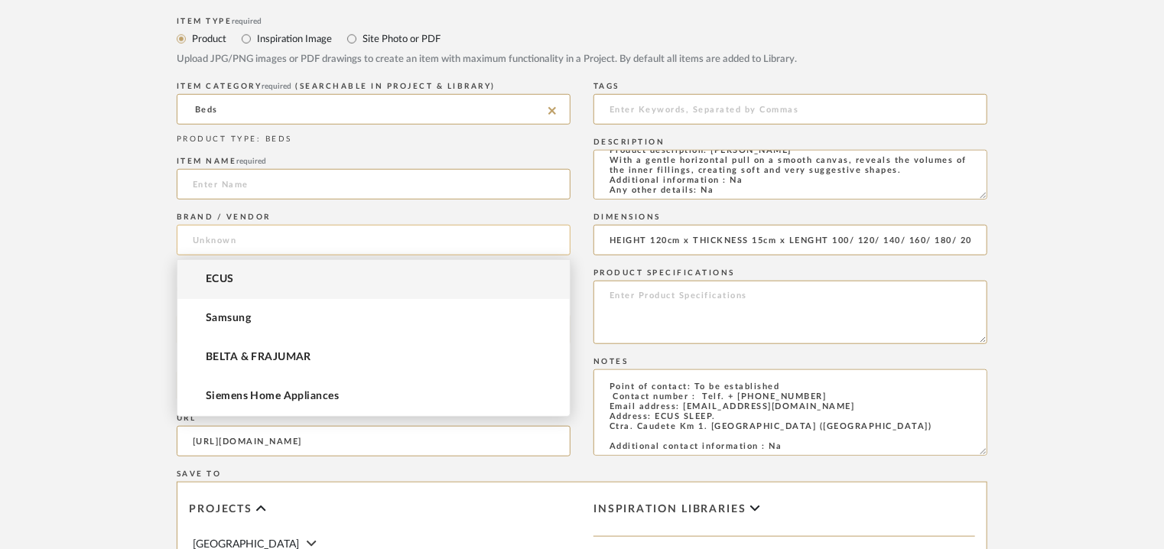
click at [263, 240] on input at bounding box center [374, 240] width 394 height 31
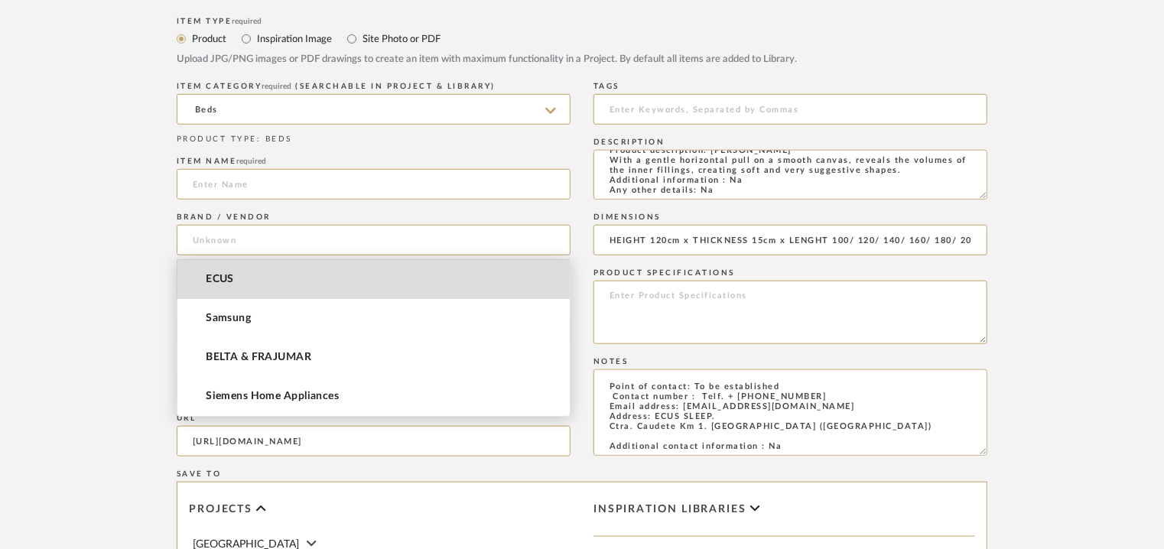
click at [229, 279] on span "ECUS" at bounding box center [220, 279] width 28 height 13
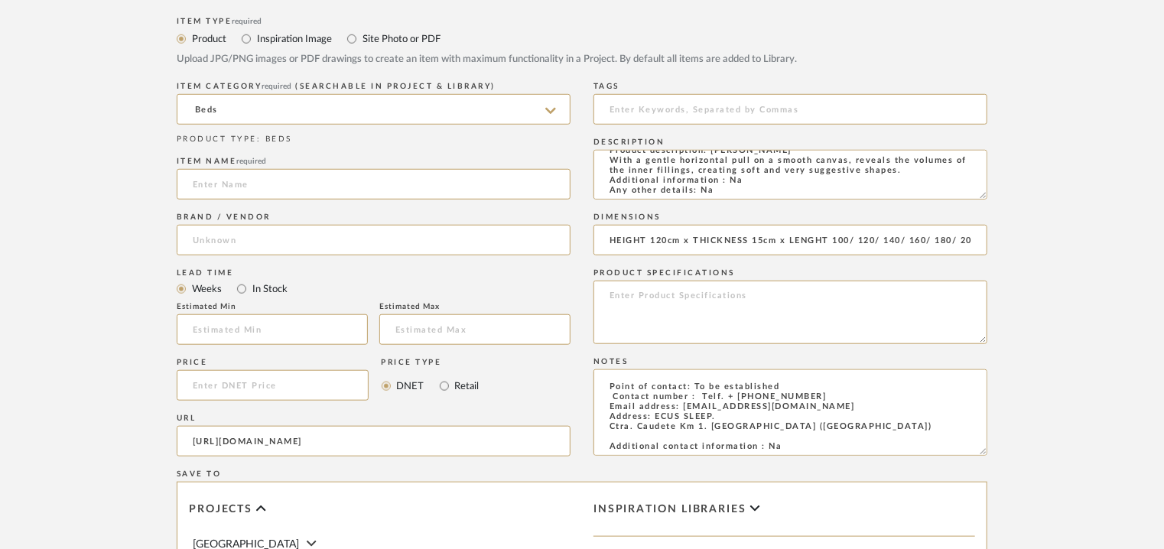
type input "ECUS"
click at [271, 174] on input at bounding box center [374, 184] width 394 height 31
type input "s"
type input "[PERSON_NAME]"
click at [607, 105] on input at bounding box center [790, 109] width 394 height 31
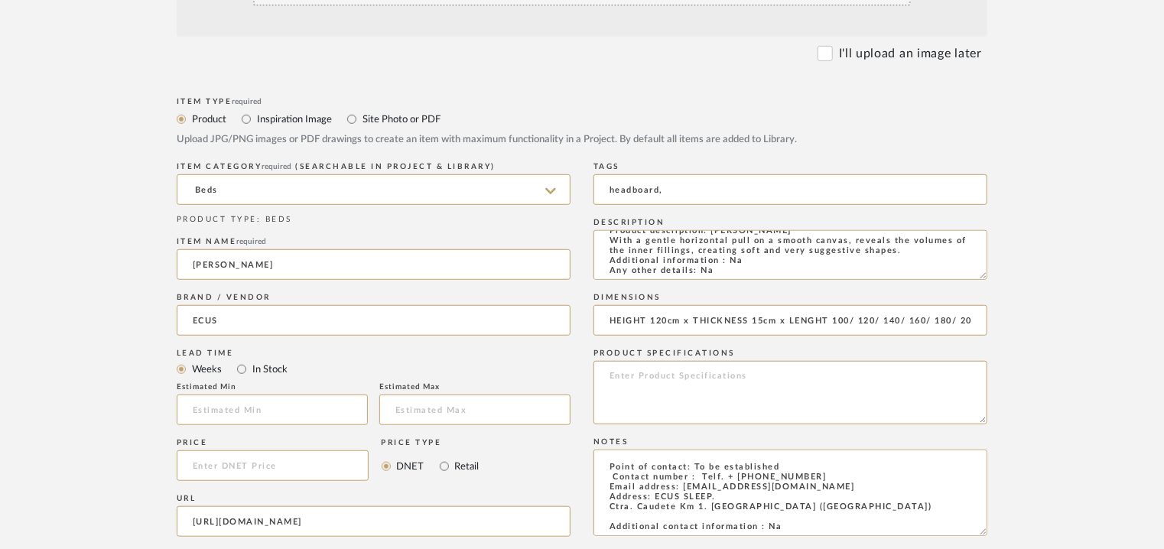
scroll to position [382, 0]
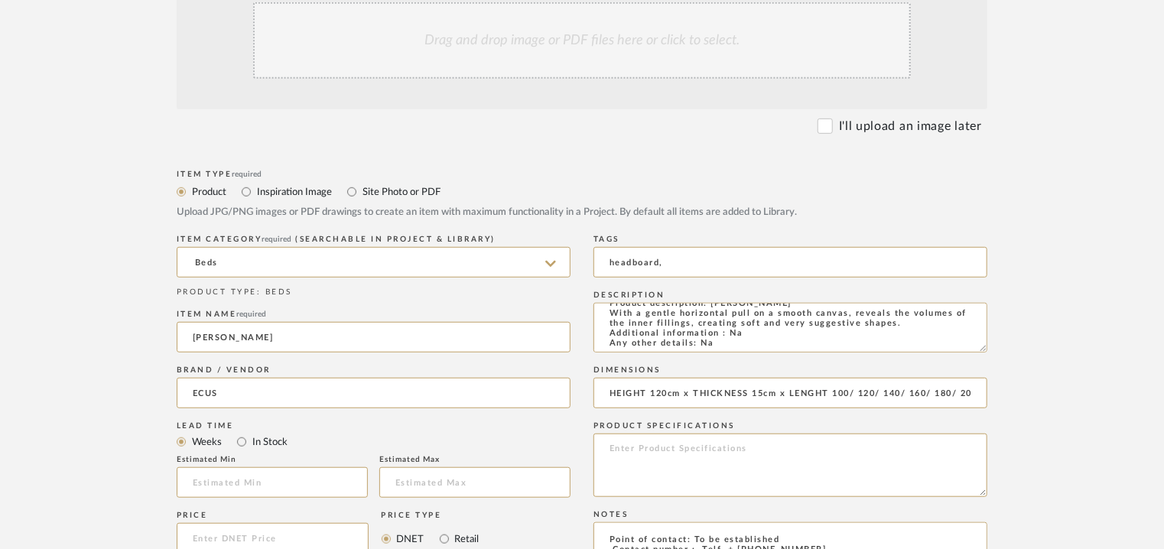
type input "headboard,"
click at [538, 47] on div "Drag and drop image or PDF files here or click to select." at bounding box center [582, 40] width 658 height 76
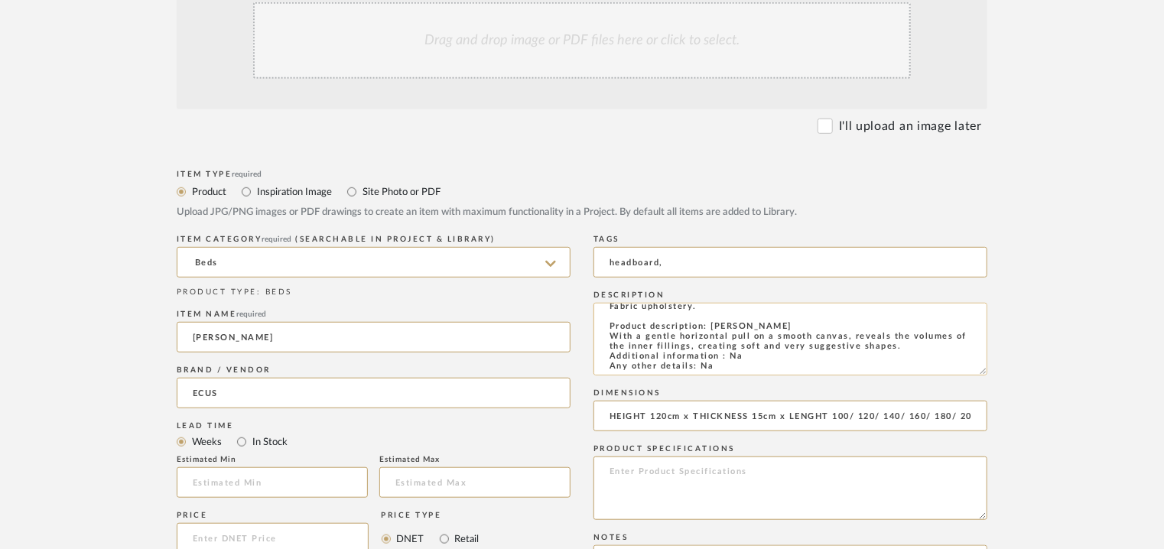
drag, startPoint x: 985, startPoint y: 346, endPoint x: 982, endPoint y: 369, distance: 22.4
click at [982, 369] on textarea "Type: HEADBOARD Designer : Na Dimensions : HEIGHT : 120 cm THICKNESS : 15cm LEN…" at bounding box center [790, 339] width 394 height 73
click at [492, 41] on div "Drag and drop image or PDF files here or click to select." at bounding box center [582, 40] width 658 height 76
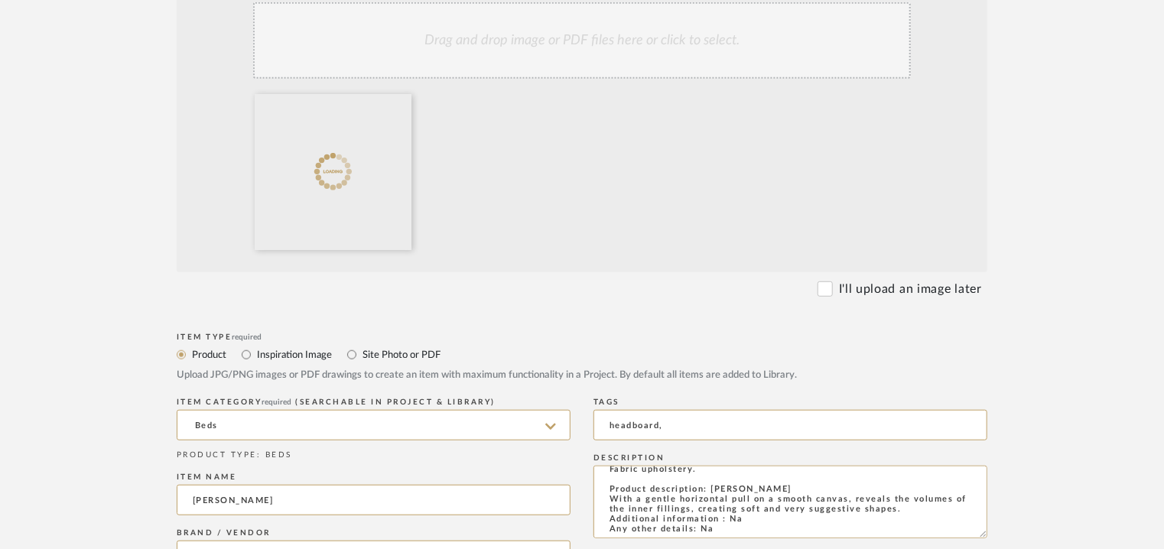
click at [626, 41] on div "Drag and drop image or PDF files here or click to select." at bounding box center [582, 40] width 658 height 76
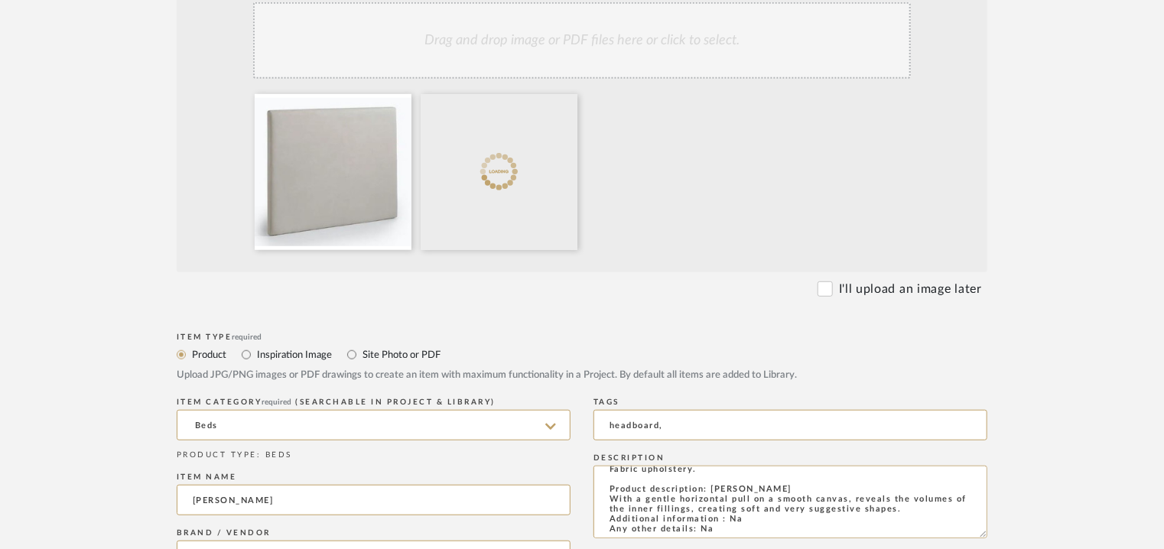
click at [647, 54] on div "Drag and drop image or PDF files here or click to select." at bounding box center [582, 40] width 658 height 76
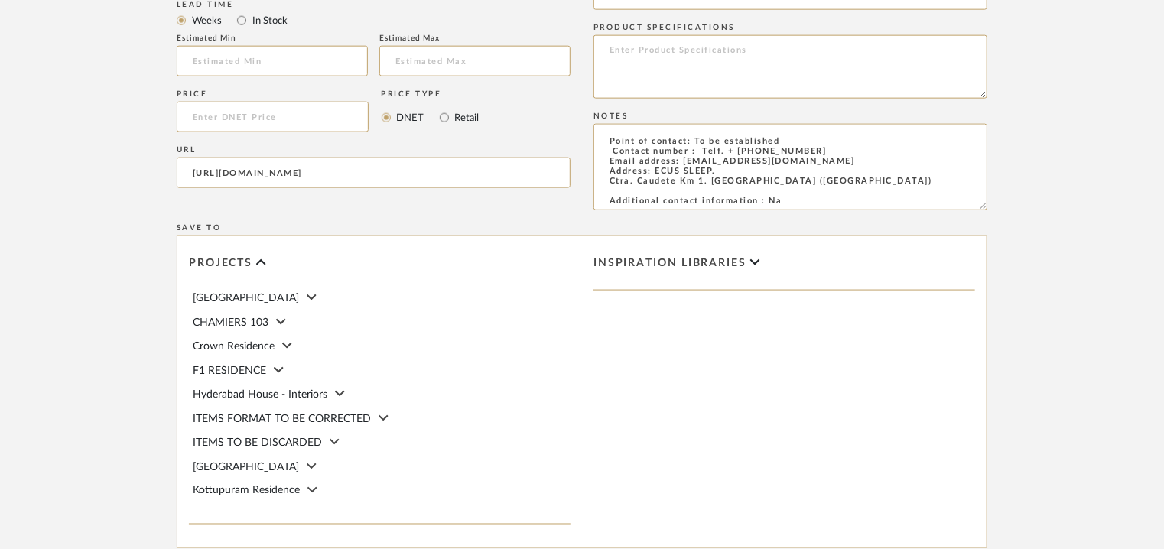
scroll to position [1153, 0]
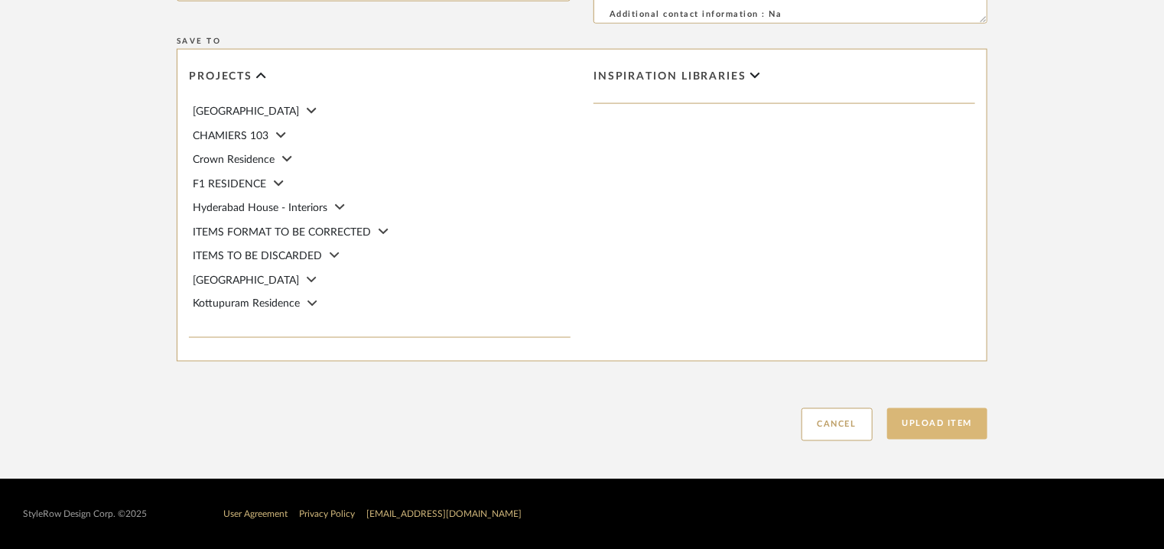
click at [941, 426] on button "Upload Item" at bounding box center [937, 423] width 101 height 31
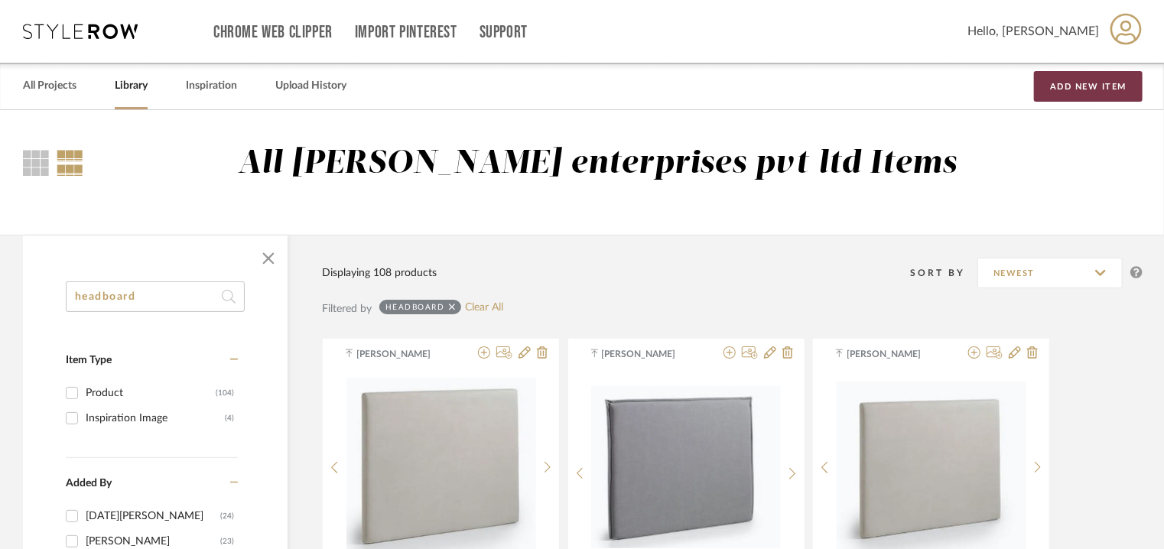
click at [1073, 93] on button "Add New Item" at bounding box center [1088, 86] width 109 height 31
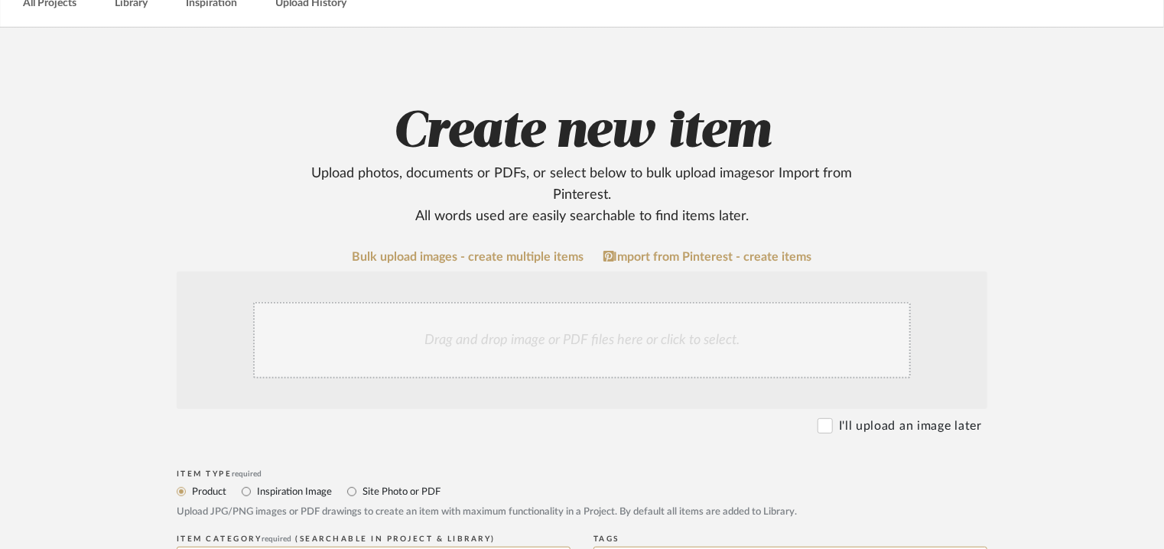
scroll to position [535, 0]
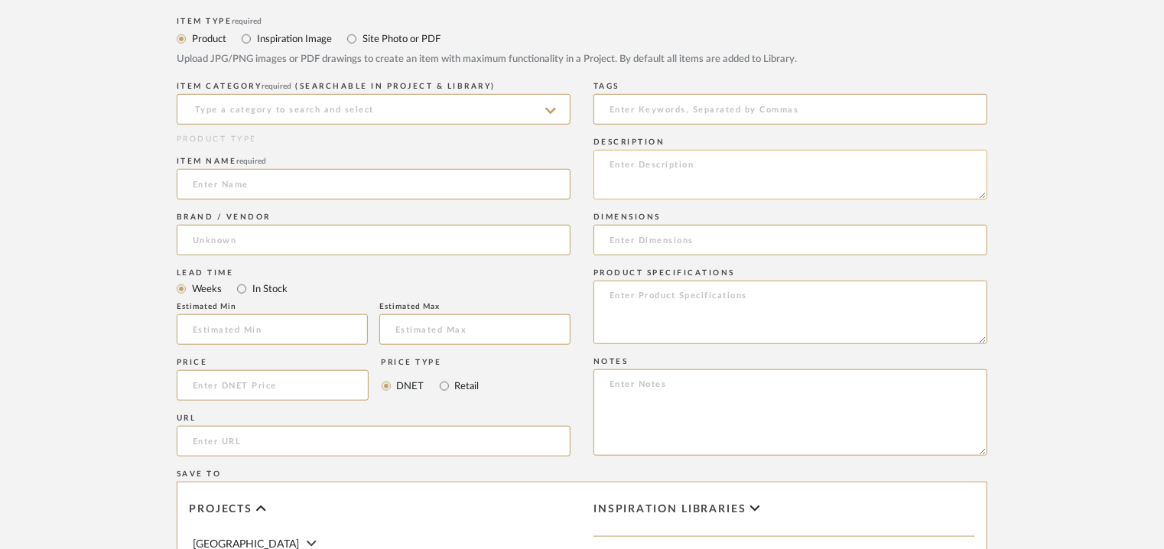
paste textarea "Type: HEADBOARD Designer : Na Dimensions : HEIGHT : 120 cm THICKNESS : 6cm LENG…"
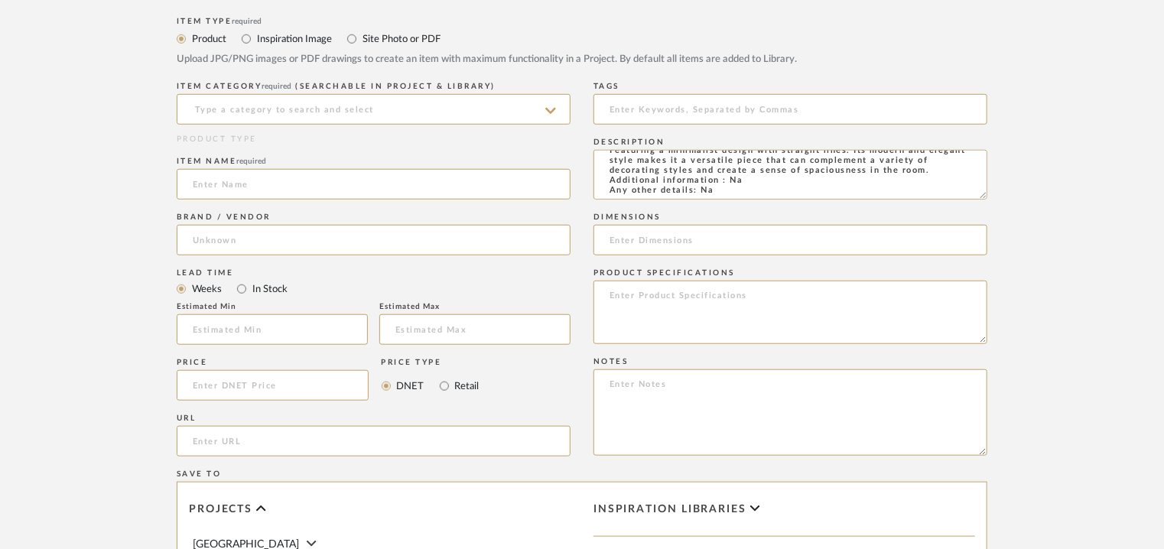
type textarea "Type: HEADBOARD Designer : Na Dimensions : HEIGHT : 120 cm THICKNESS : 6cm LENG…"
click at [734, 245] on input at bounding box center [790, 240] width 394 height 31
paste input "HEIGHT 120cm x THICKNESS 6cm x LENGHT 100/ 120/ 140/ 160/ 180/ 200cm"
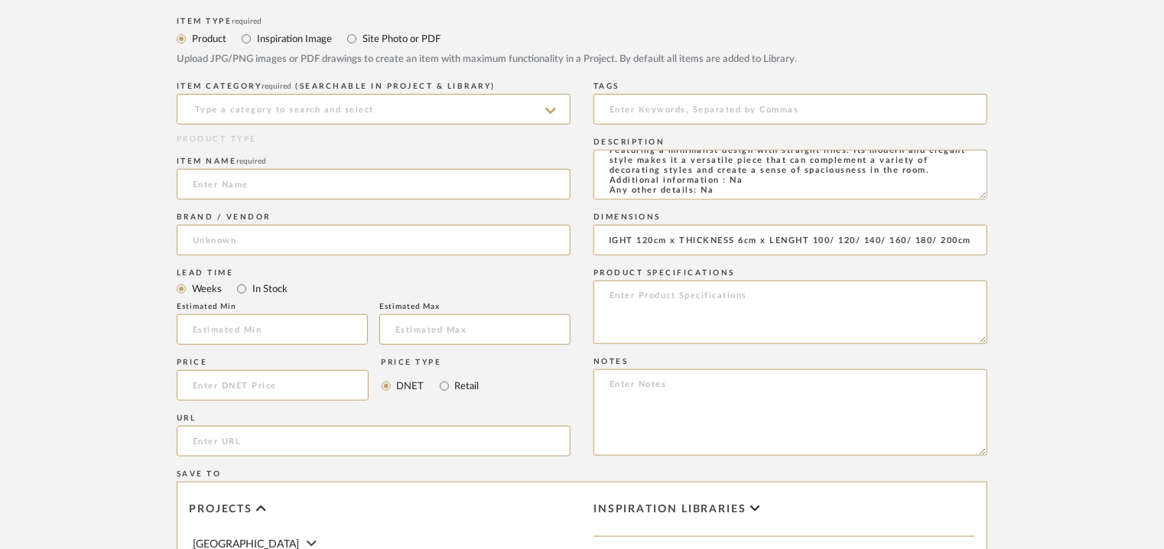
type input "HEIGHT 120cm x THICKNESS 6cm x LENGHT 100/ 120/ 140/ 160/ 180/ 200cm"
click at [652, 415] on textarea at bounding box center [790, 412] width 394 height 86
paste textarea "Price: Na Lead time: Na Customizable: Na 3D available : No BIM available. No Po…"
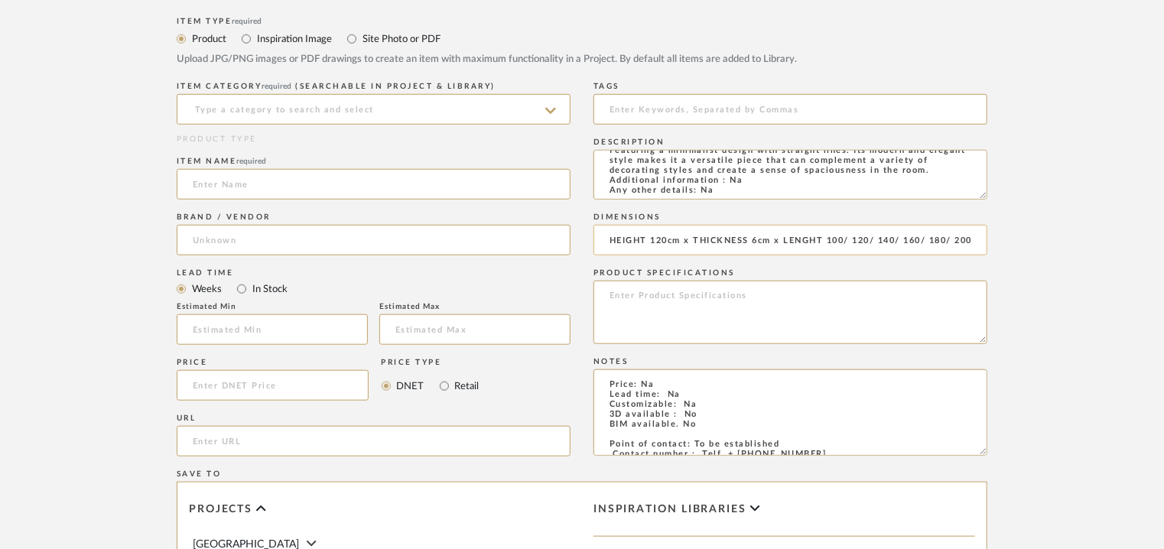
scroll to position [58, 0]
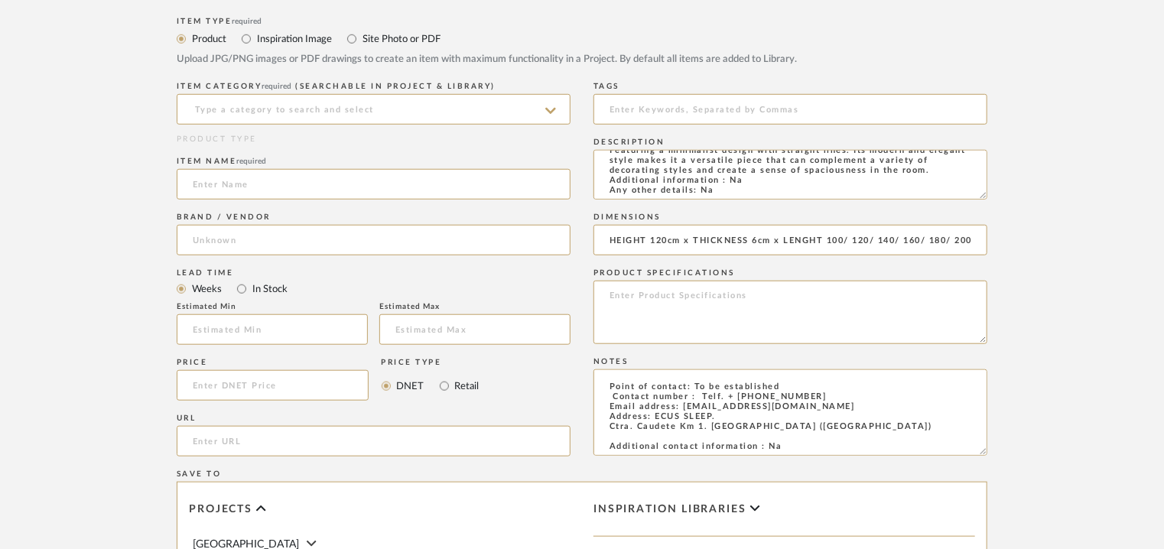
type textarea "Price: Na Lead time: Na Customizable: Na 3D available : No BIM available. No Po…"
click at [204, 441] on input "url" at bounding box center [374, 441] width 394 height 31
paste input "[URL][DOMAIN_NAME]"
type input "[URL][DOMAIN_NAME]"
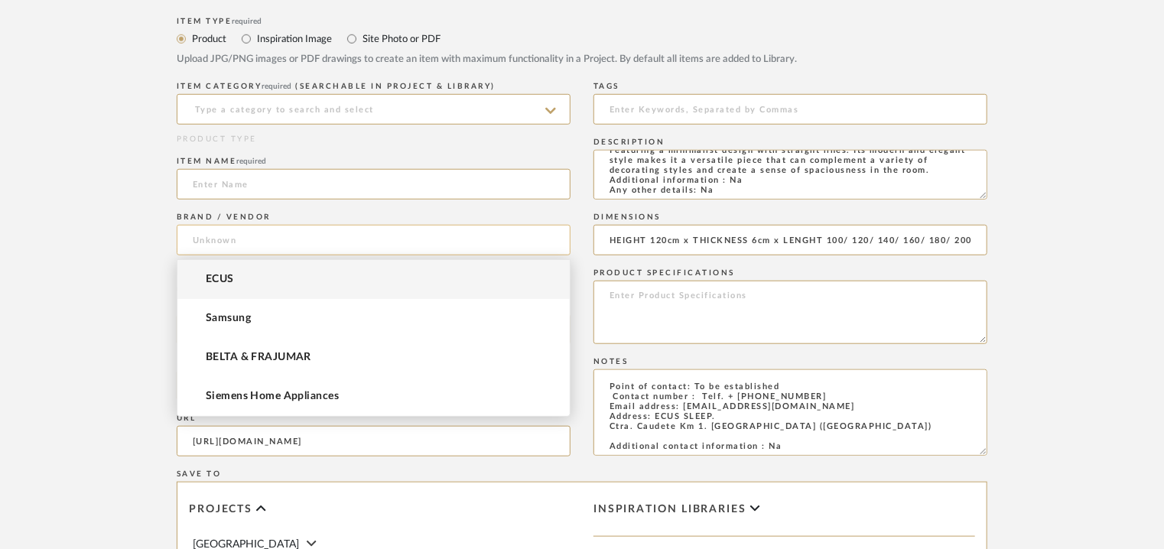
click at [263, 249] on input at bounding box center [374, 240] width 394 height 31
click at [249, 276] on mat-option "ECUS" at bounding box center [373, 279] width 392 height 39
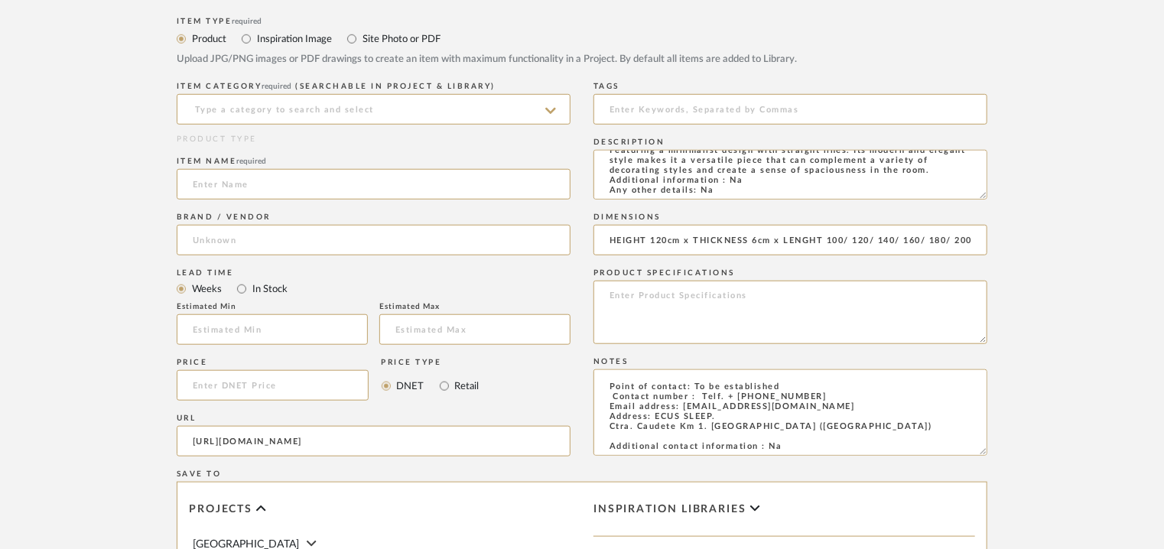
type input "ECUS"
click at [294, 108] on input at bounding box center [374, 109] width 394 height 31
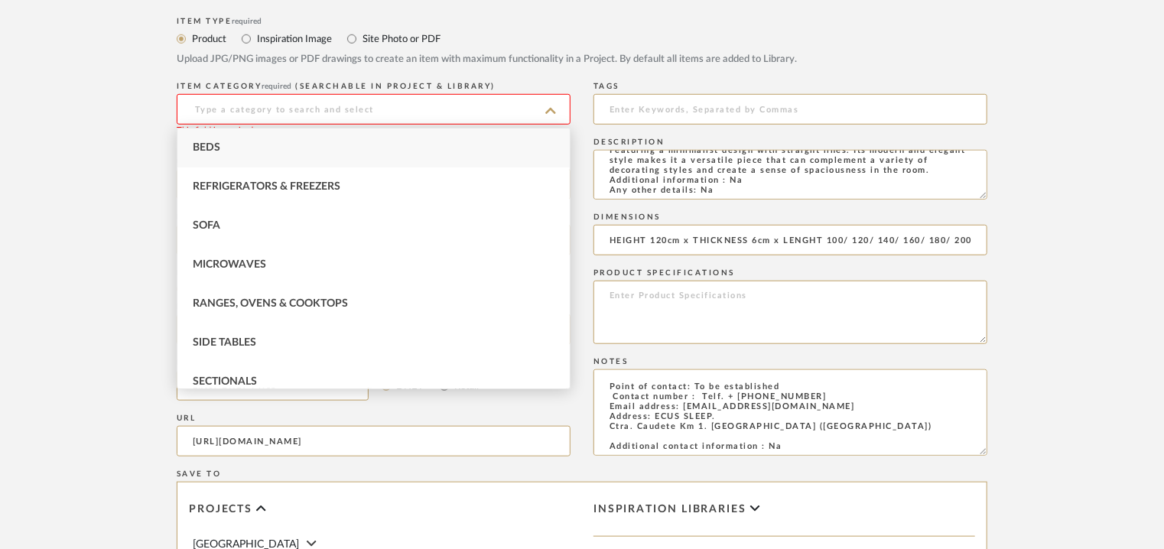
click at [236, 148] on div "Beds" at bounding box center [373, 147] width 392 height 39
type input "Beds"
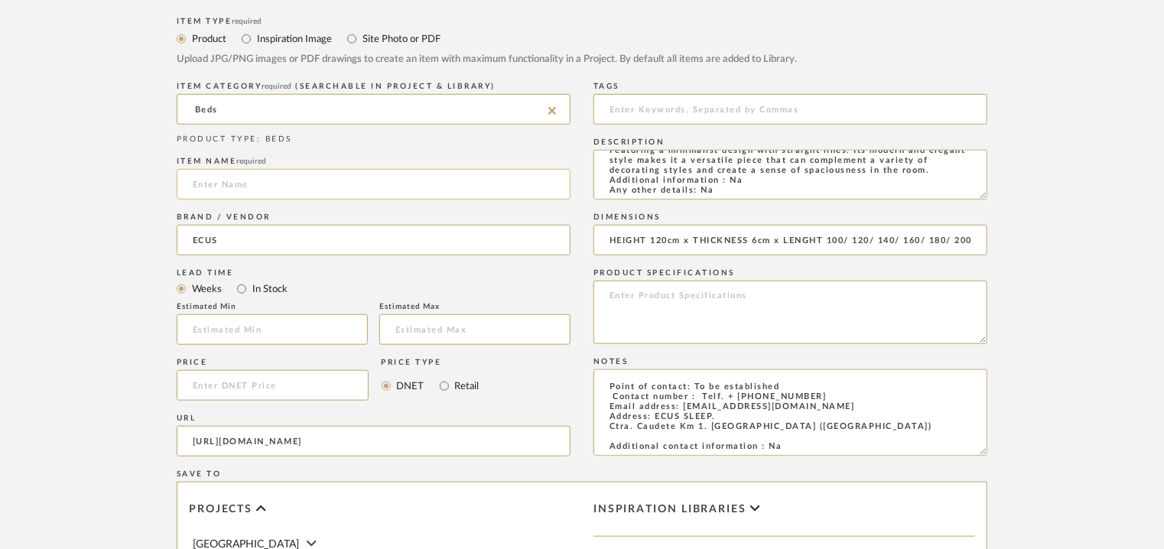
click at [236, 190] on input at bounding box center [374, 184] width 394 height 31
type input "[GEOGRAPHIC_DATA]"
click at [624, 101] on input at bounding box center [790, 109] width 394 height 31
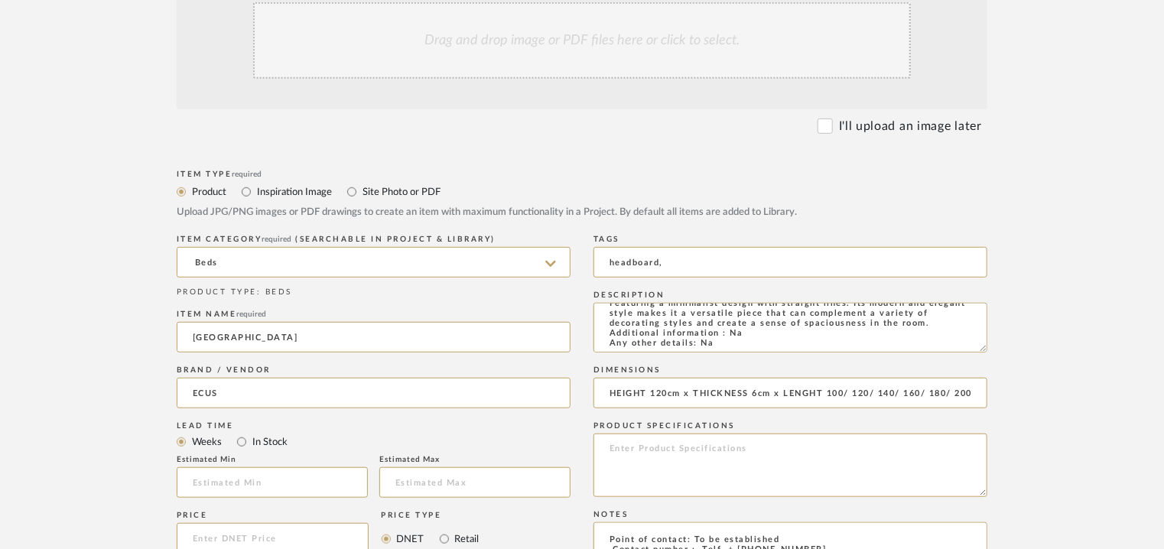
type input "headboard,"
click at [618, 61] on div "Drag and drop image or PDF files here or click to select." at bounding box center [582, 40] width 658 height 76
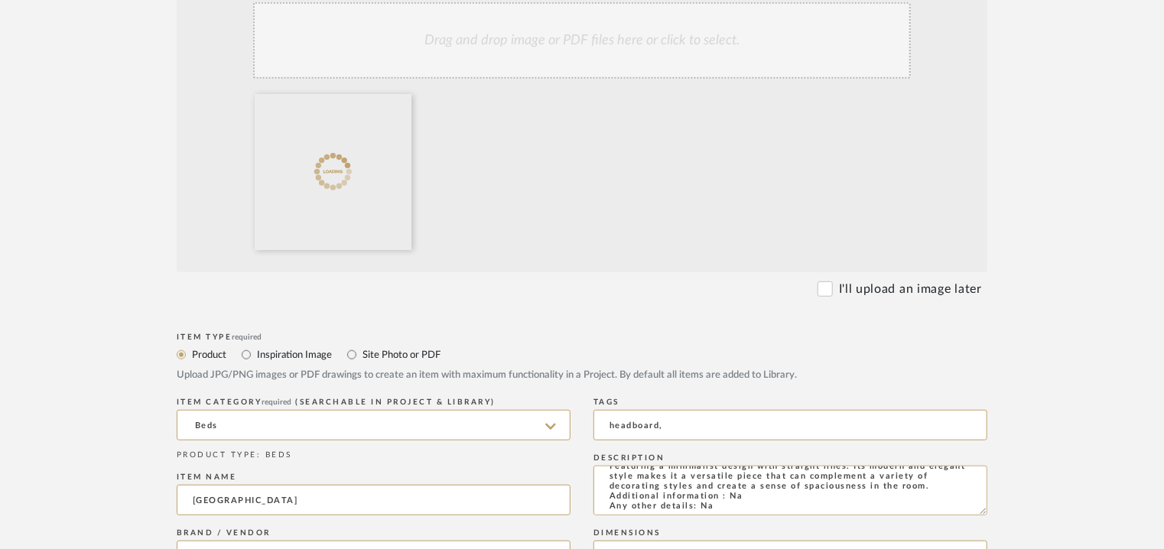
click at [641, 34] on div "Drag and drop image or PDF files here or click to select." at bounding box center [582, 40] width 658 height 76
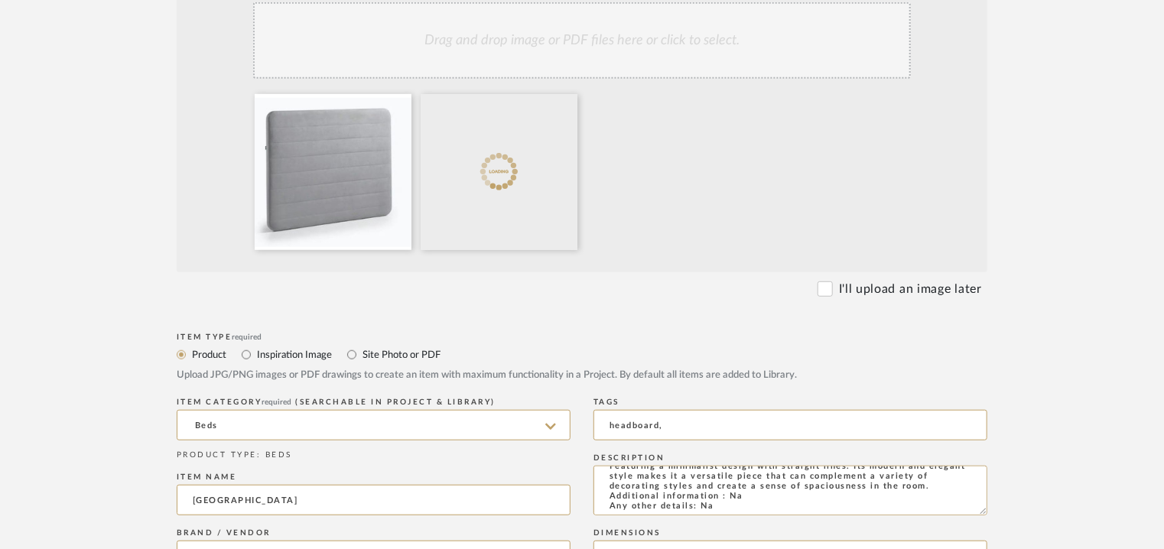
click at [642, 41] on div "Drag and drop image or PDF files here or click to select." at bounding box center [582, 40] width 658 height 76
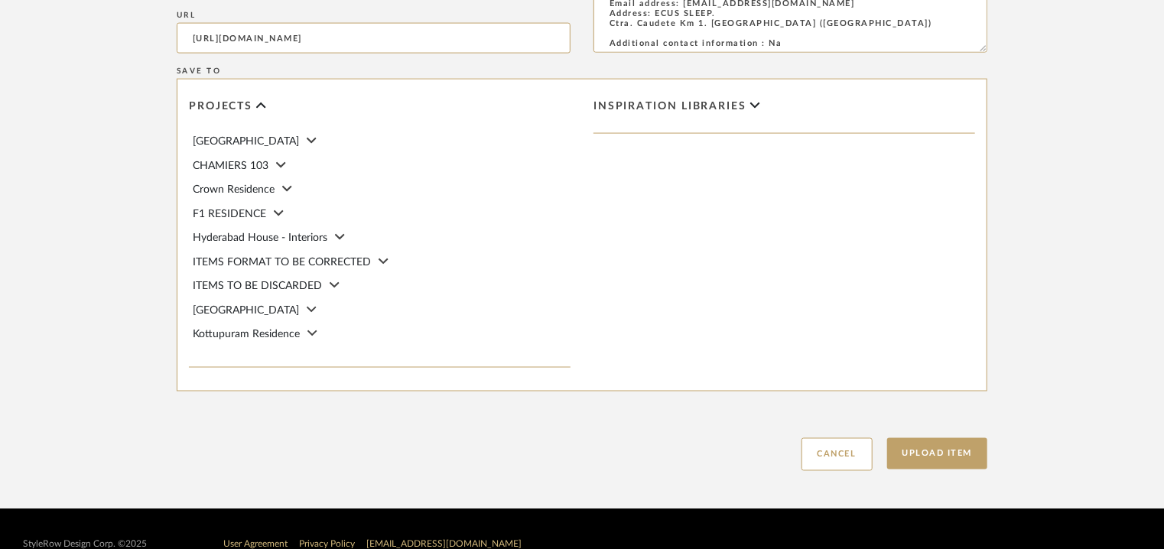
scroll to position [1132, 0]
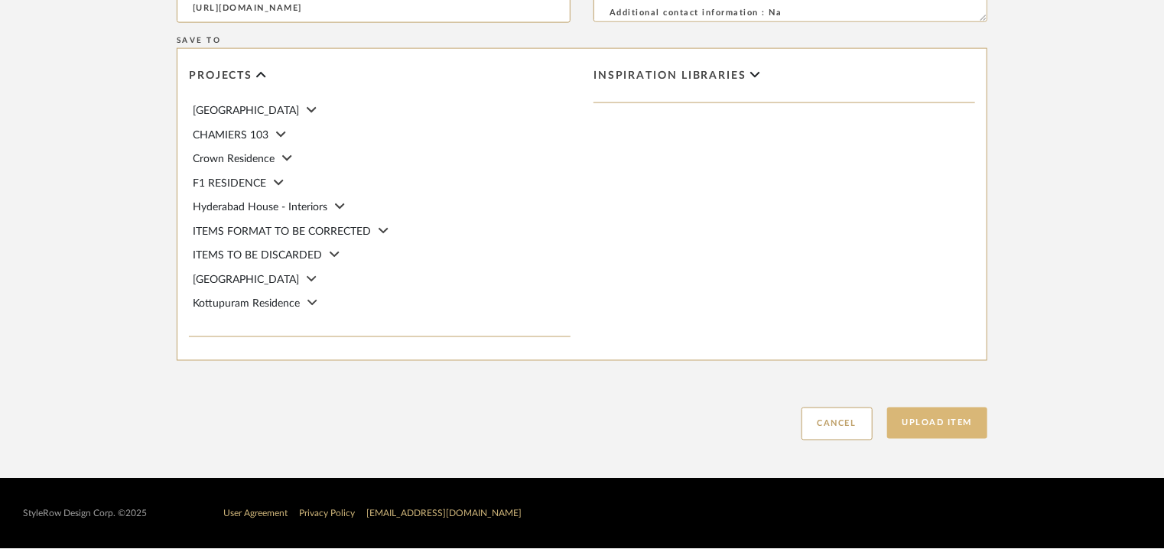
click at [954, 430] on button "Upload Item" at bounding box center [937, 423] width 101 height 31
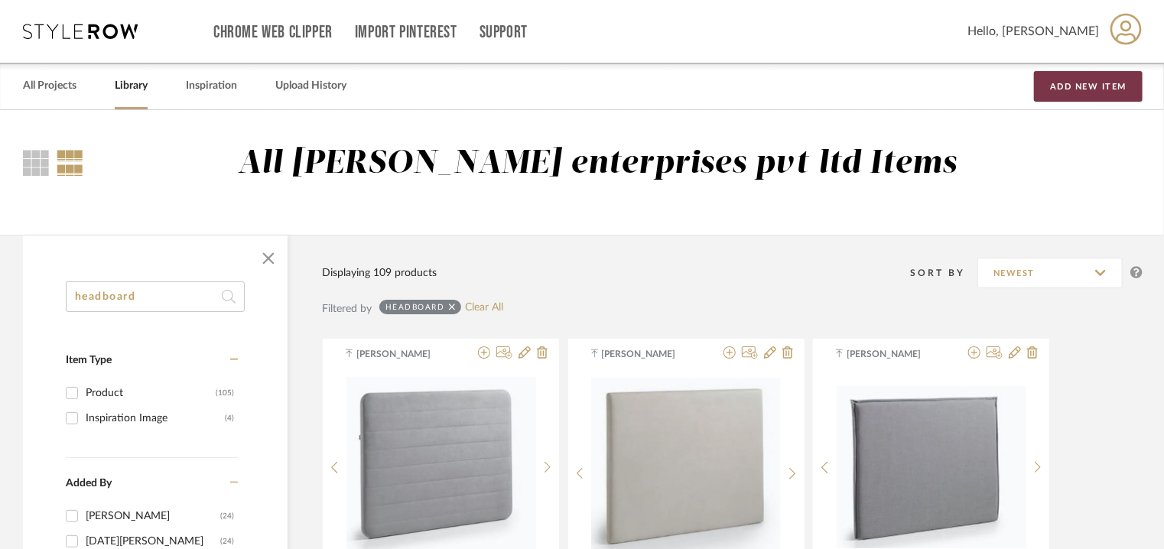
click at [1089, 86] on button "Add New Item" at bounding box center [1088, 86] width 109 height 31
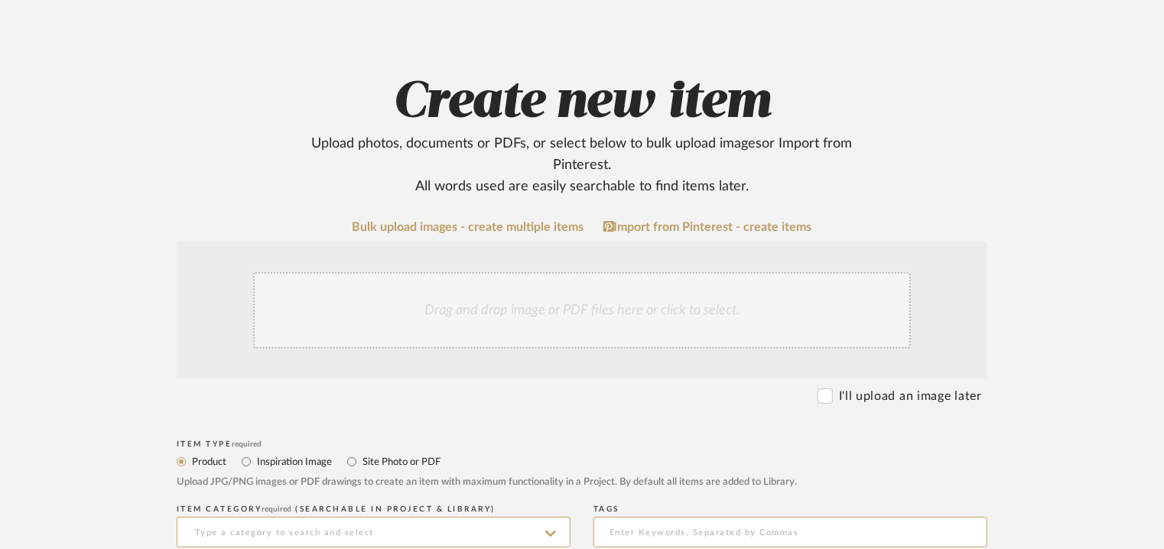
scroll to position [459, 0]
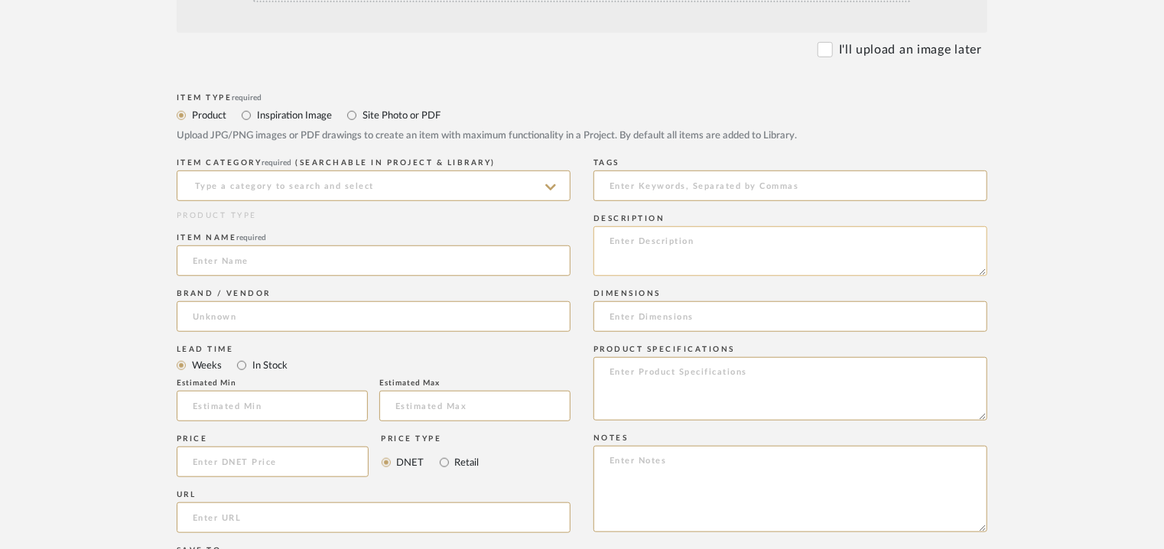
paste textarea "Type: HEADBOARD Designer : Na Dimensions : HEIGHT : 120 cm THICKNESS : 15cm LEN…"
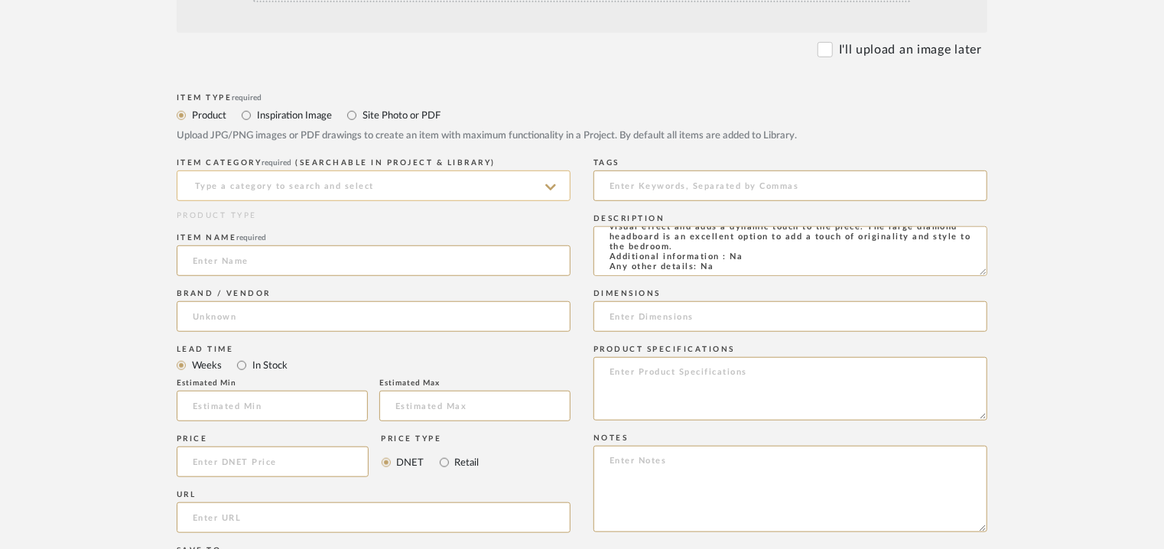
type textarea "Type: HEADBOARD Designer : Na Dimensions : HEIGHT : 120 cm THICKNESS : 15cm LEN…"
drag, startPoint x: 249, startPoint y: 184, endPoint x: 238, endPoint y: 187, distance: 11.1
click at [246, 184] on input at bounding box center [374, 186] width 394 height 31
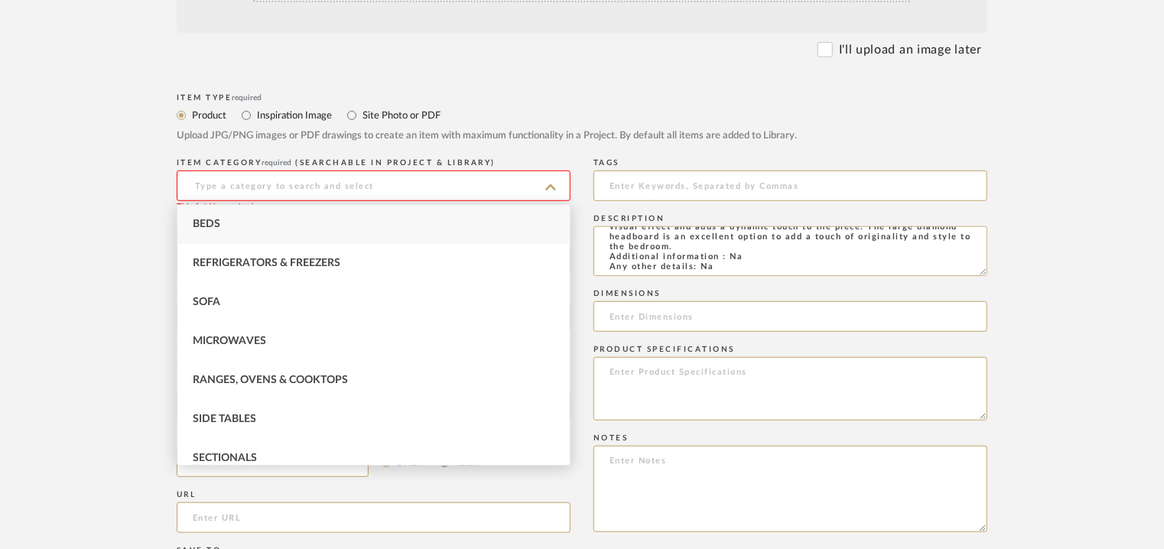
click at [216, 223] on span "Beds" at bounding box center [207, 224] width 28 height 11
type input "Beds"
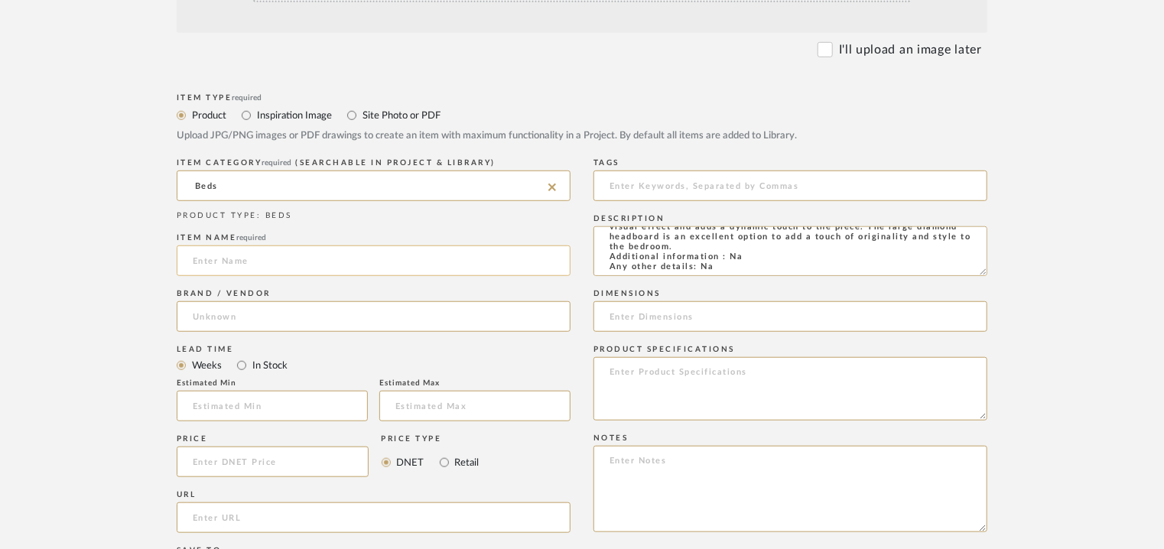
click at [216, 259] on input at bounding box center [374, 261] width 394 height 31
type input "MENTA"
click at [226, 328] on input at bounding box center [374, 316] width 394 height 31
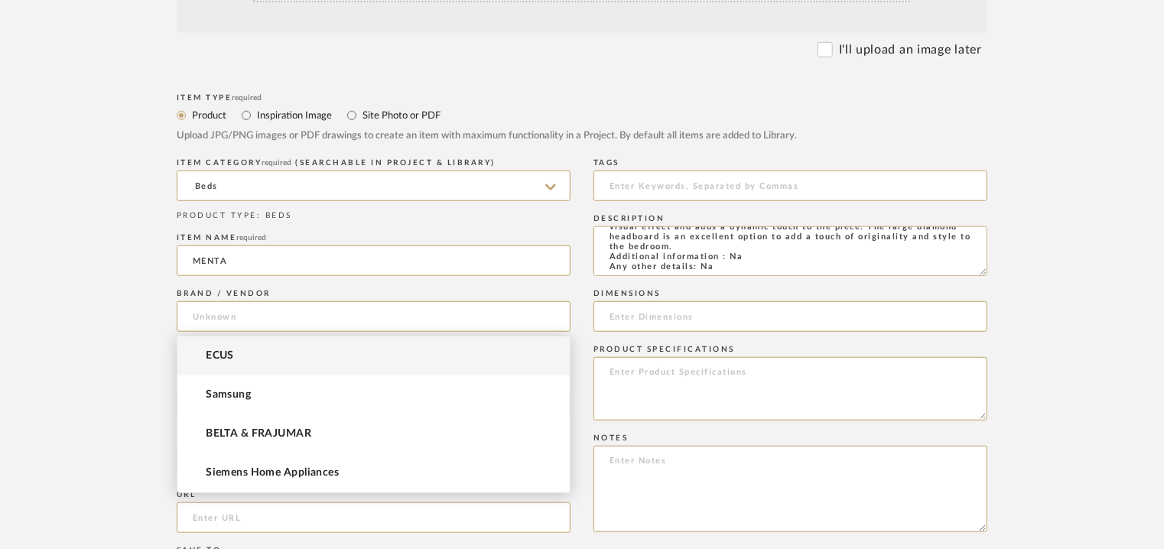
click at [231, 348] on mat-option "ECUS" at bounding box center [373, 356] width 392 height 39
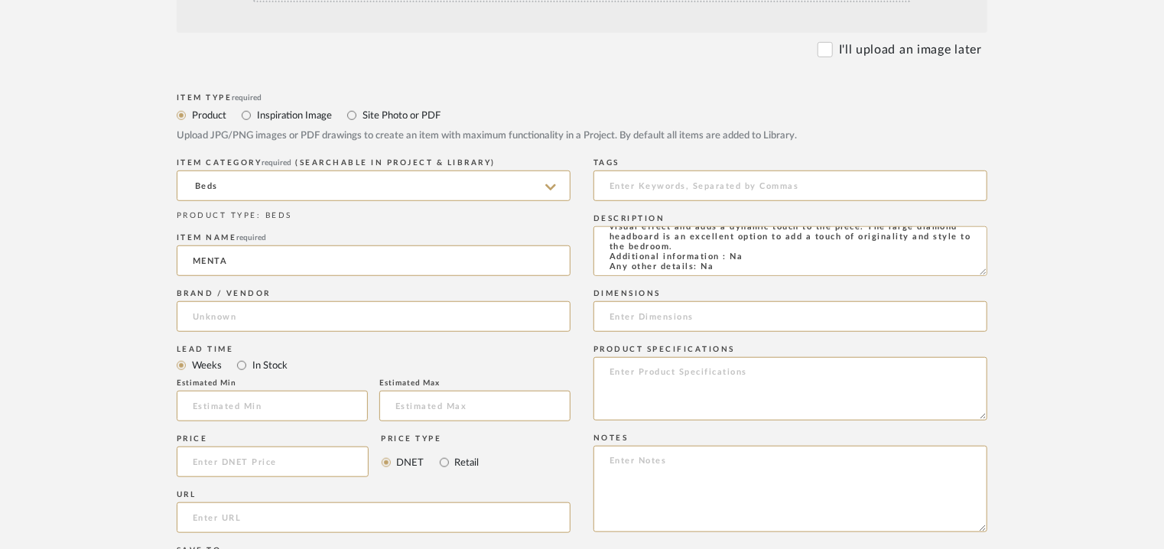
type input "ECUS"
click at [214, 526] on input "url" at bounding box center [374, 517] width 394 height 31
paste input "[URL][DOMAIN_NAME]"
type input "[URL][DOMAIN_NAME]"
click at [689, 184] on input at bounding box center [790, 186] width 394 height 31
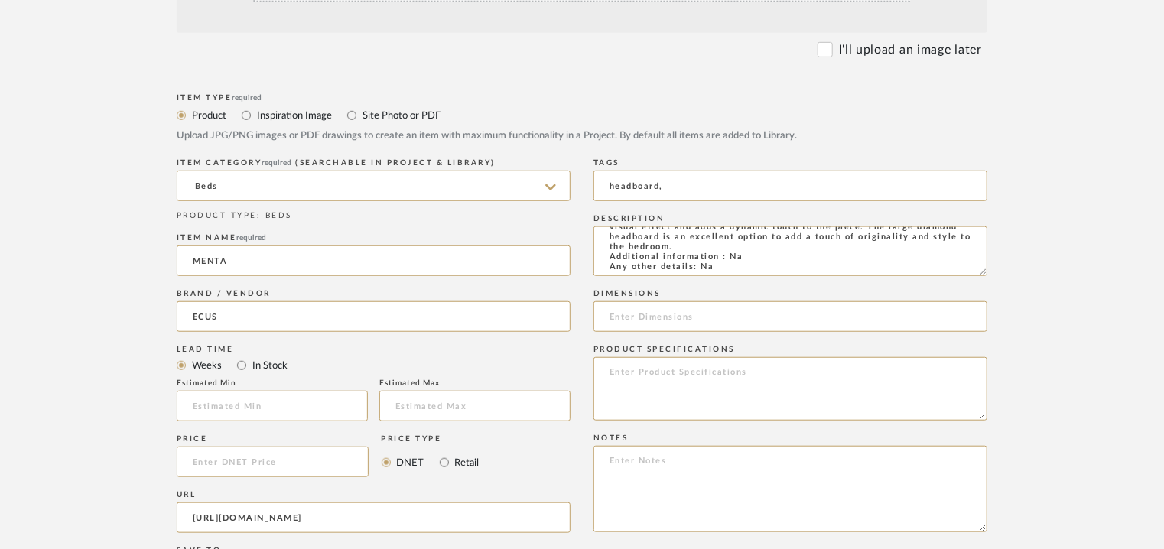
type input "headboard,"
click at [681, 323] on input at bounding box center [790, 316] width 394 height 31
paste input "HEIGHT 120cm x THICKNESS 15cm x LENGHT 100/ 120/ 140/ 160/ 180/ 200cm"
type input "HEIGHT 120cm x THICKNESS 15cm x LENGHT 100/ 120/ 140/ 160/ 180/ 200cm"
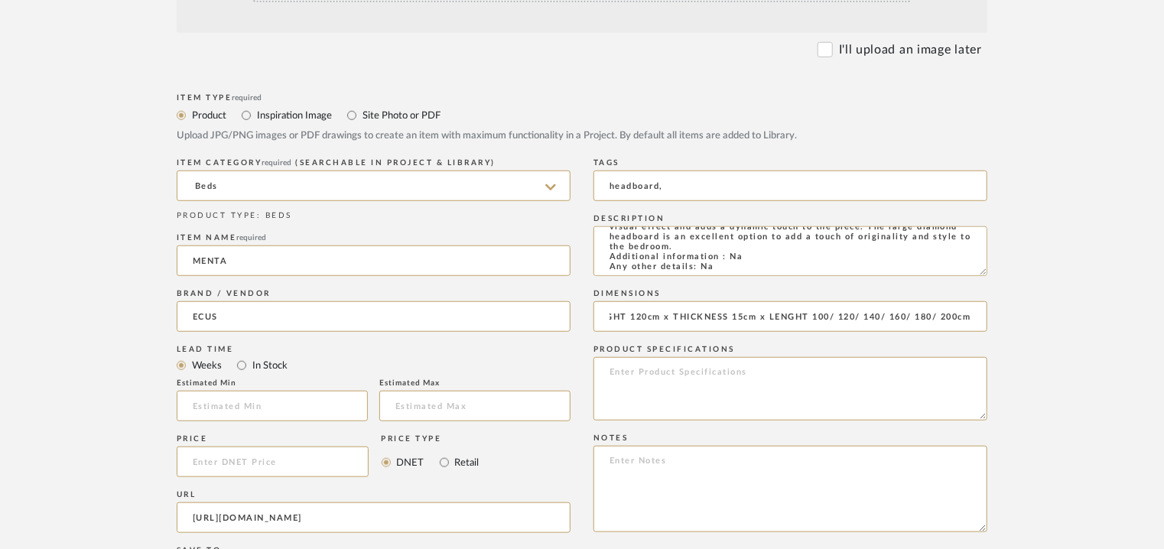
scroll to position [0, 0]
click at [631, 465] on textarea at bounding box center [790, 489] width 394 height 86
paste textarea "Price: Na Lead time: Na Customizable: Na 3D available : No BIM available. No Po…"
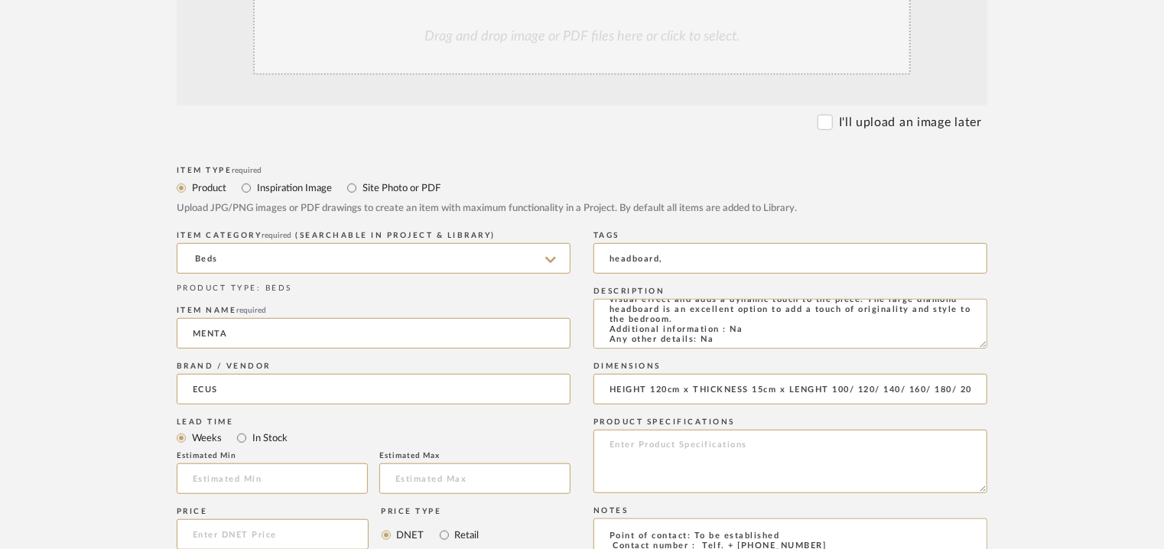
scroll to position [306, 0]
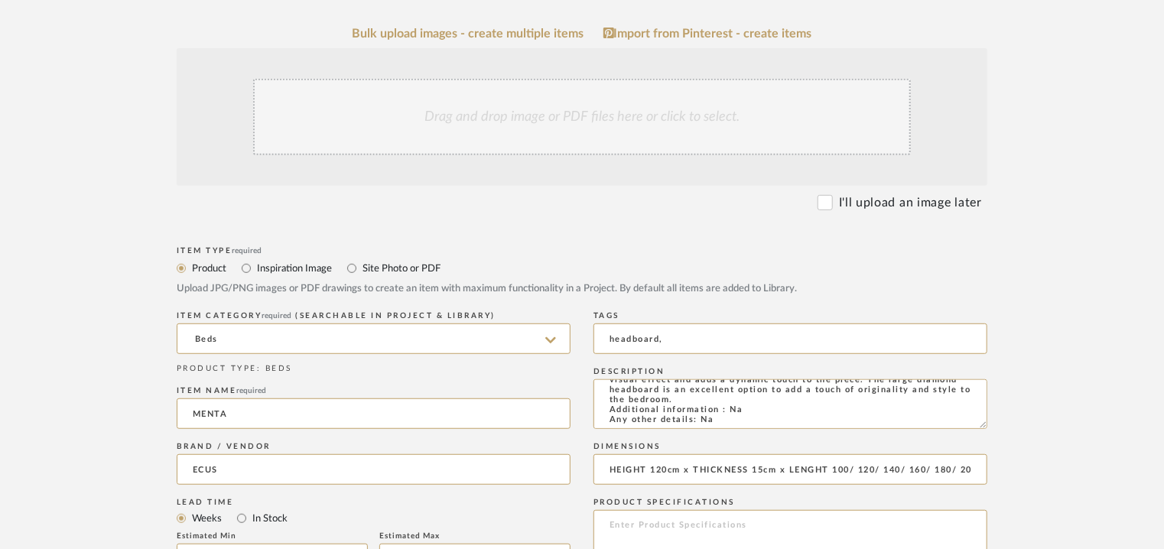
type textarea "Price: Na Lead time: Na Customizable: Na 3D available : No BIM available. No Po…"
click at [591, 141] on div "Drag and drop image or PDF files here or click to select." at bounding box center [582, 117] width 658 height 76
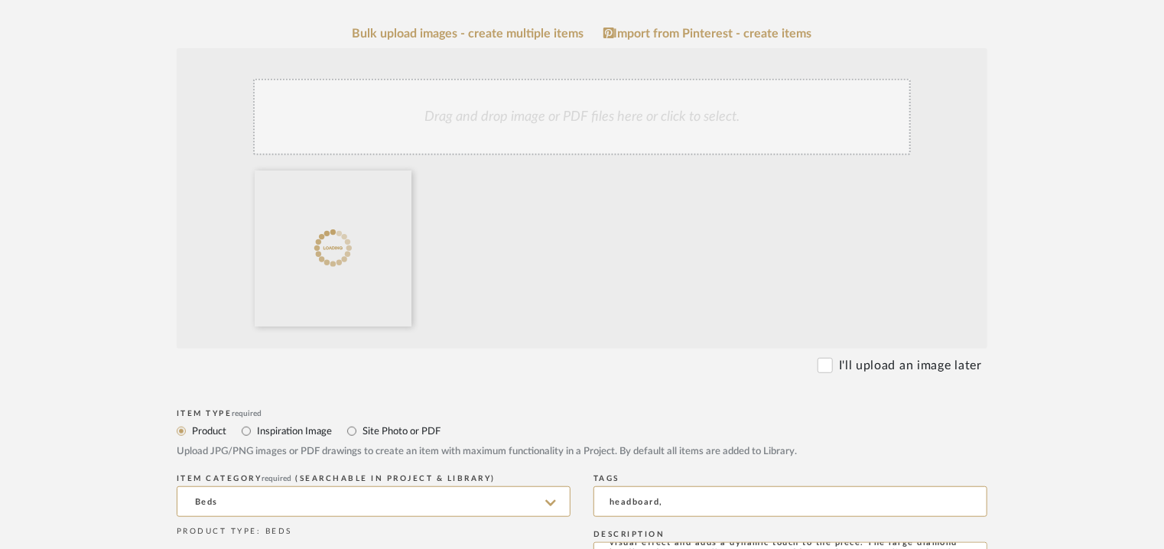
click at [535, 108] on div "Drag and drop image or PDF files here or click to select." at bounding box center [582, 117] width 658 height 76
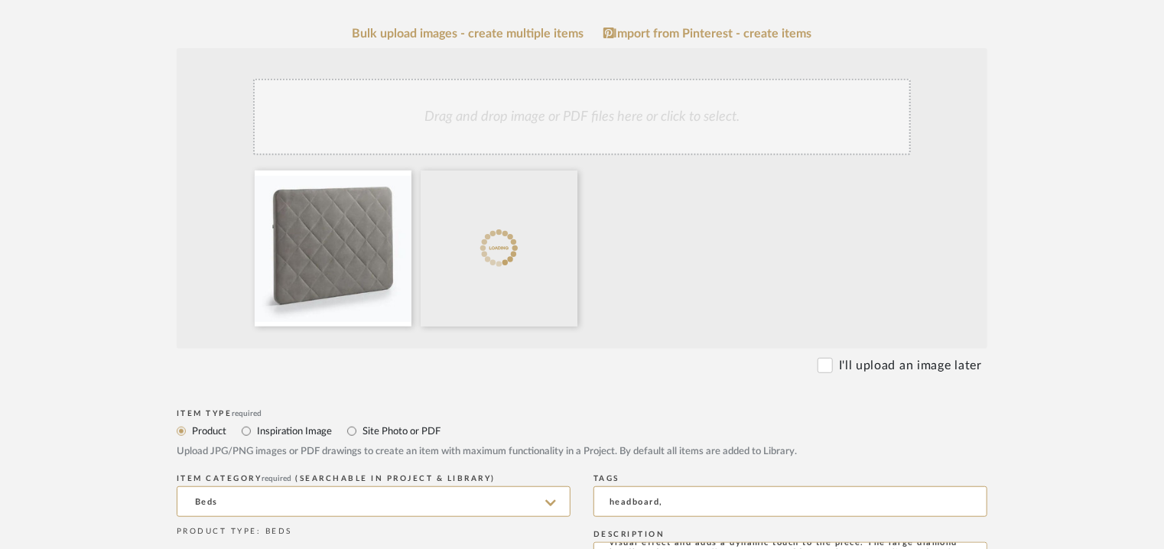
click at [541, 108] on div "Drag and drop image or PDF files here or click to select." at bounding box center [582, 117] width 658 height 76
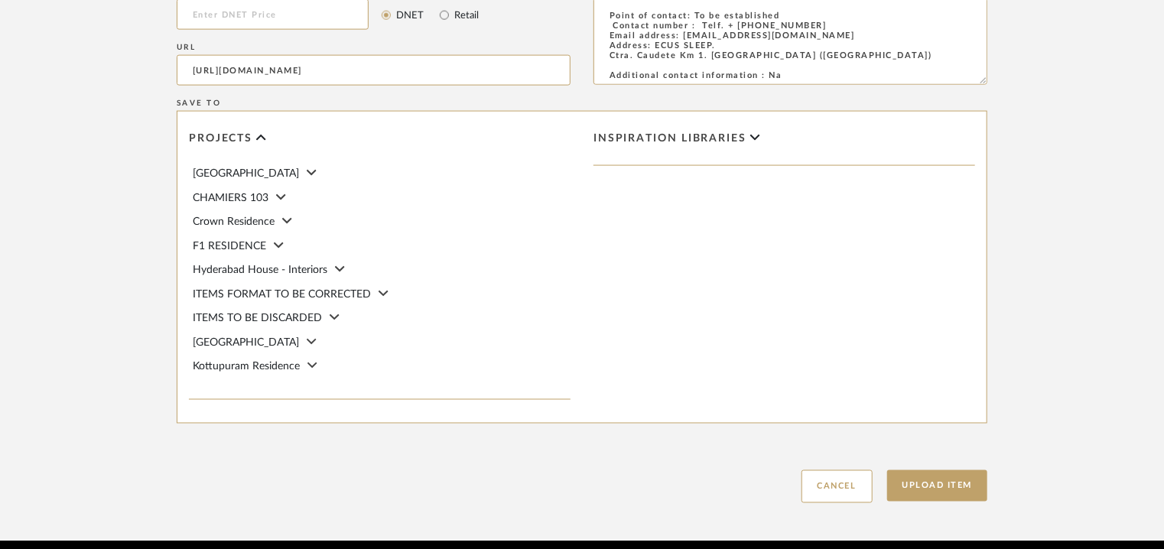
scroll to position [1132, 0]
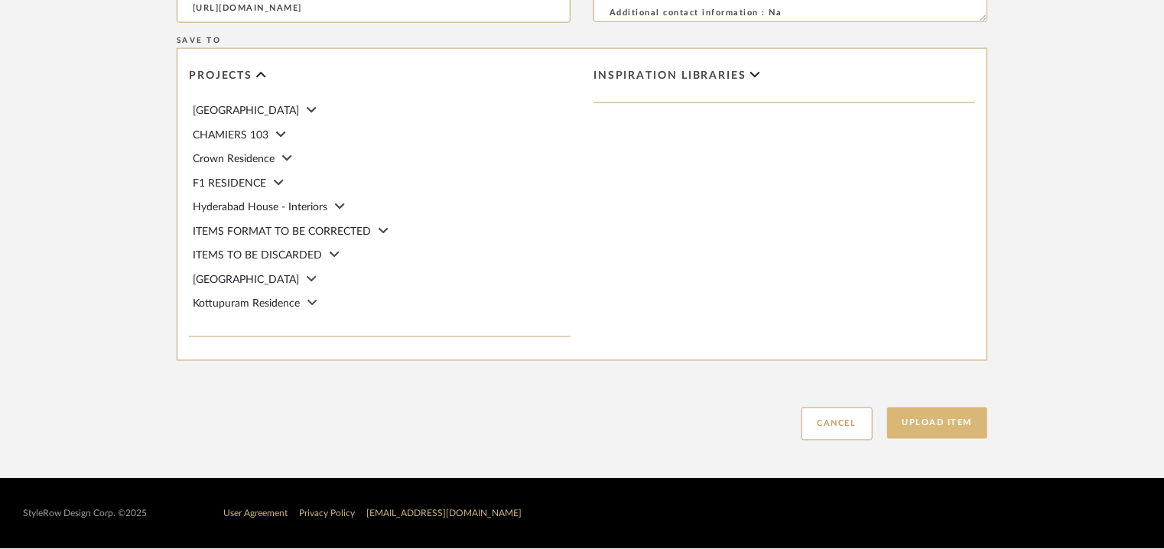
click at [923, 411] on button "Upload Item" at bounding box center [937, 423] width 101 height 31
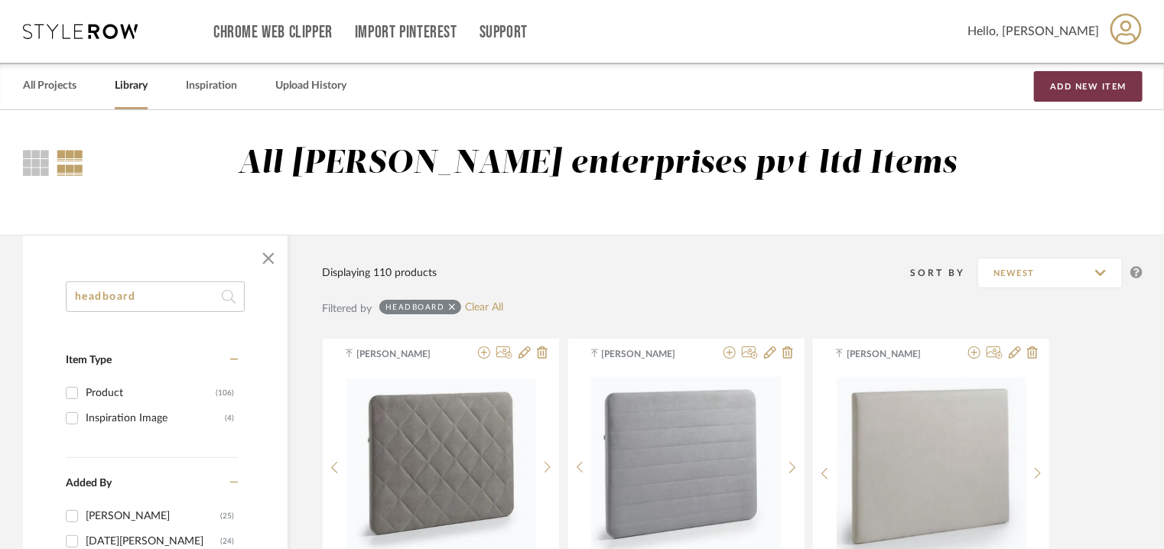
click at [1125, 83] on button "Add New Item" at bounding box center [1088, 86] width 109 height 31
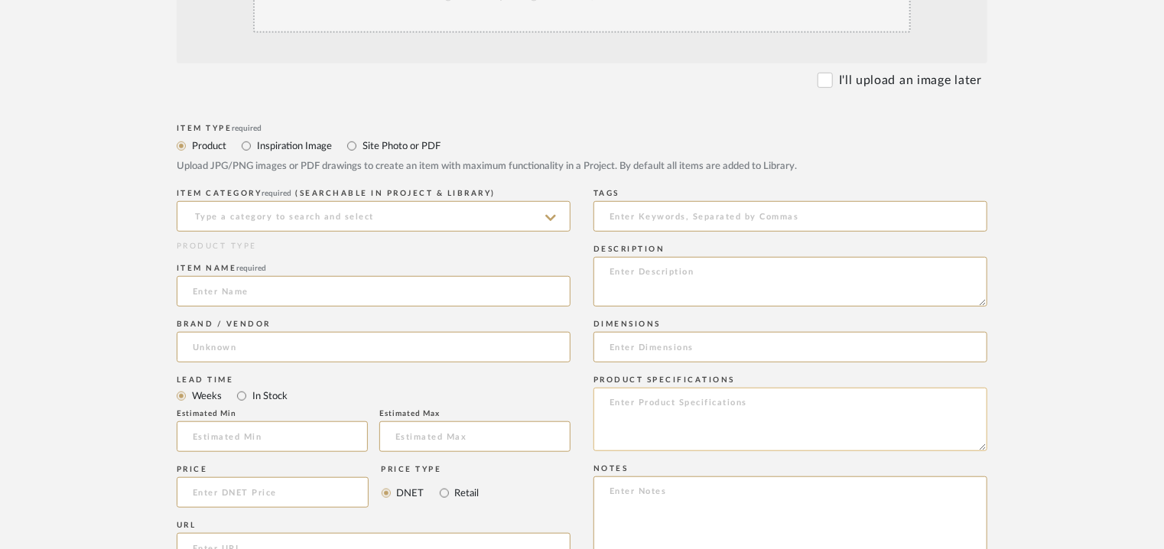
scroll to position [459, 0]
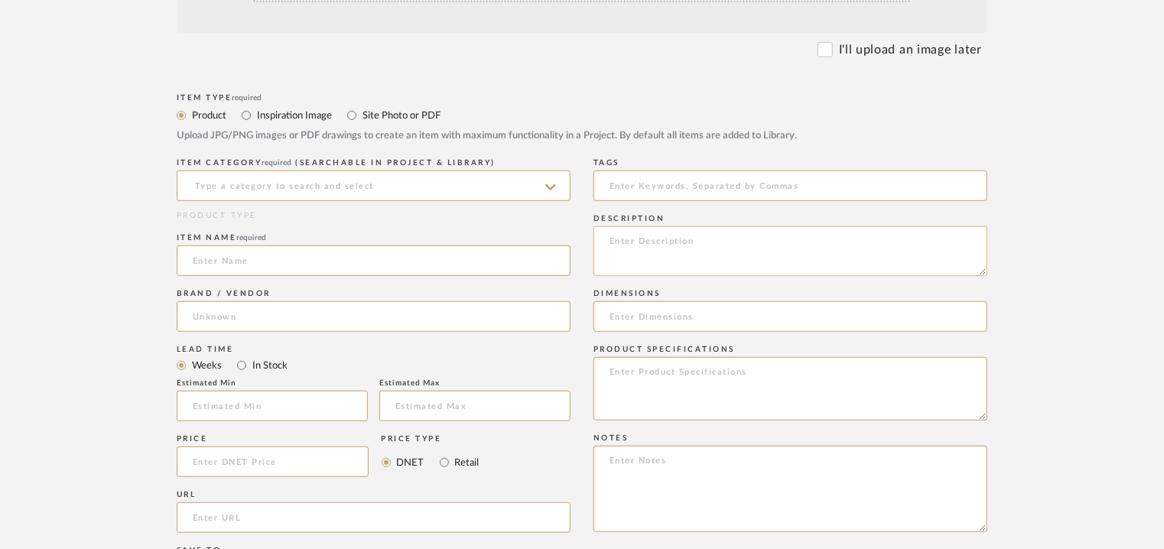
paste textarea "Type: HEADBOARD Designer : Na Dimensions : HEIGHT : 120 cm THICKNESS : 6cm LENG…"
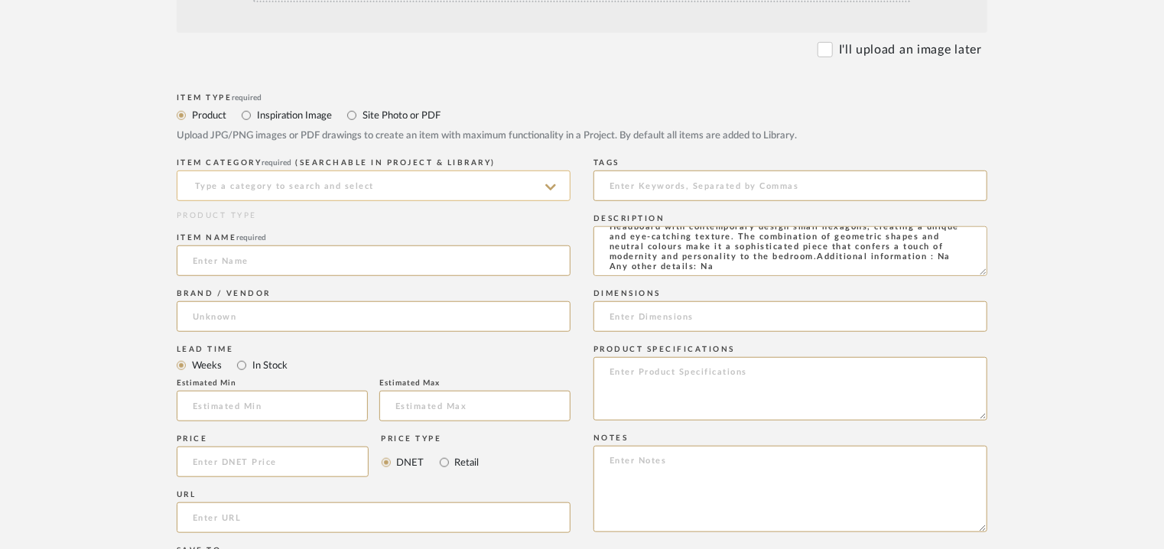
type textarea "Type: HEADBOARD Designer : Na Dimensions : HEIGHT : 120 cm THICKNESS : 6cm LENG…"
click at [385, 190] on input at bounding box center [374, 186] width 394 height 31
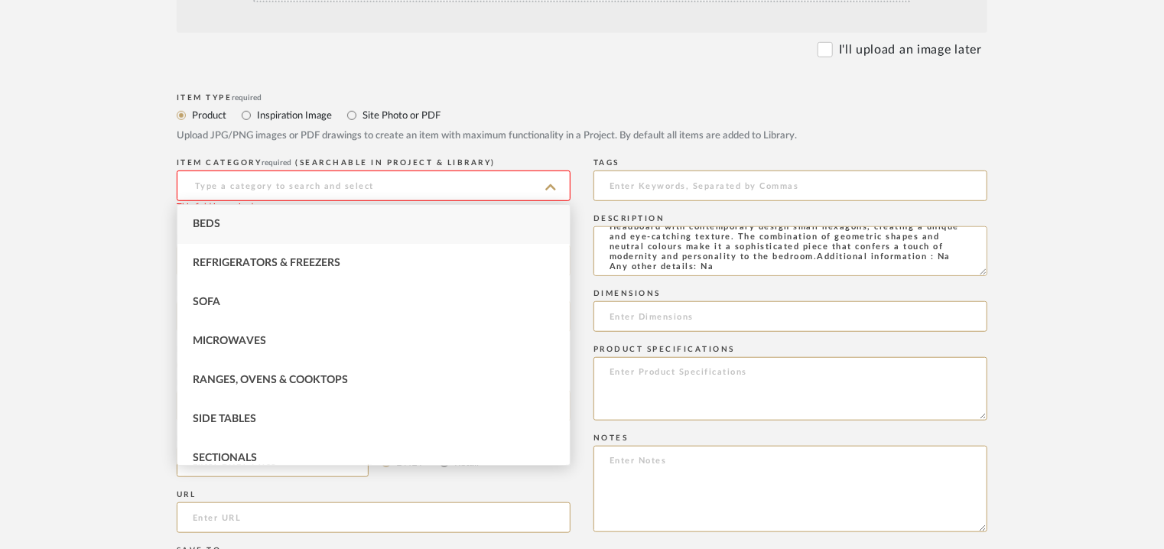
click at [230, 223] on div "Beds" at bounding box center [373, 224] width 392 height 39
type input "Beds"
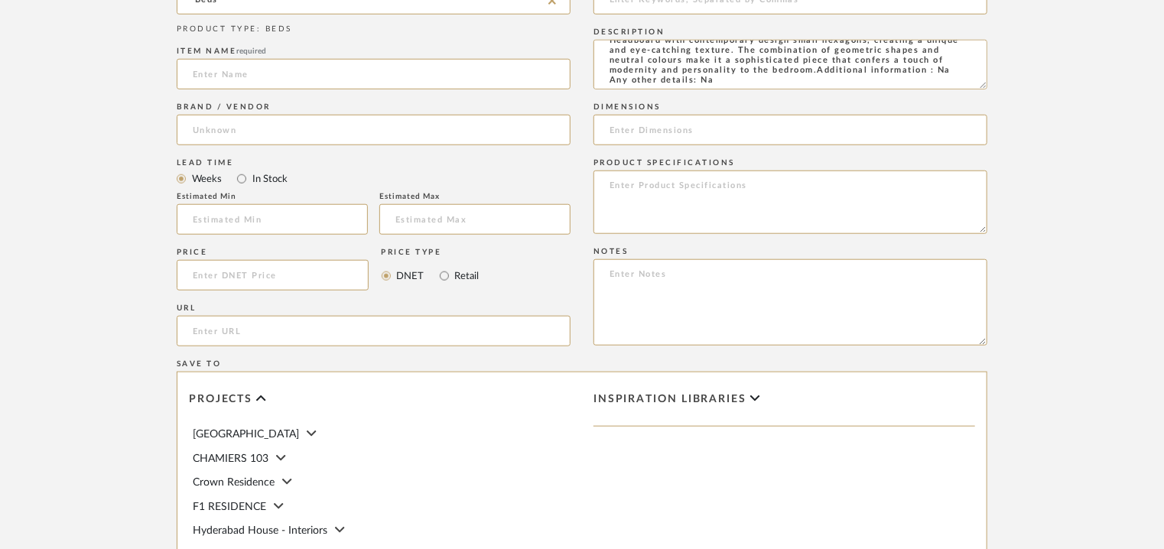
scroll to position [688, 0]
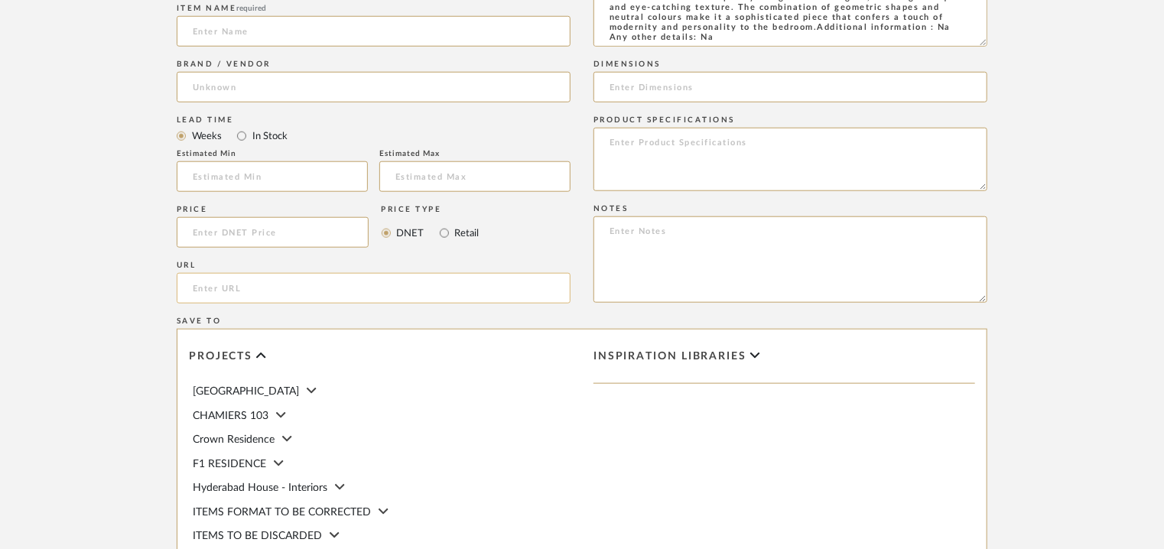
click at [225, 290] on input "url" at bounding box center [374, 288] width 394 height 31
paste input "[URL][DOMAIN_NAME]"
type input "[URL][DOMAIN_NAME]"
click at [253, 84] on input at bounding box center [374, 87] width 394 height 31
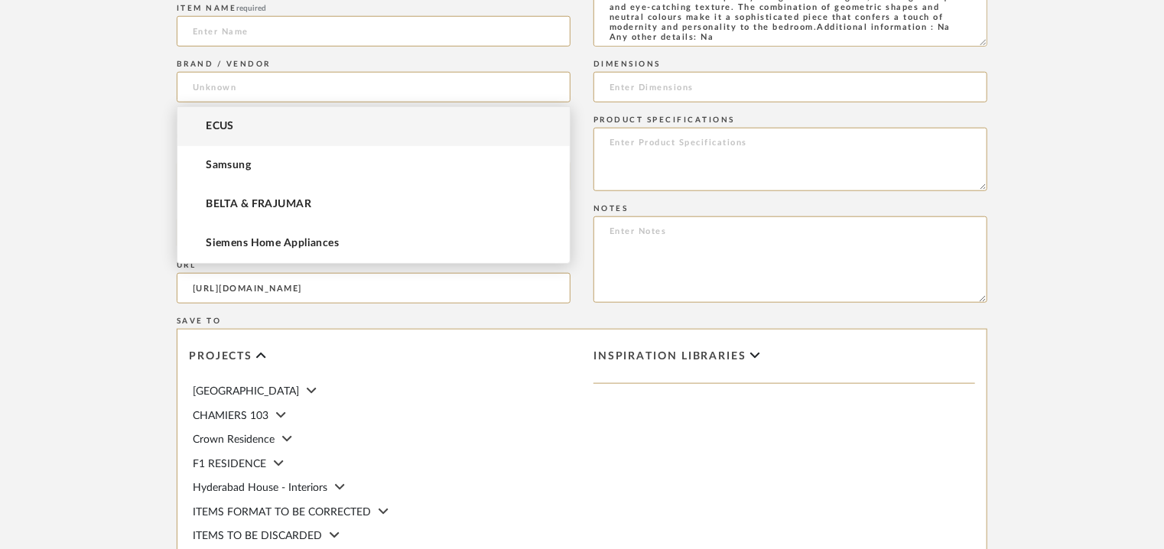
click at [239, 122] on mat-option "ECUS" at bounding box center [373, 126] width 392 height 39
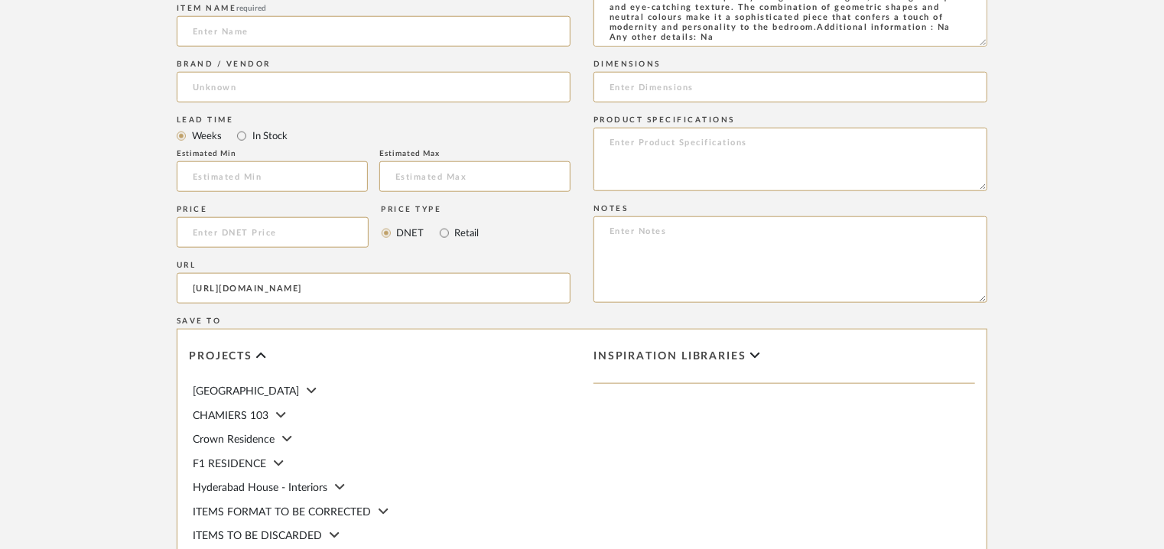
type input "ECUS"
click at [290, 37] on input at bounding box center [374, 31] width 394 height 31
type input "ALOE"
click at [653, 87] on input at bounding box center [790, 87] width 394 height 31
paste input "HEIGHT 120cm x THICKNESS 6cm x LENGHT 100/ 120/ 140/ 160/ 180/ 200cm"
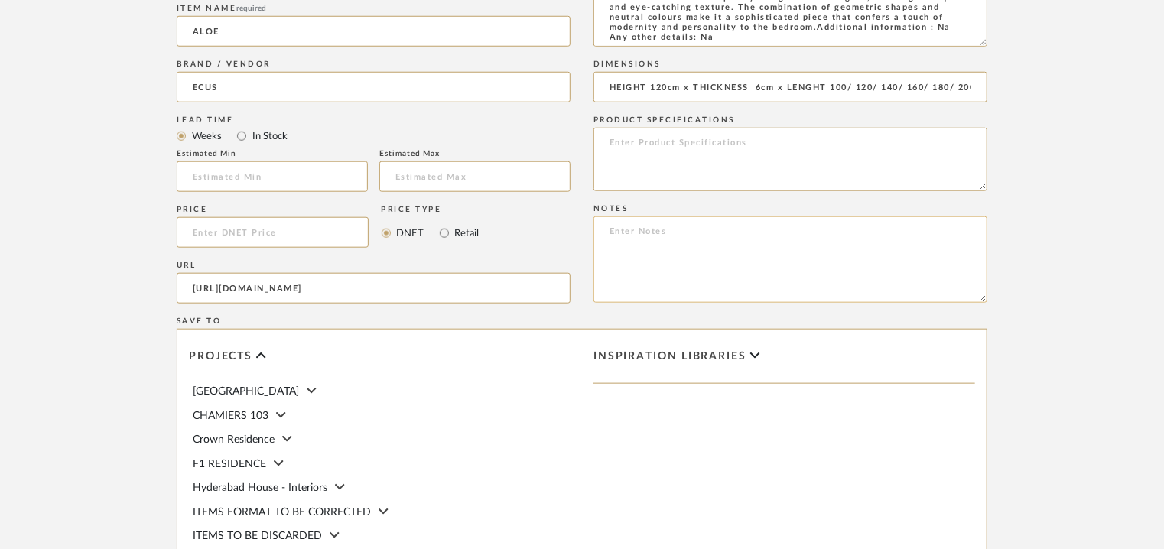
scroll to position [0, 22]
type input "HEIGHT 120cm x THICKNESS 6cm x LENGHT 100/ 120/ 140/ 160/ 180/ 200cm"
click at [704, 239] on textarea at bounding box center [790, 259] width 394 height 86
paste textarea "Price: Na Lead time: Na Customizable: Na 3D available : No BIM available. No Po…"
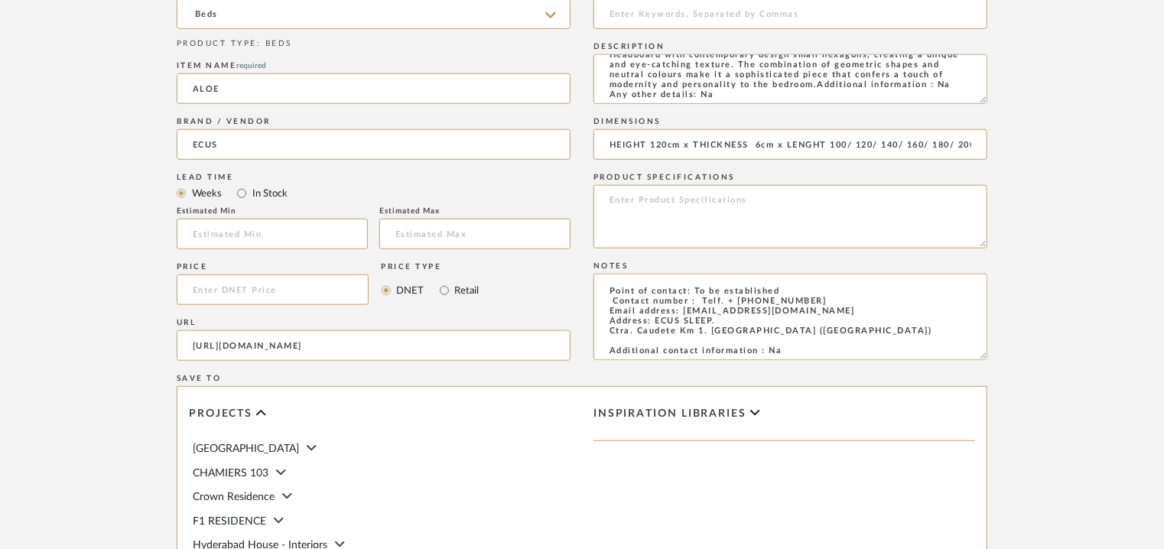
scroll to position [306, 0]
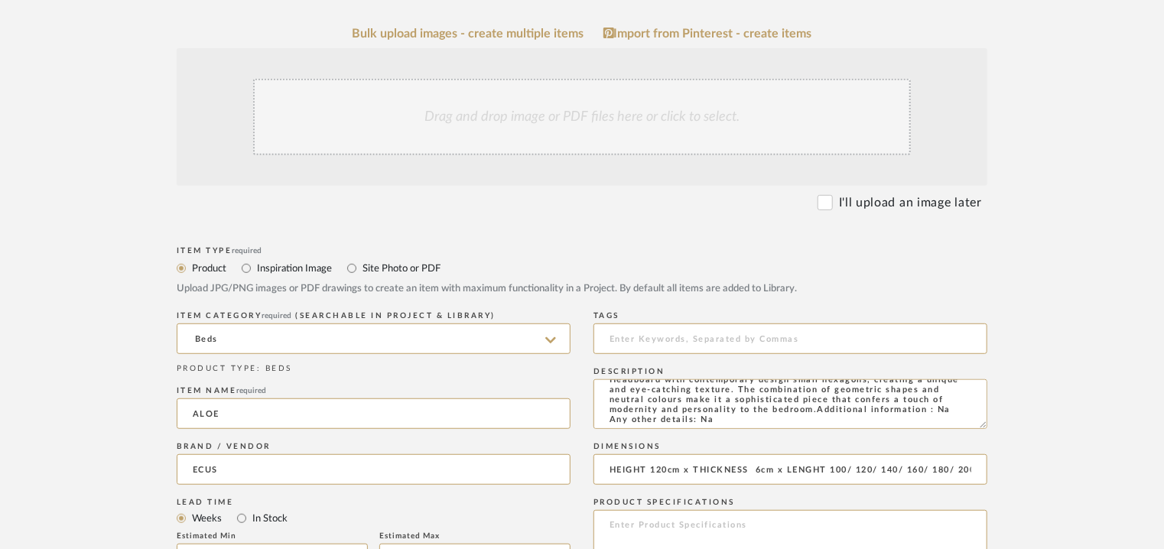
type textarea "Price: Na Lead time: Na Customizable: Na 3D available : No BIM available. No Po…"
click at [558, 106] on div "Drag and drop image or PDF files here or click to select." at bounding box center [582, 117] width 658 height 76
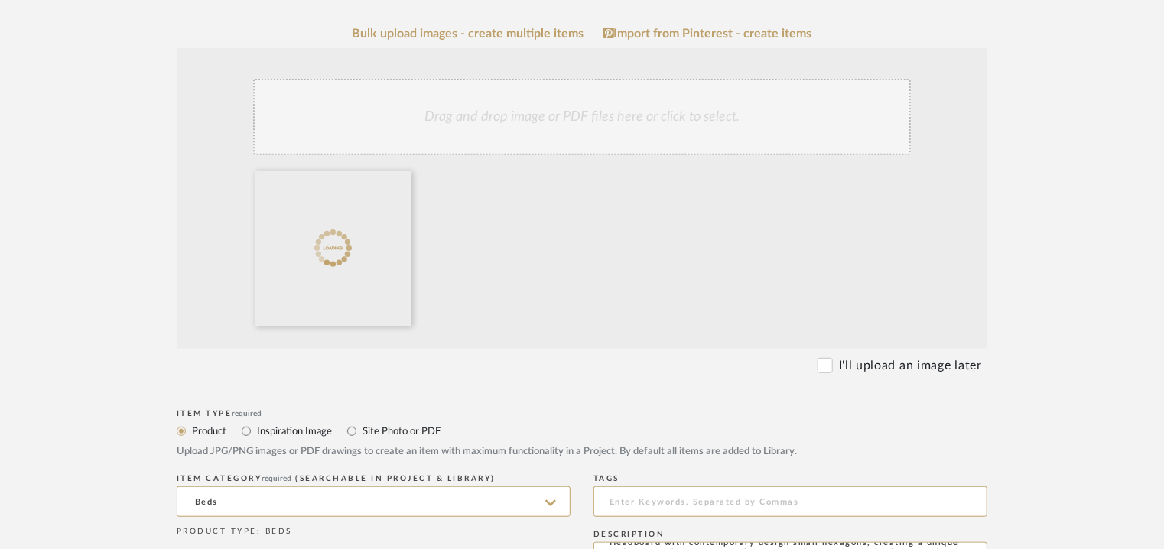
click at [621, 120] on div "Drag and drop image or PDF files here or click to select." at bounding box center [582, 117] width 658 height 76
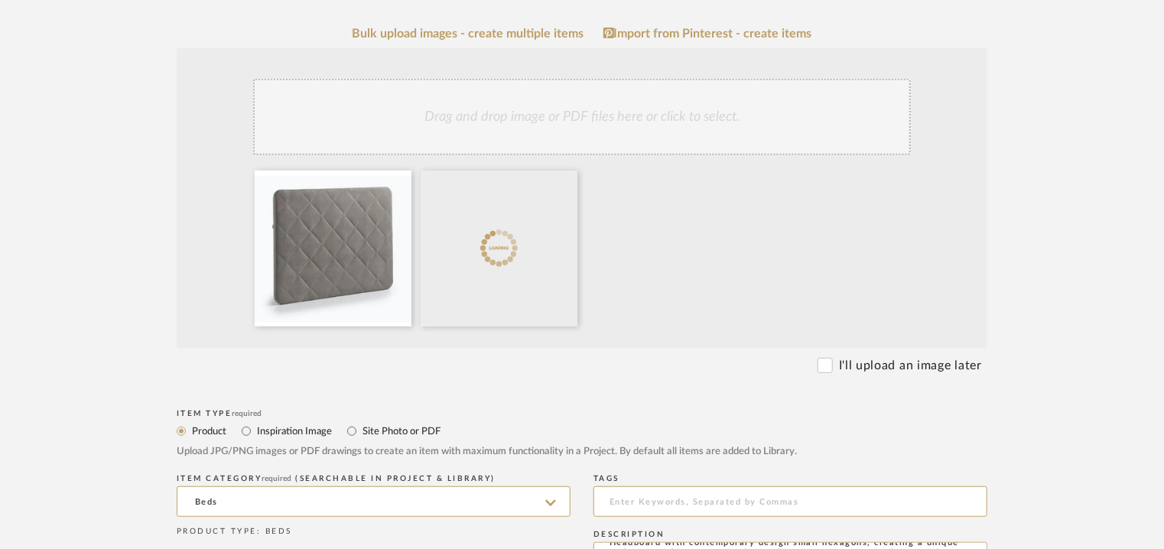
click at [606, 98] on div "Drag and drop image or PDF files here or click to select." at bounding box center [582, 117] width 658 height 76
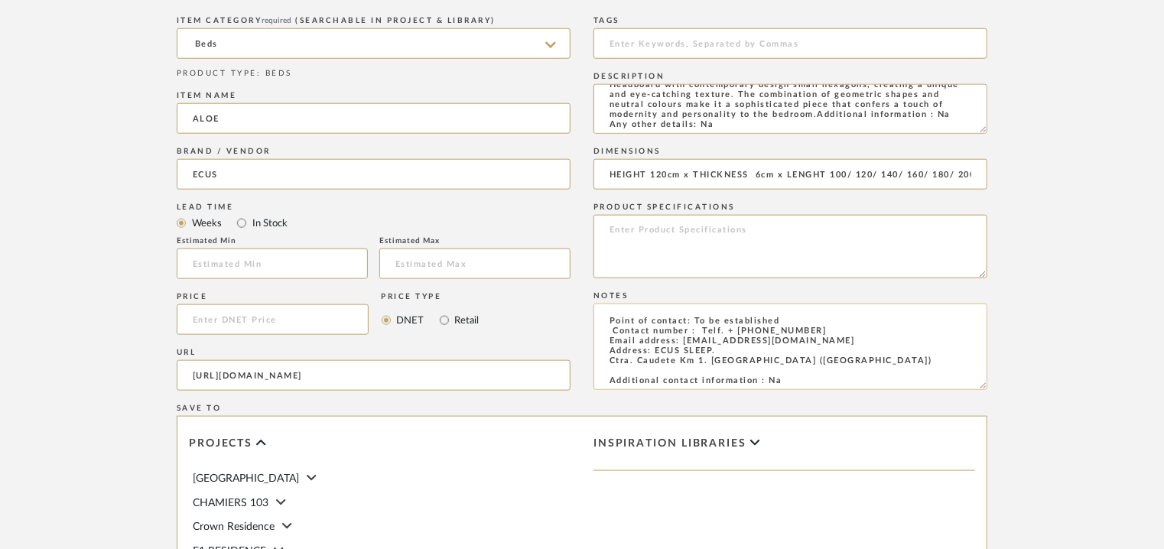
scroll to position [765, 0]
click at [694, 47] on input at bounding box center [790, 43] width 394 height 31
type input "H"
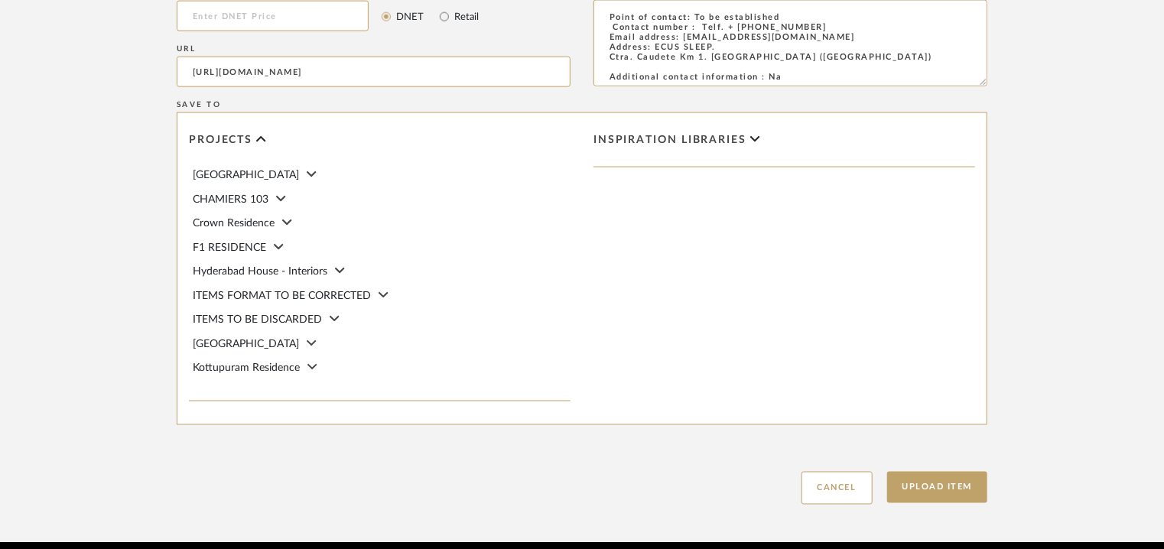
scroll to position [1071, 0]
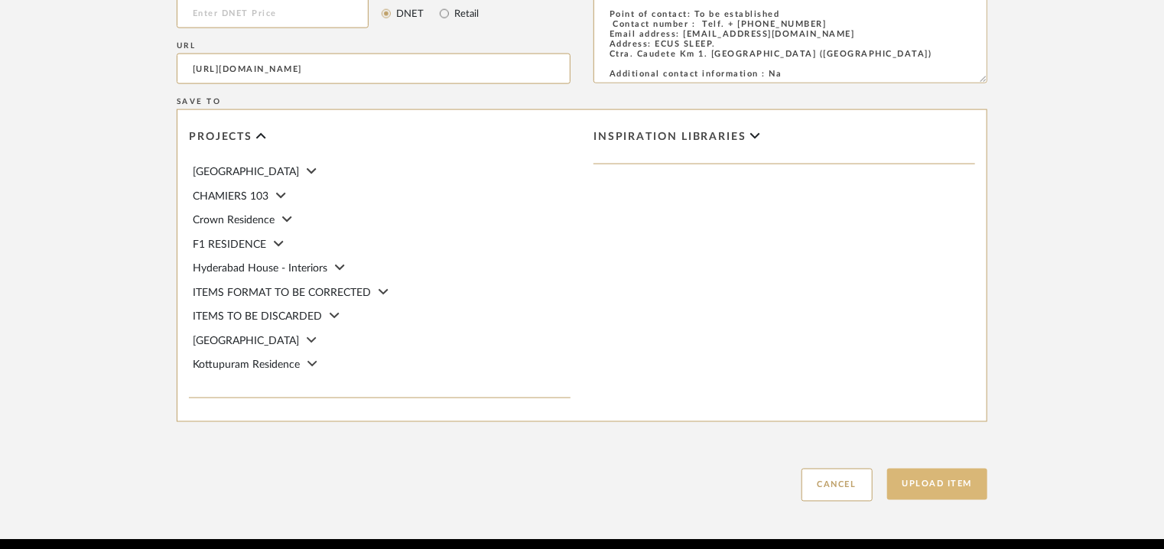
type input "headboard,"
click at [939, 485] on button "Upload Item" at bounding box center [937, 484] width 101 height 31
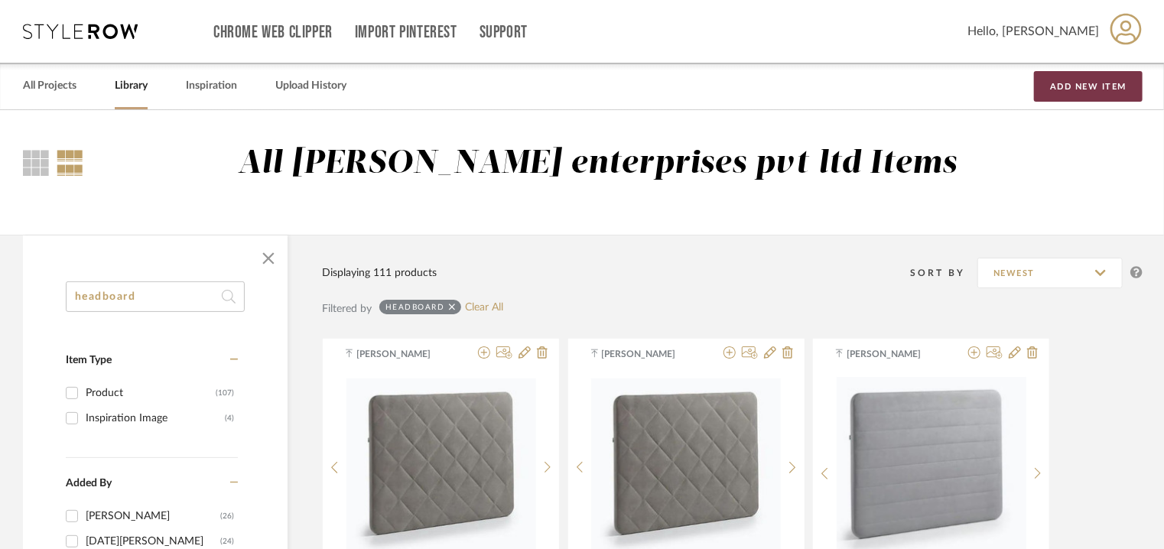
click at [1073, 84] on button "Add New Item" at bounding box center [1088, 86] width 109 height 31
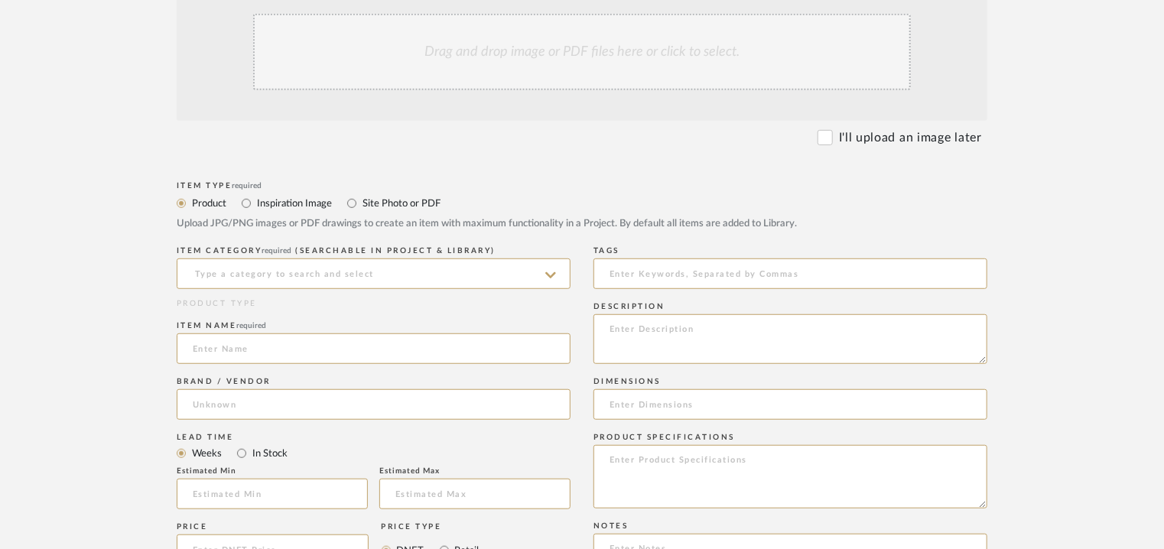
scroll to position [382, 0]
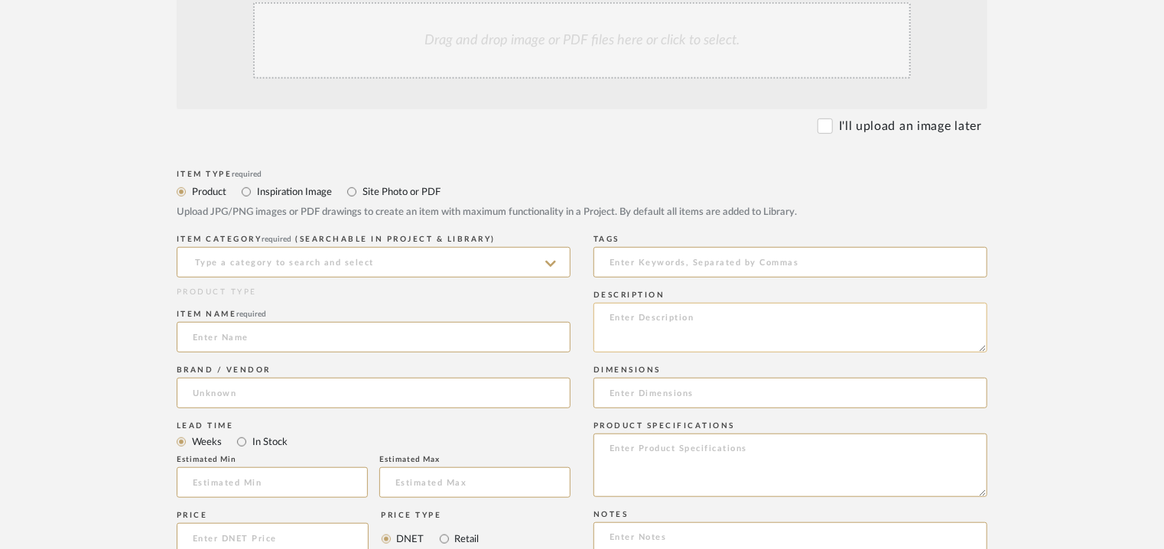
click at [638, 324] on textarea at bounding box center [790, 328] width 394 height 50
paste textarea "Price: Euro1,177/- Lead time: Na Customizable: CUSTOMIZABLE UPPER CUSHION: - FI…"
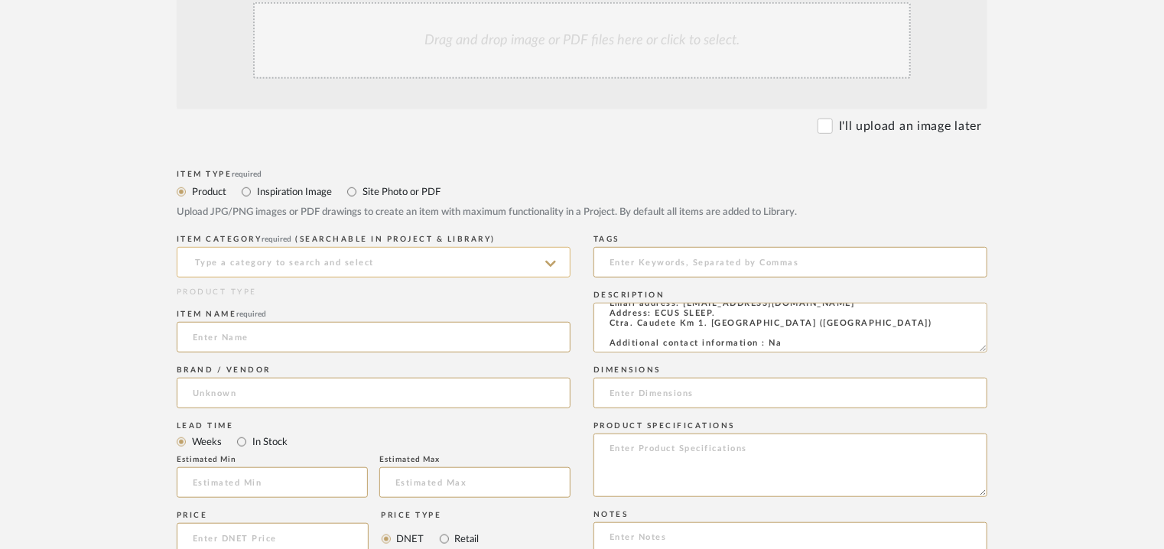
type textarea "Price: Euro1,177/- Lead time: Na Customizable: CUSTOMIZABLE UPPER CUSHION: - FI…"
click at [382, 264] on input at bounding box center [374, 262] width 394 height 31
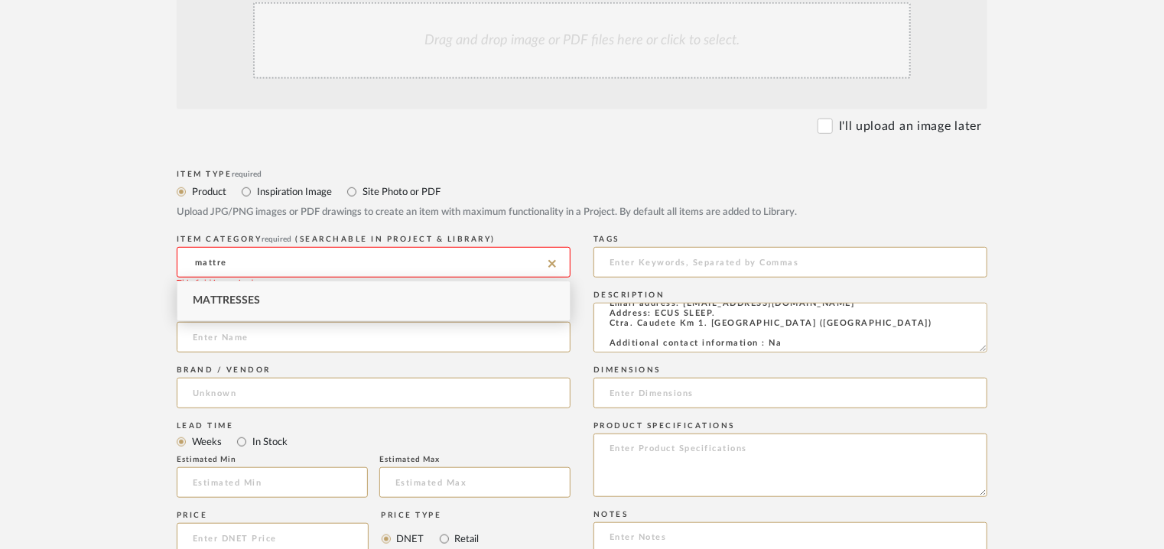
click at [255, 299] on span "Mattresses" at bounding box center [226, 300] width 67 height 11
type input "Mattresses"
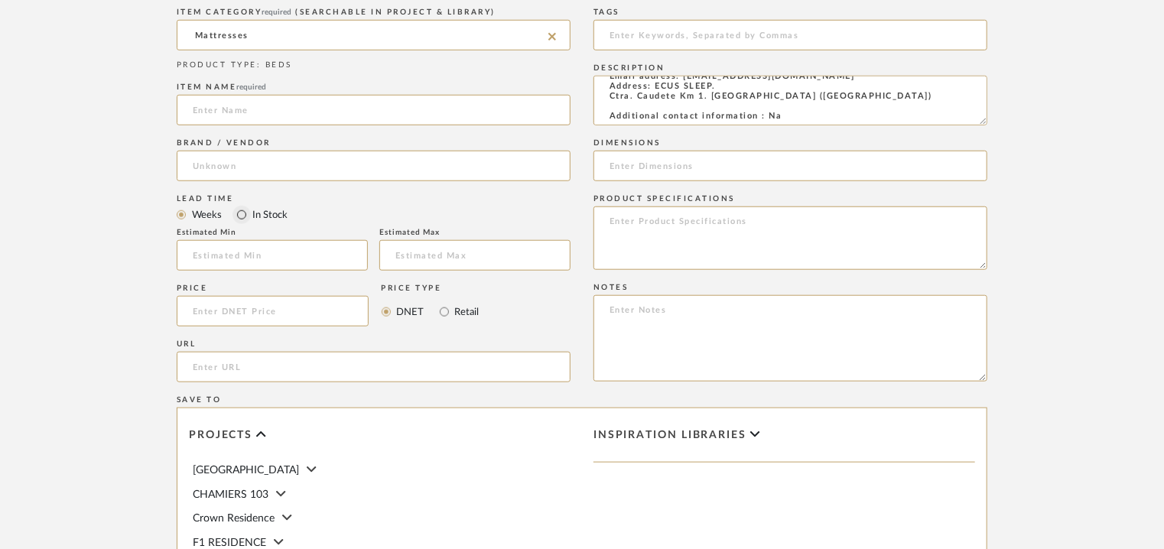
scroll to position [612, 0]
click at [239, 368] on input "url" at bounding box center [374, 365] width 394 height 31
paste input "[URL][DOMAIN_NAME]"
type input "[URL][DOMAIN_NAME]"
click at [259, 106] on input at bounding box center [374, 108] width 394 height 31
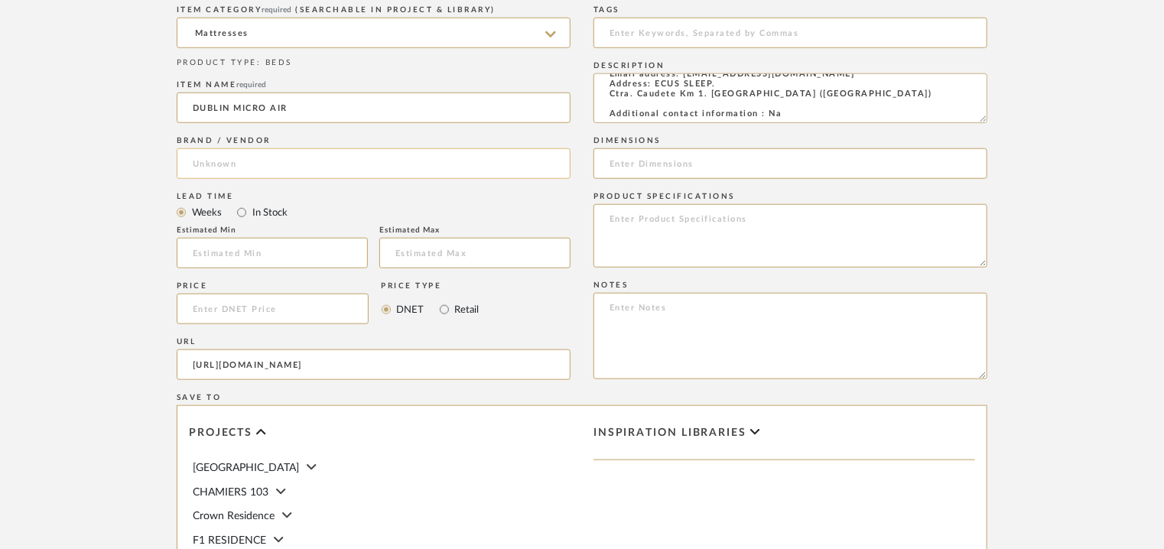
type input "DUBLIN MICRO AIR"
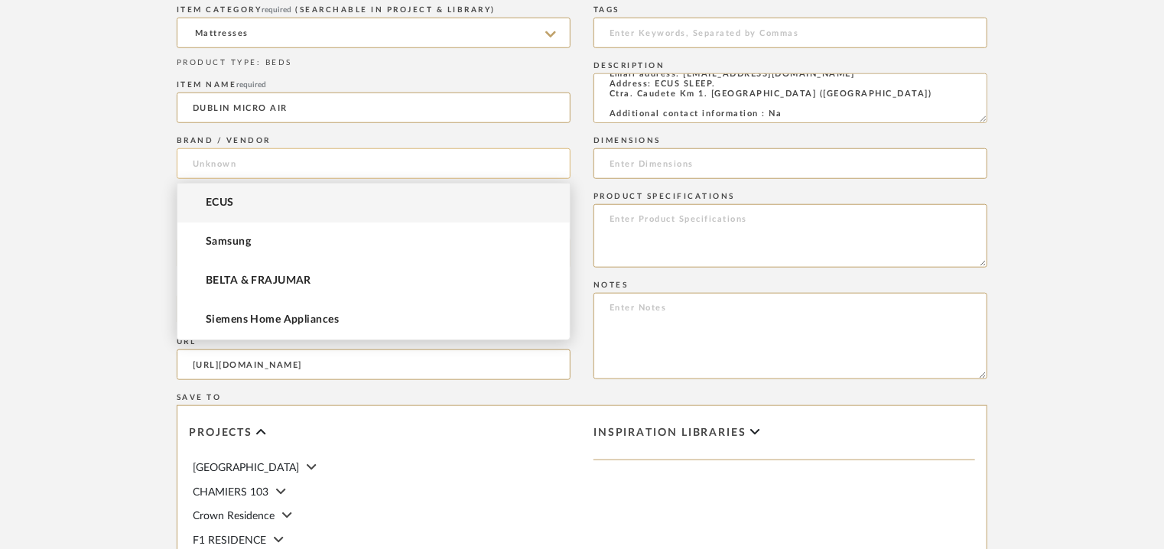
click at [229, 169] on input at bounding box center [374, 163] width 394 height 31
click at [229, 203] on span "ECUS" at bounding box center [220, 203] width 28 height 13
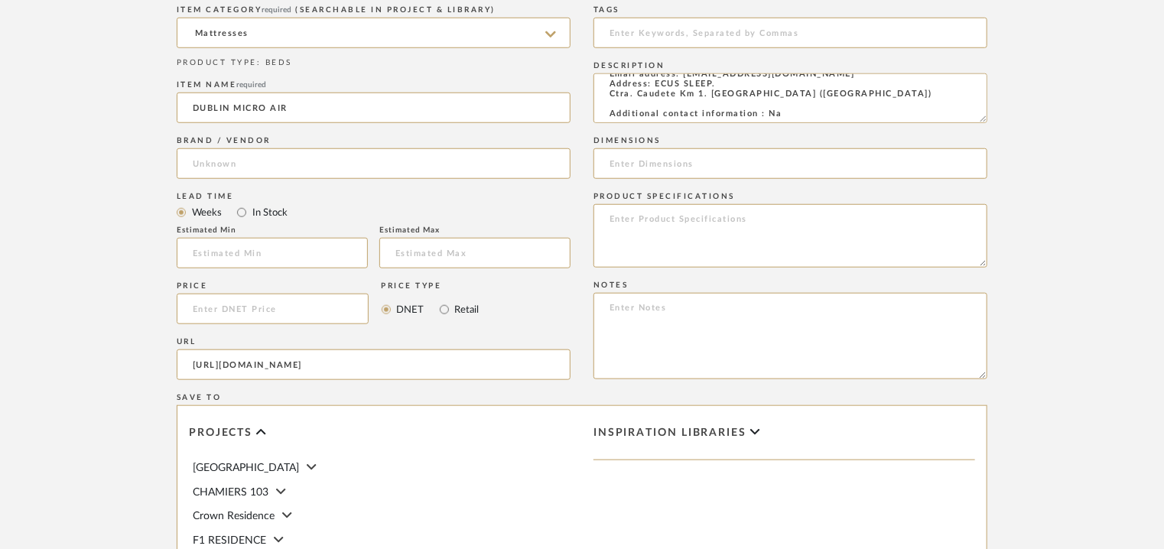
type input "ECUS"
click at [616, 28] on input at bounding box center [790, 33] width 394 height 31
type input "mattressm"
click at [809, 164] on input at bounding box center [790, 163] width 394 height 31
paste input "150 x 190cm/ H 31cm"
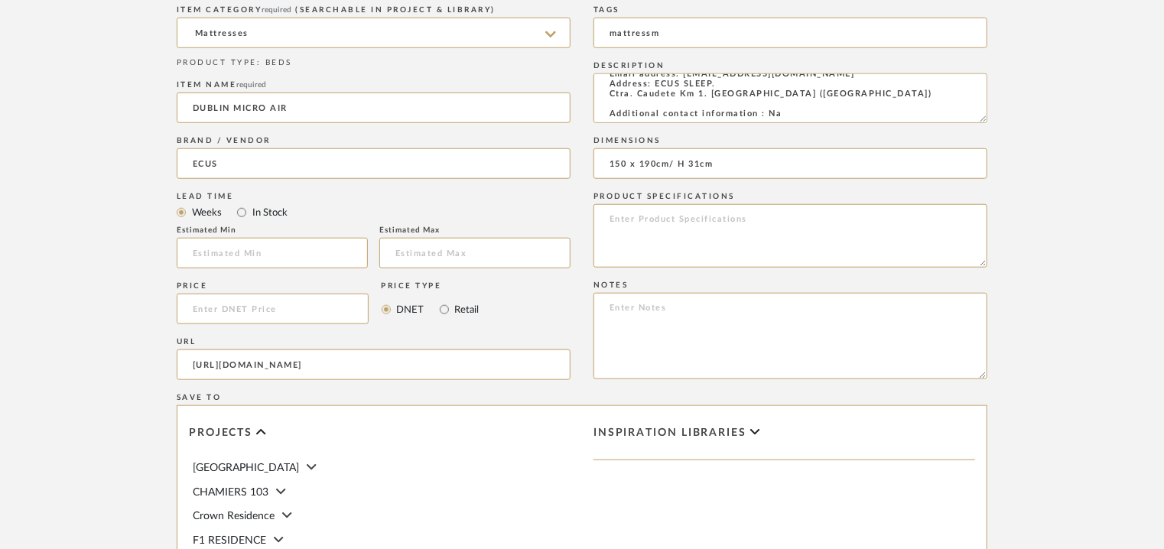
type input "150 x 190cm/ H 31cm"
click at [823, 306] on textarea at bounding box center [790, 336] width 394 height 86
paste textarea "Price: Euro1,177/- Lead time: Na Customizable: CUSTOMIZABLE UPPER CUSHION: - FI…"
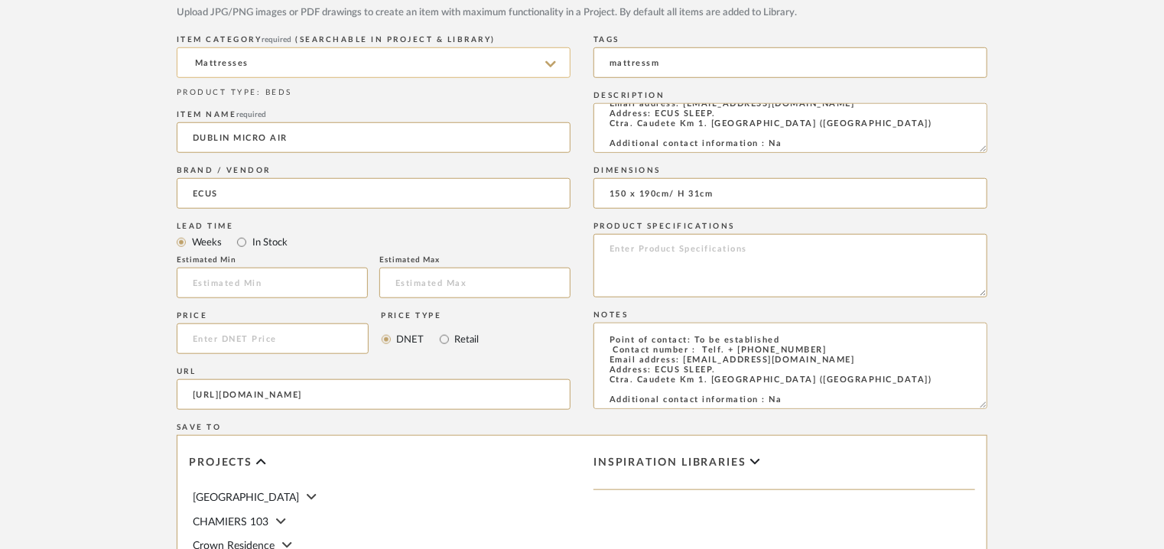
scroll to position [229, 0]
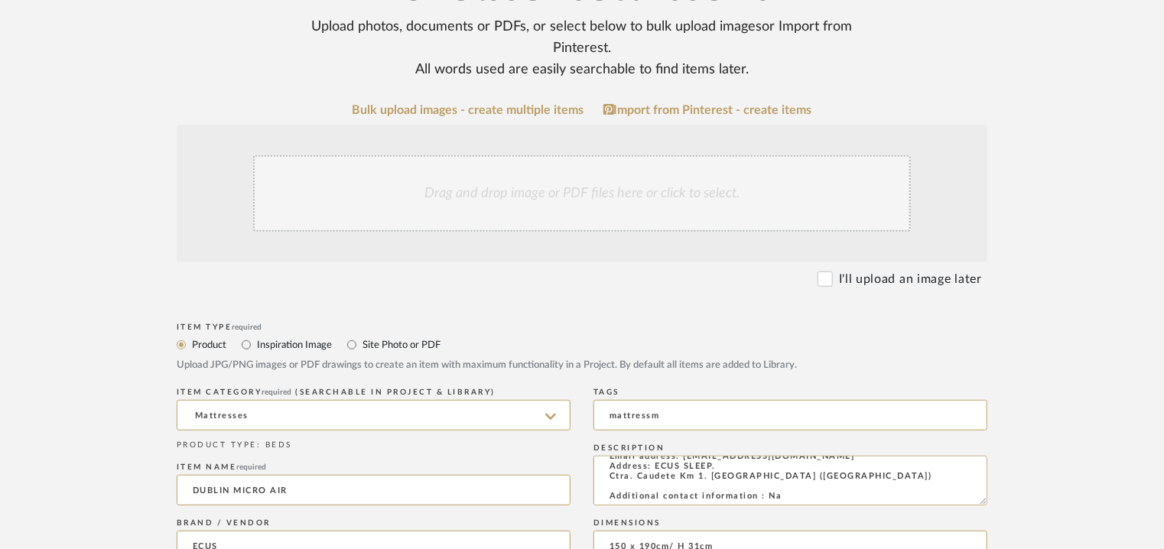
type textarea "Price: Euro1,177/- Lead time: Na Customizable: CUSTOMIZABLE UPPER CUSHION: - FI…"
click at [565, 181] on div "Drag and drop image or PDF files here or click to select." at bounding box center [582, 193] width 658 height 76
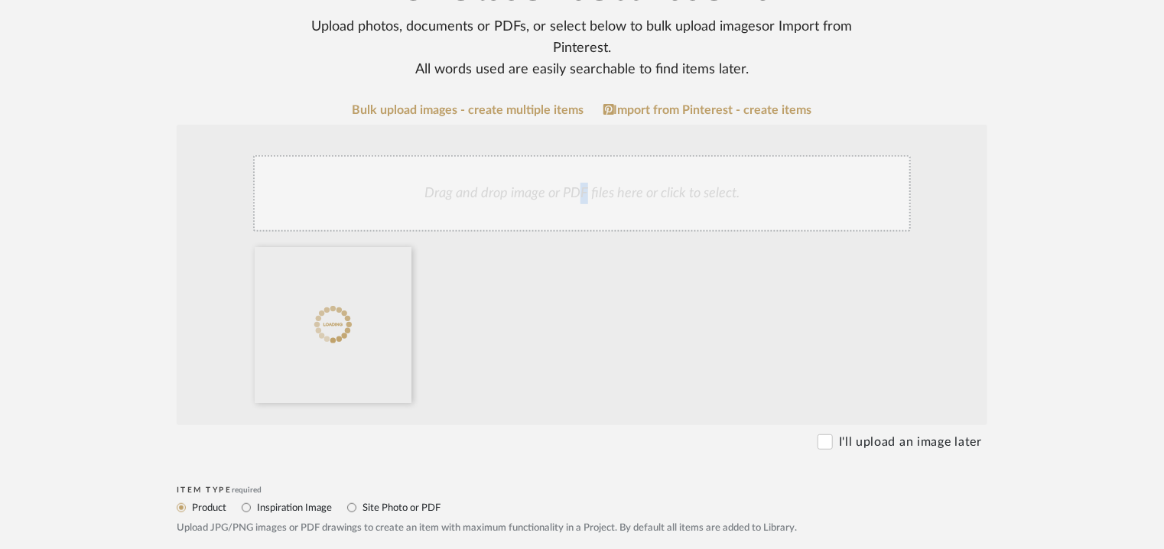
click at [584, 190] on div "Drag and drop image or PDF files here or click to select." at bounding box center [582, 193] width 658 height 76
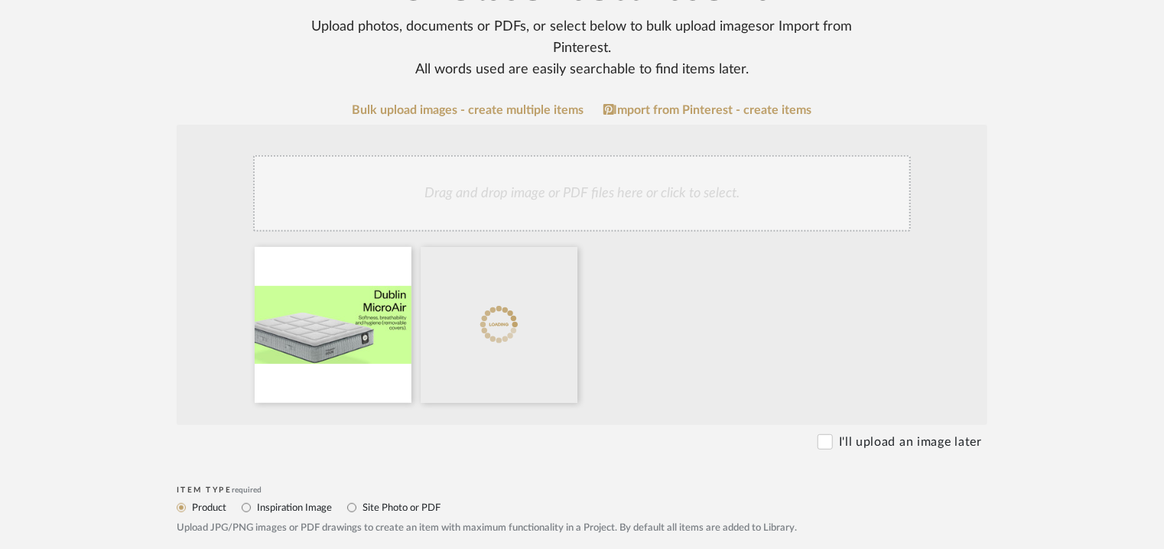
click at [493, 214] on div "Drag and drop image or PDF files here or click to select." at bounding box center [582, 193] width 658 height 76
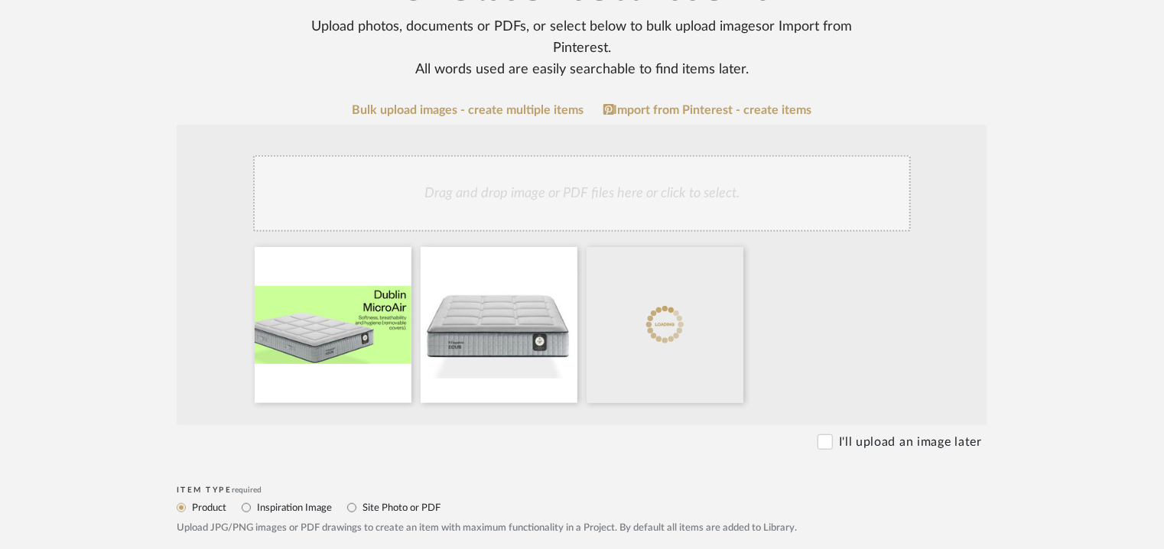
click at [658, 181] on div "Drag and drop image or PDF files here or click to select." at bounding box center [582, 193] width 658 height 76
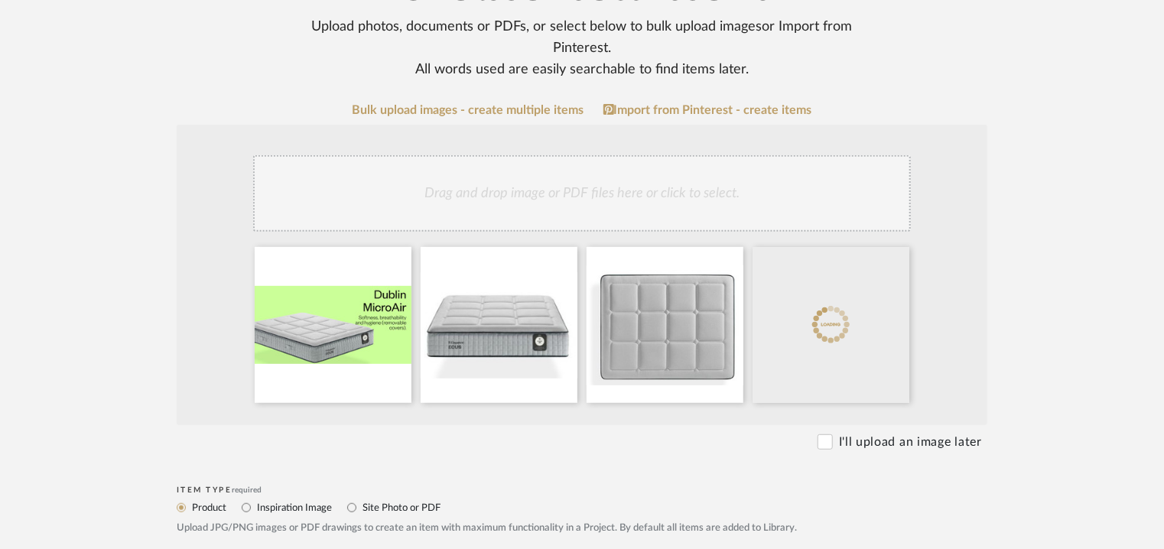
click at [769, 193] on div "Drag and drop image or PDF files here or click to select." at bounding box center [582, 193] width 658 height 76
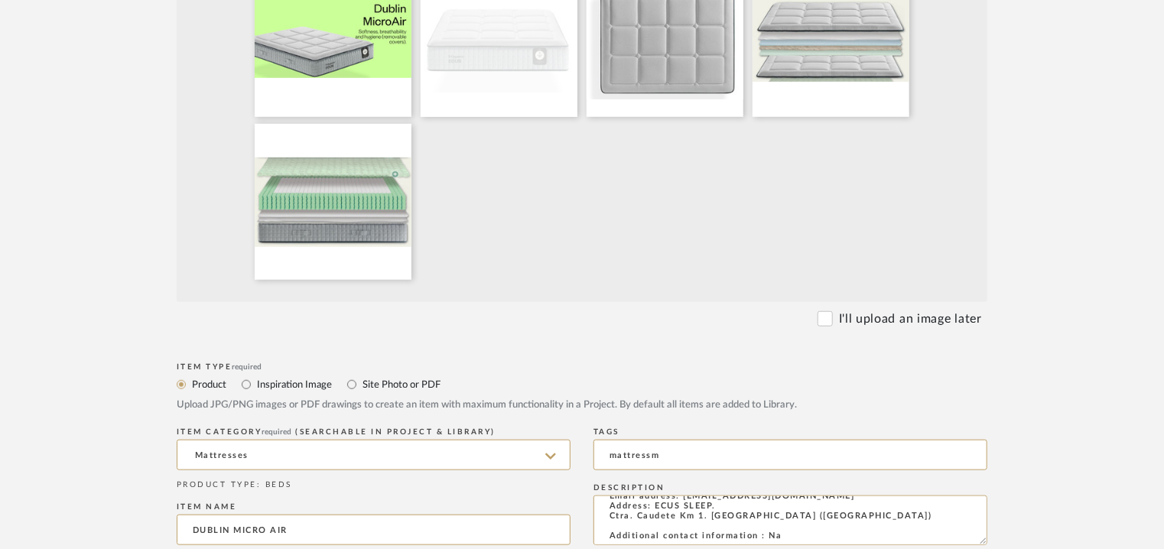
scroll to position [535, 0]
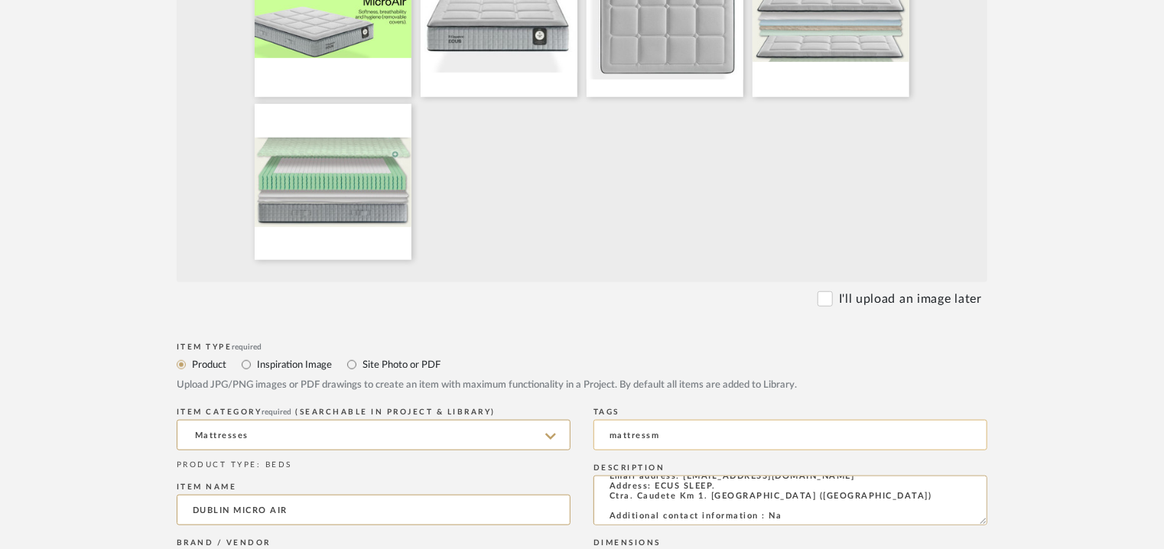
click at [655, 431] on input "mattressm" at bounding box center [790, 435] width 394 height 31
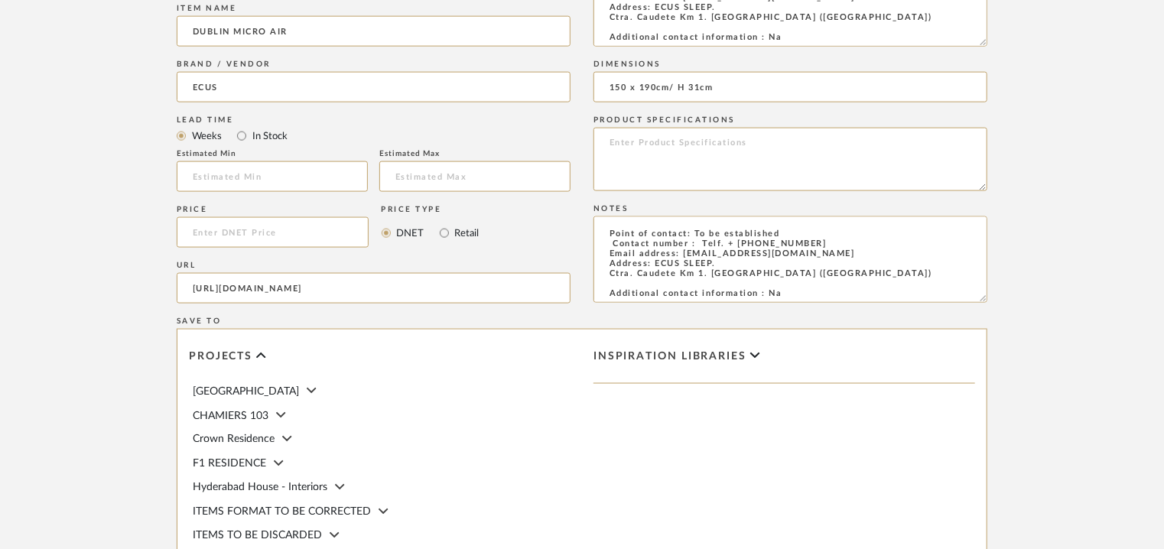
scroll to position [1294, 0]
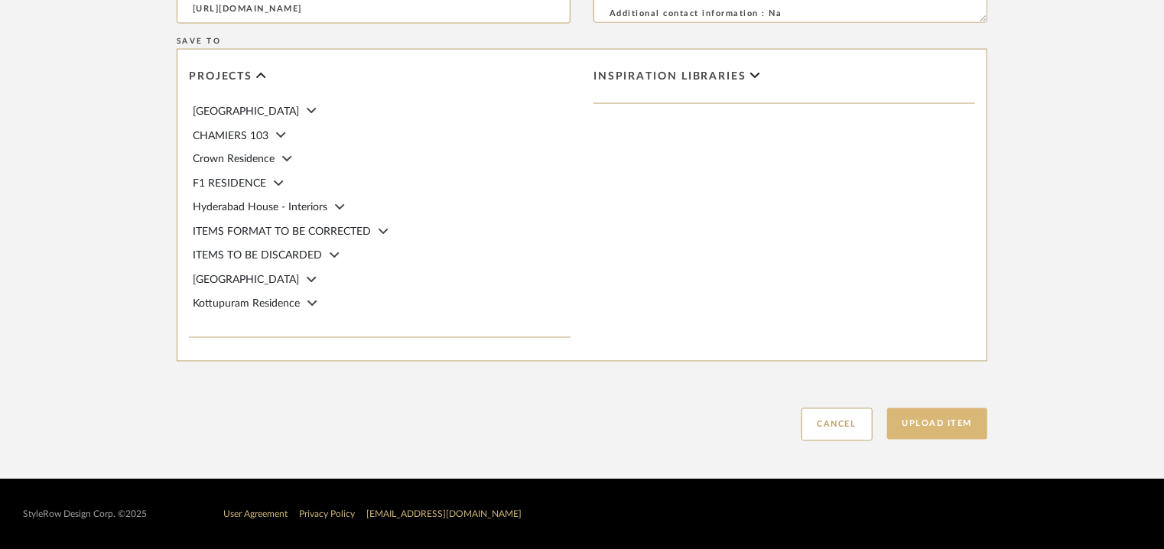
type input "mattress,"
click at [936, 420] on button "Upload Item" at bounding box center [937, 423] width 101 height 31
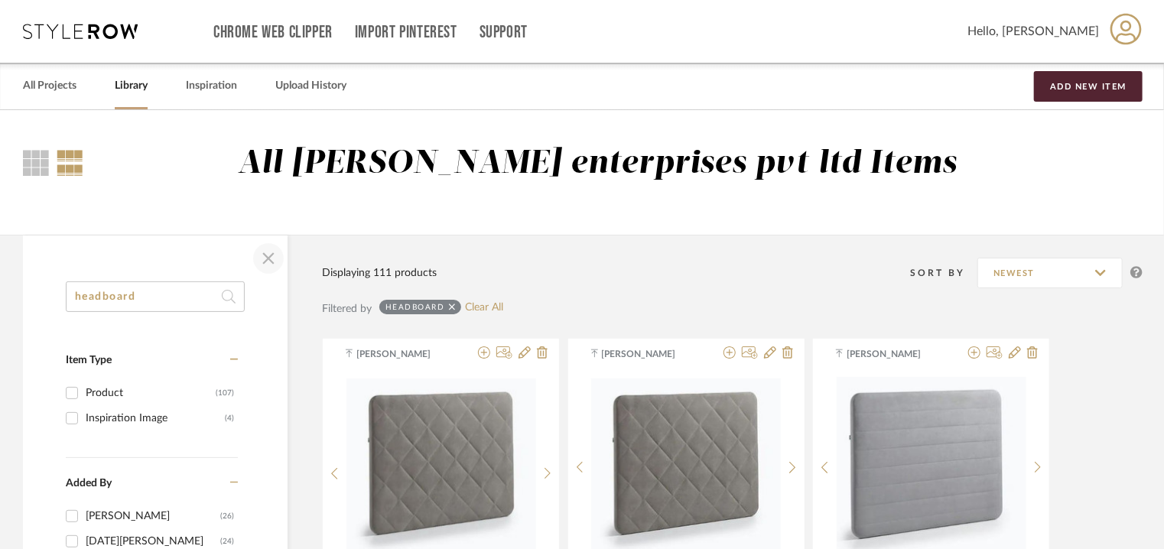
click at [262, 261] on span "button" at bounding box center [268, 258] width 37 height 37
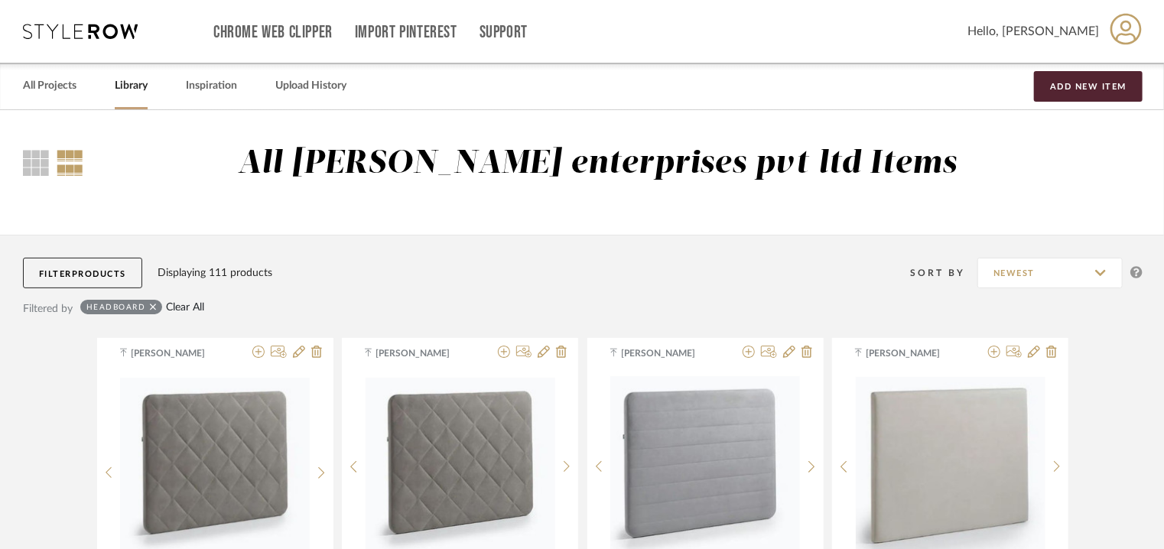
click at [180, 311] on link "Clear All" at bounding box center [185, 307] width 38 height 13
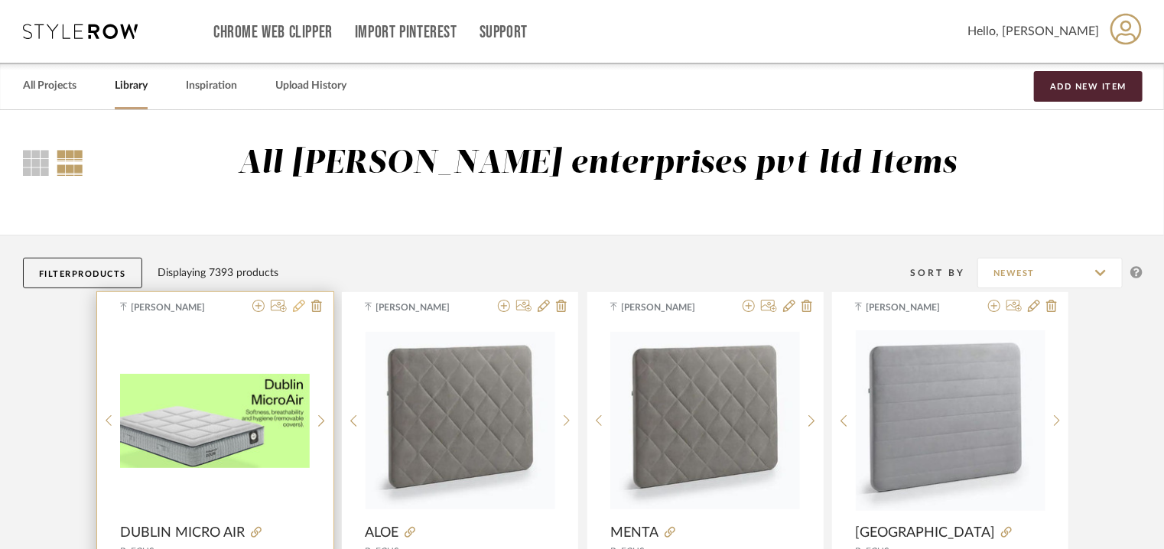
click at [300, 308] on icon at bounding box center [299, 306] width 12 height 12
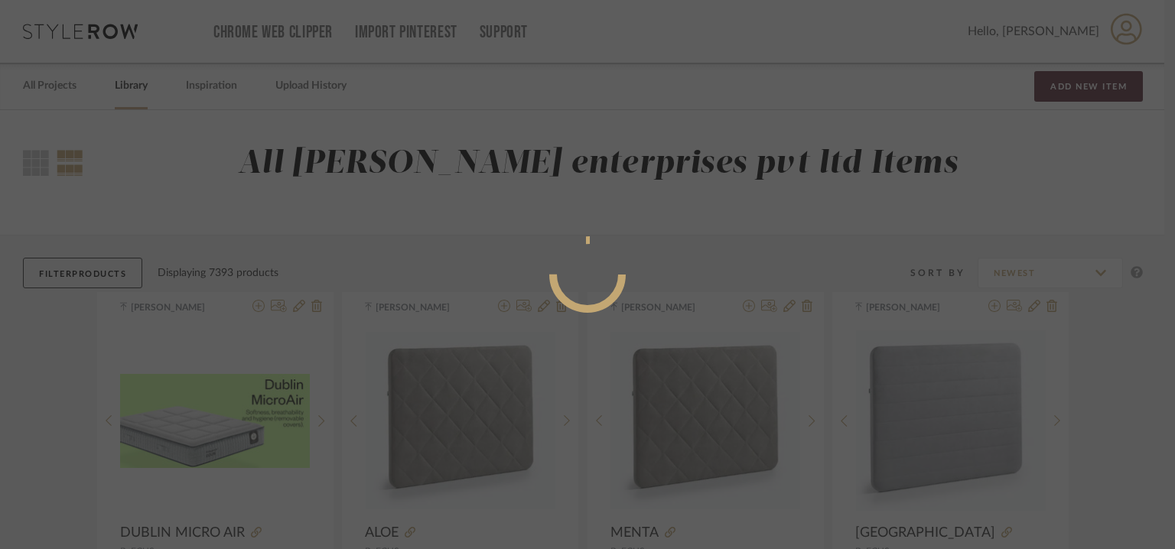
radio input "true"
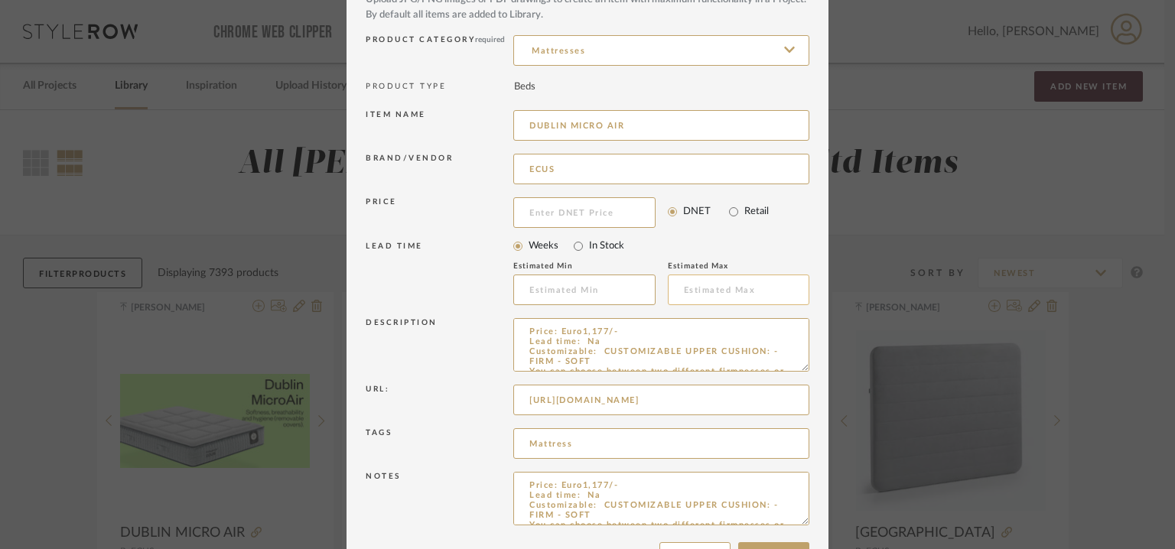
scroll to position [147, 0]
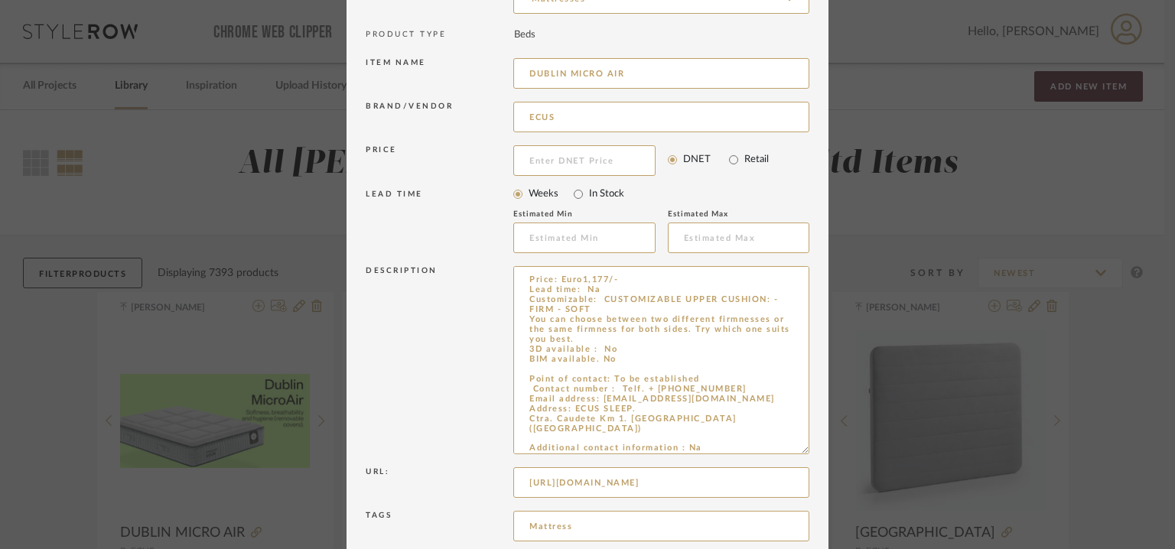
drag, startPoint x: 800, startPoint y: 315, endPoint x: 821, endPoint y: 506, distance: 192.4
click at [821, 502] on dialog-content "Edit Item × Item Type required Product Inspiration Image Site Photo or PDF Uplo…" at bounding box center [587, 268] width 482 height 831
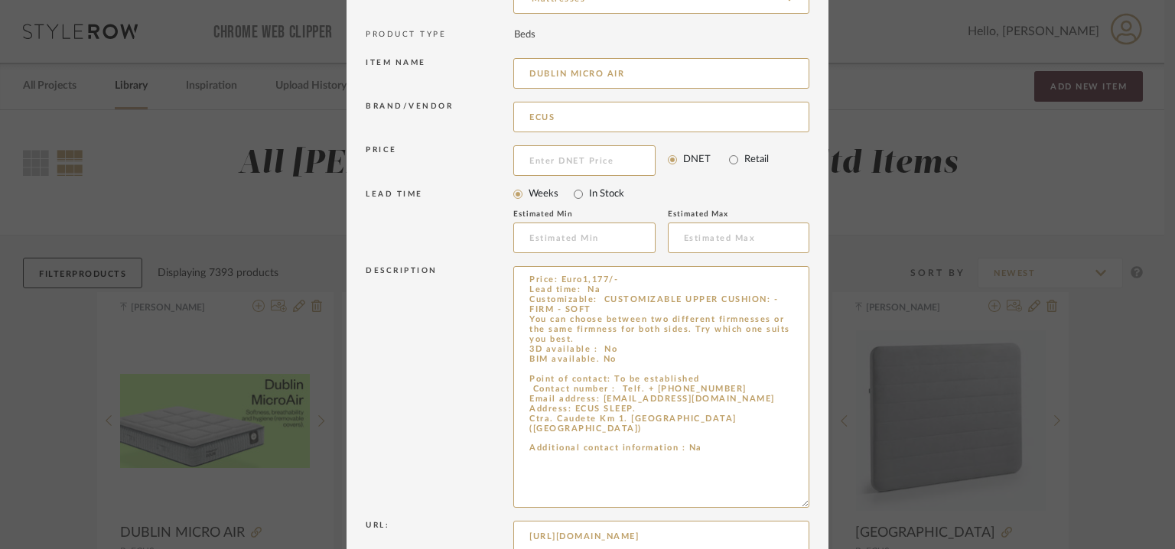
drag, startPoint x: 702, startPoint y: 434, endPoint x: 398, endPoint y: 226, distance: 369.1
click at [398, 226] on div "Item Type required Product Inspiration Image Site Photo or PDF Upload JPG/PNG i…" at bounding box center [588, 288] width 444 height 765
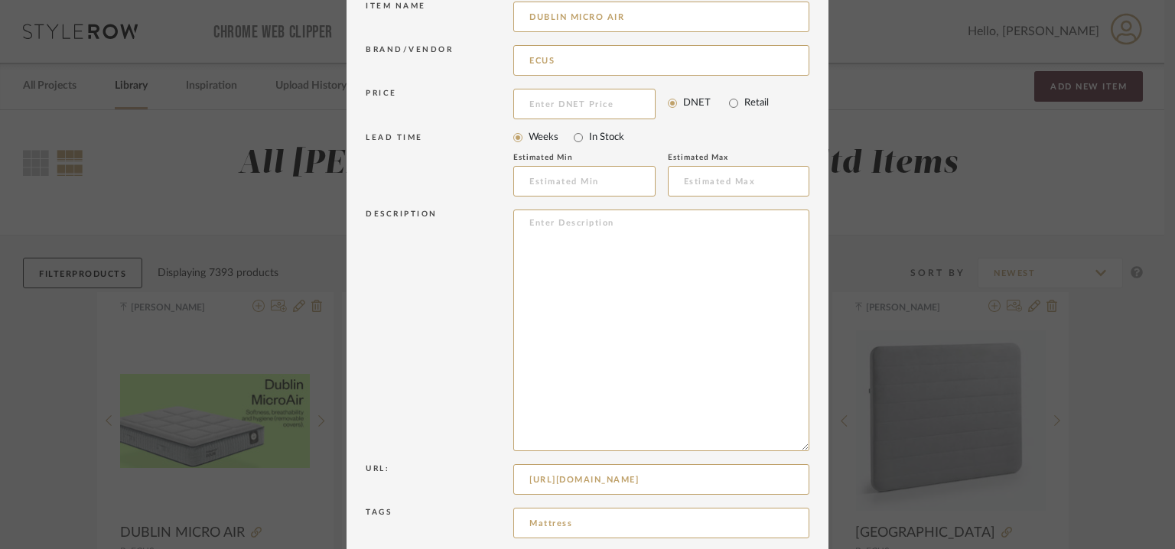
scroll to position [336, 0]
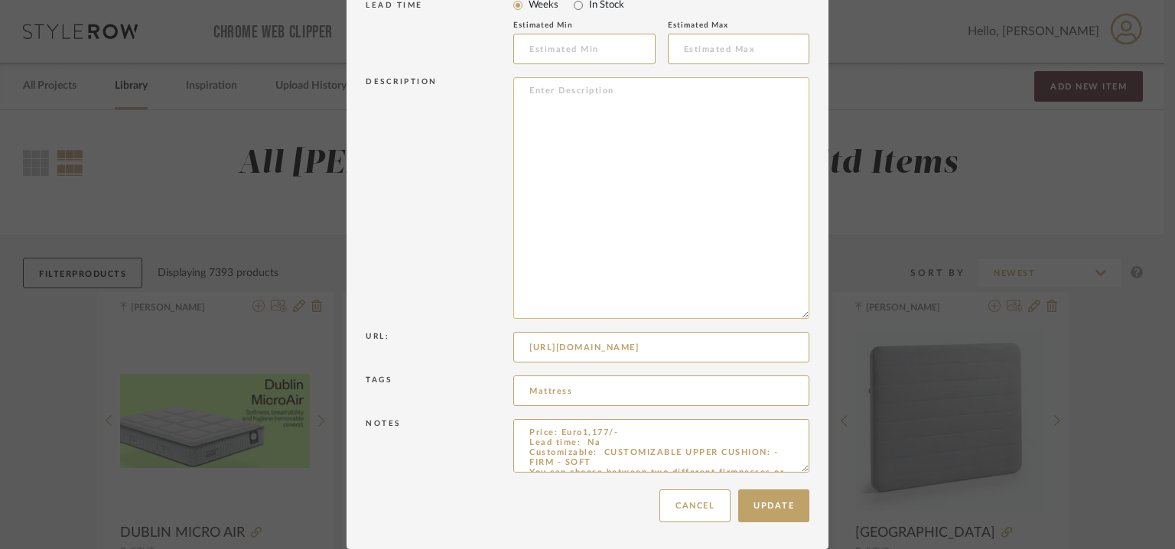
paste textarea "Type: Mattress Designer : Na Dimensions : 150 x 190cm/ H 31cm Material & Finish…"
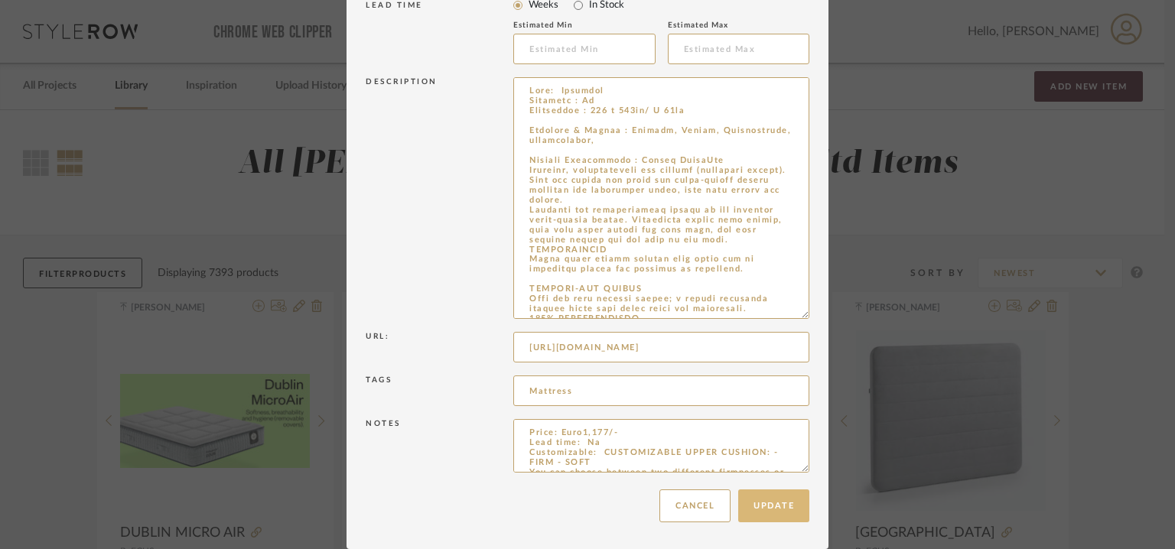
type textarea "Type: Mattress Designer : Na Dimensions : 150 x 190cm/ H 31cm Material & Finish…"
click at [782, 512] on button "Update" at bounding box center [773, 505] width 71 height 33
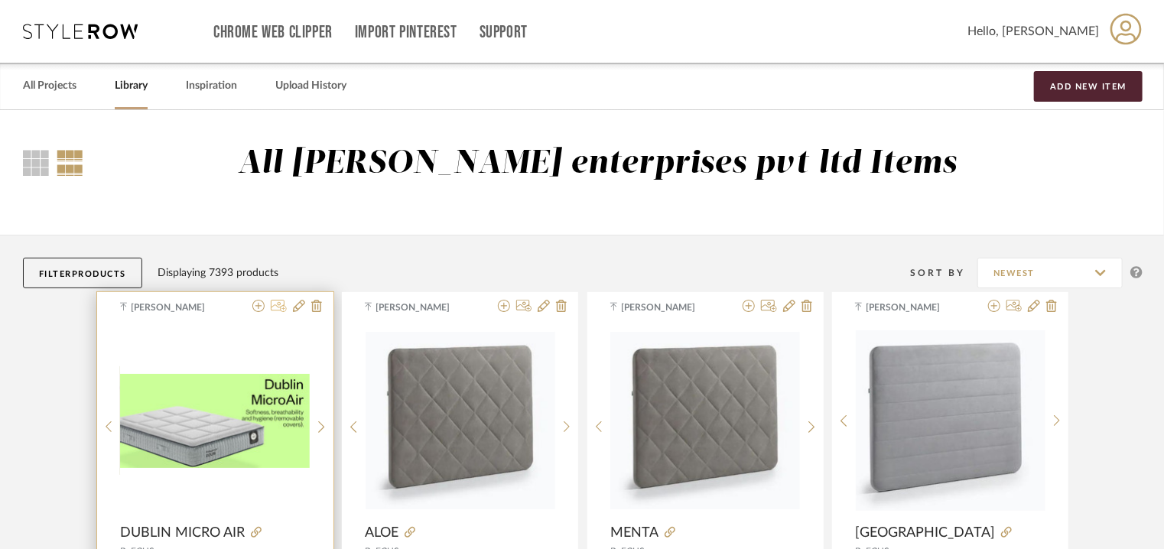
click at [282, 304] on icon at bounding box center [279, 306] width 16 height 12
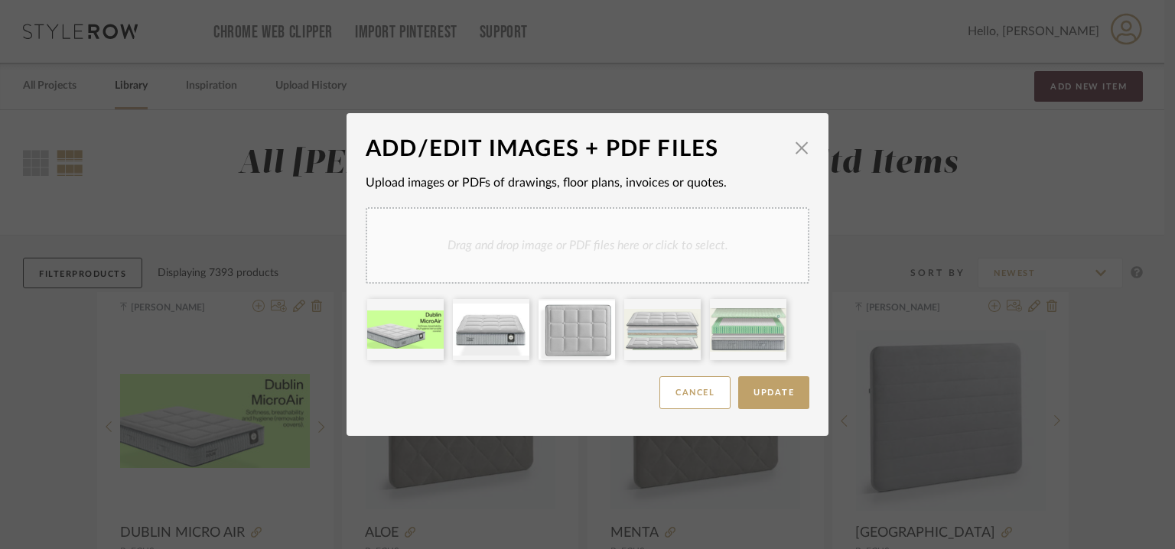
click at [624, 225] on div "Drag and drop image or PDF files here or click to select." at bounding box center [588, 245] width 444 height 76
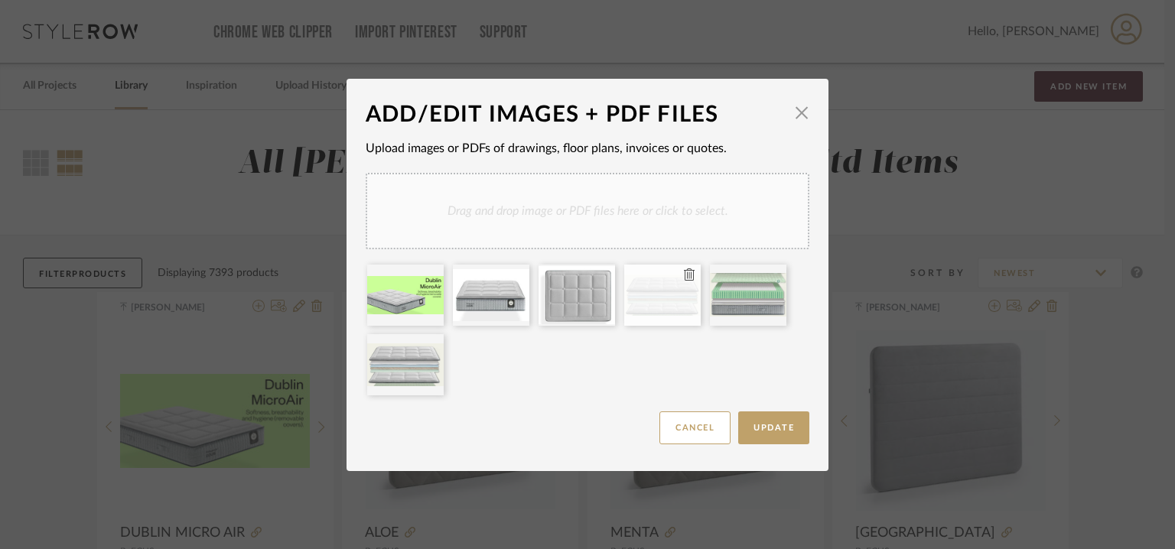
click at [684, 274] on icon at bounding box center [689, 274] width 11 height 12
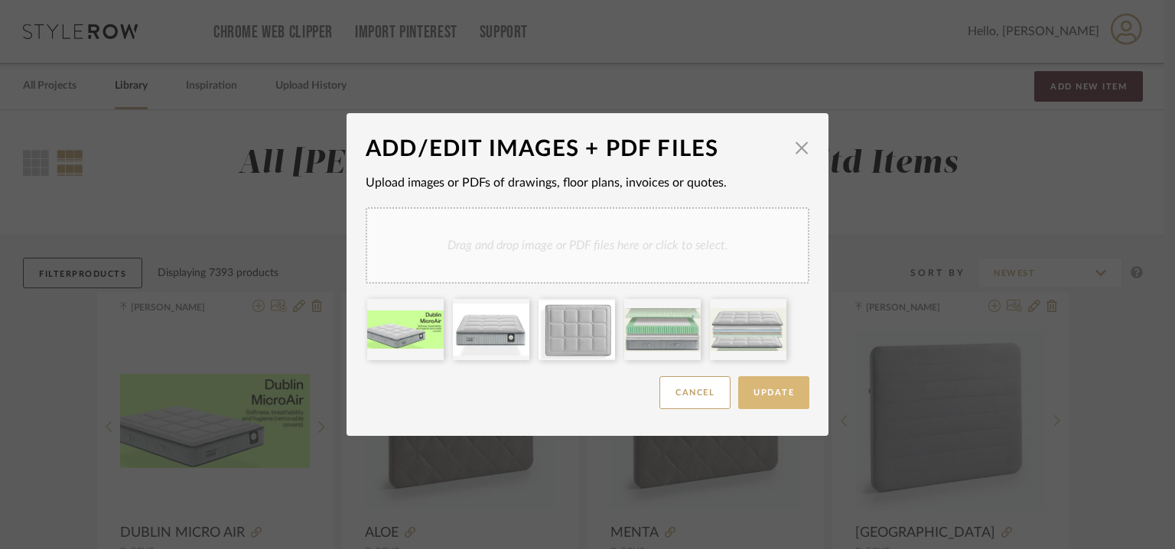
click at [779, 395] on span "Update" at bounding box center [773, 393] width 41 height 8
